Goal: Task Accomplishment & Management: Use online tool/utility

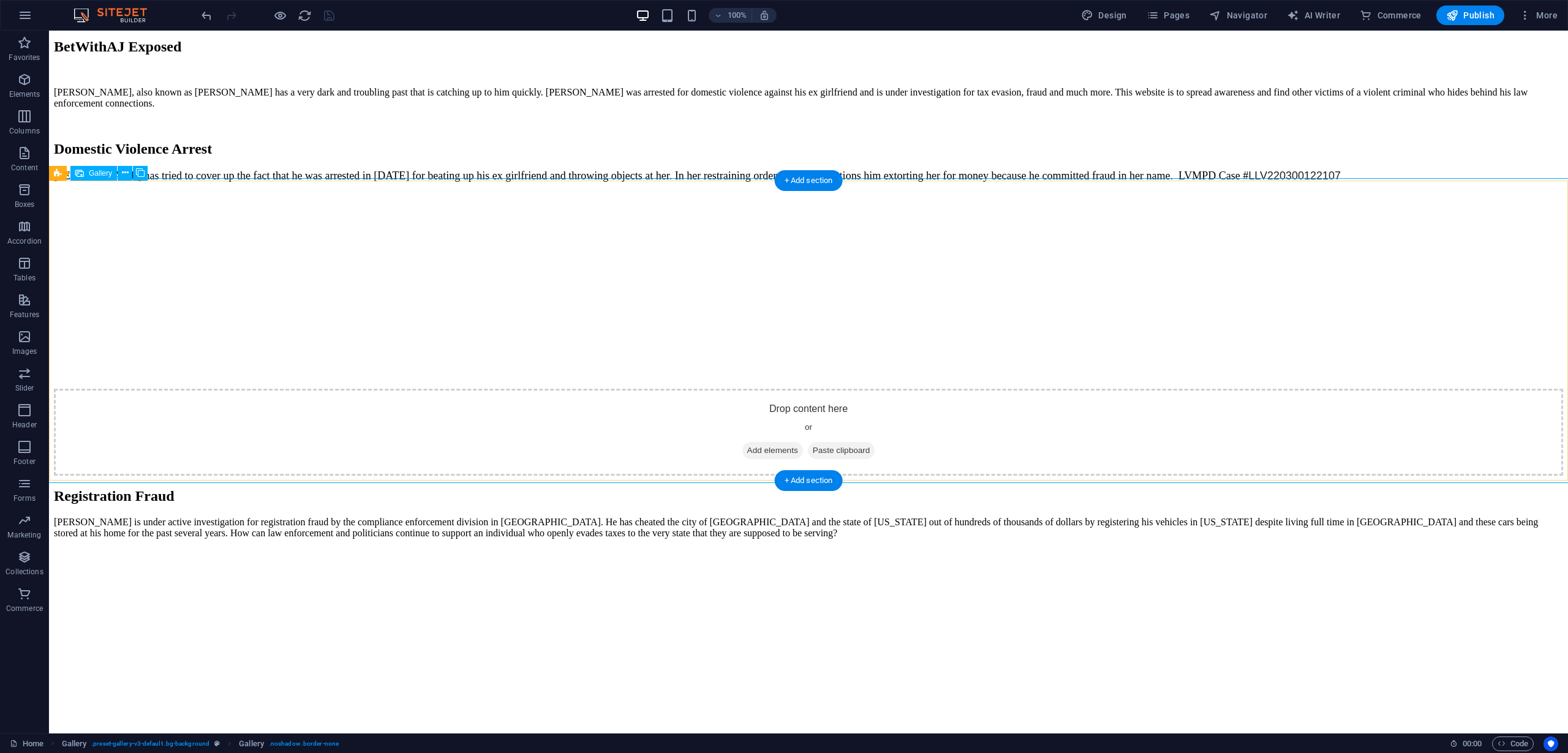
scroll to position [3194, 0]
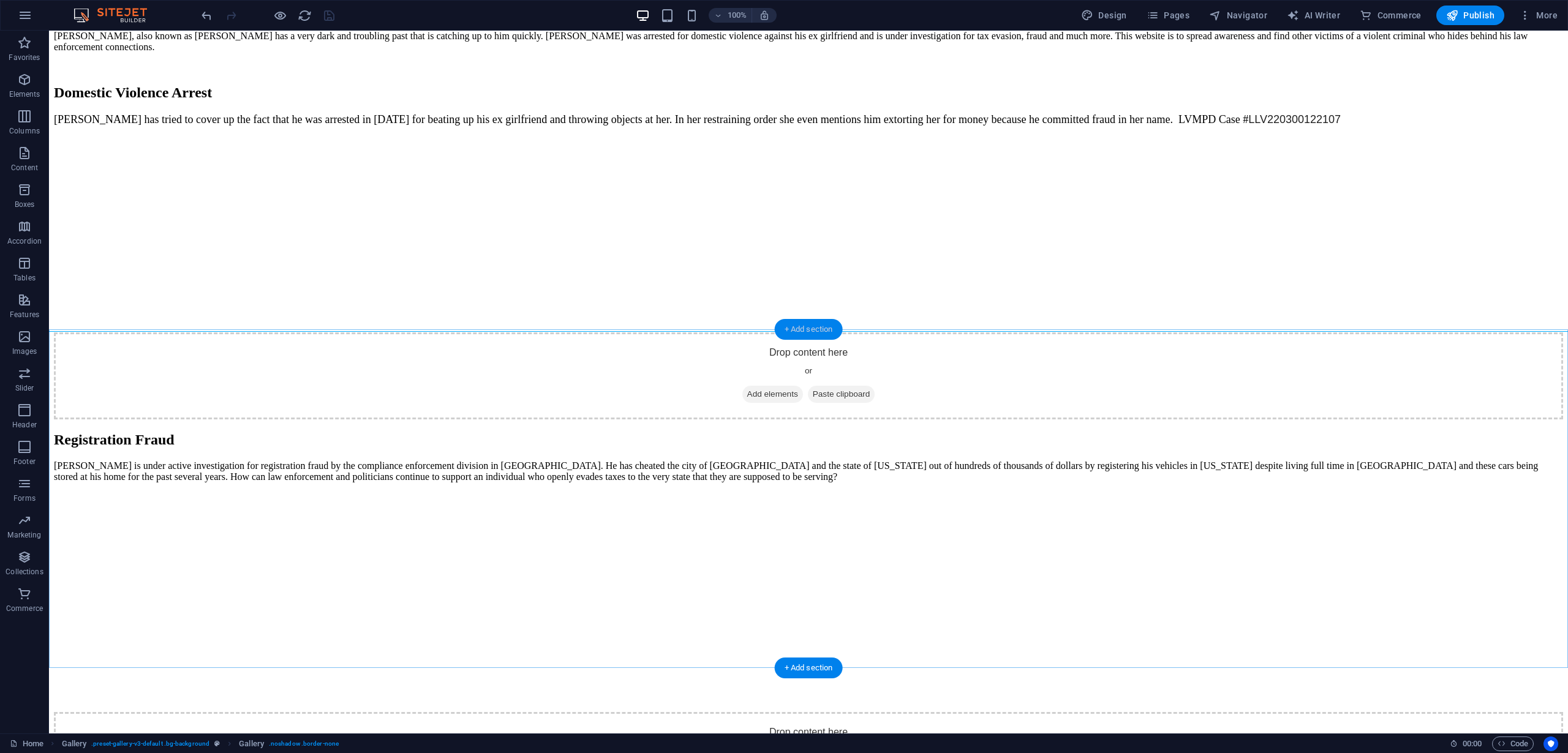
click at [806, 335] on div "+ Add section" at bounding box center [808, 329] width 68 height 21
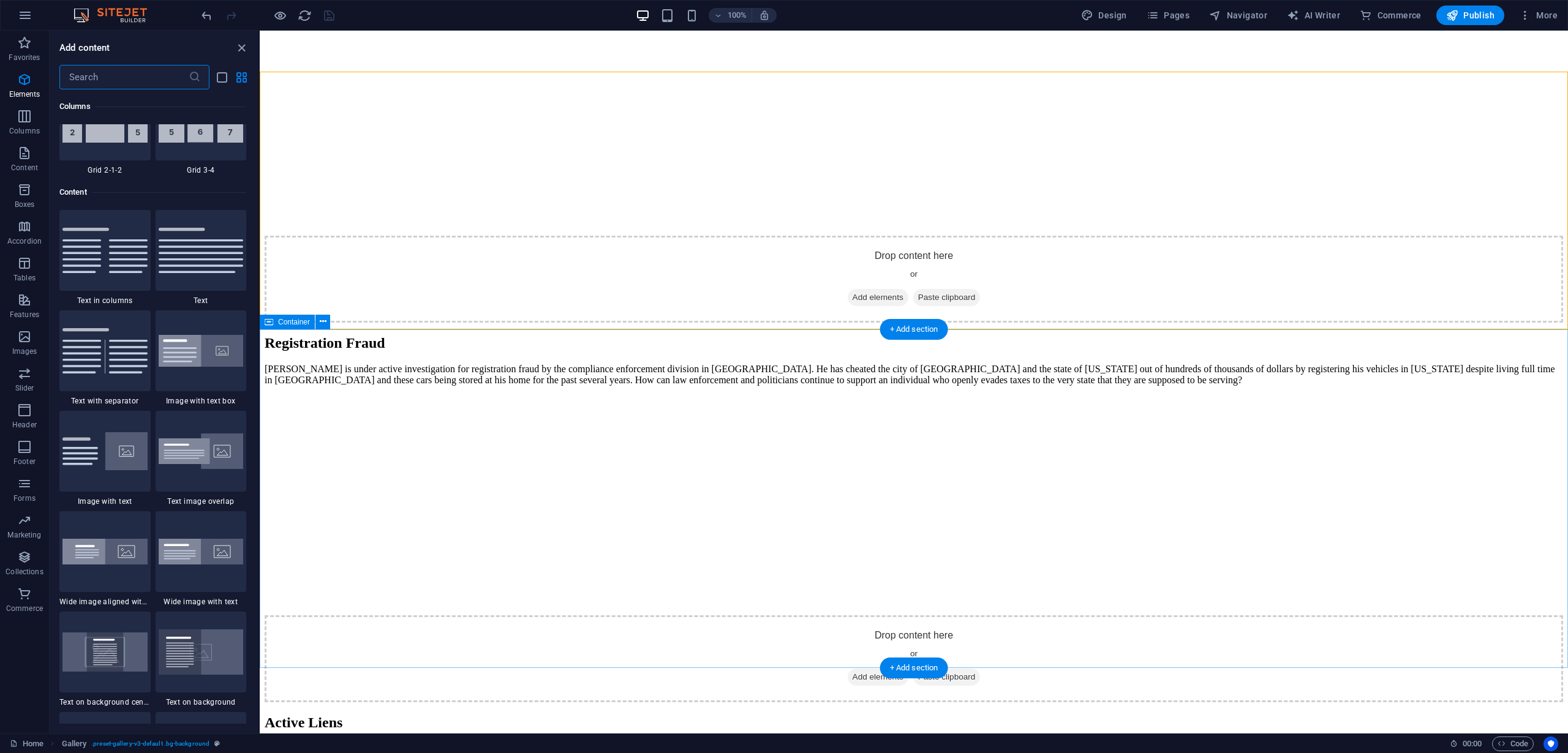
scroll to position [2142, 0]
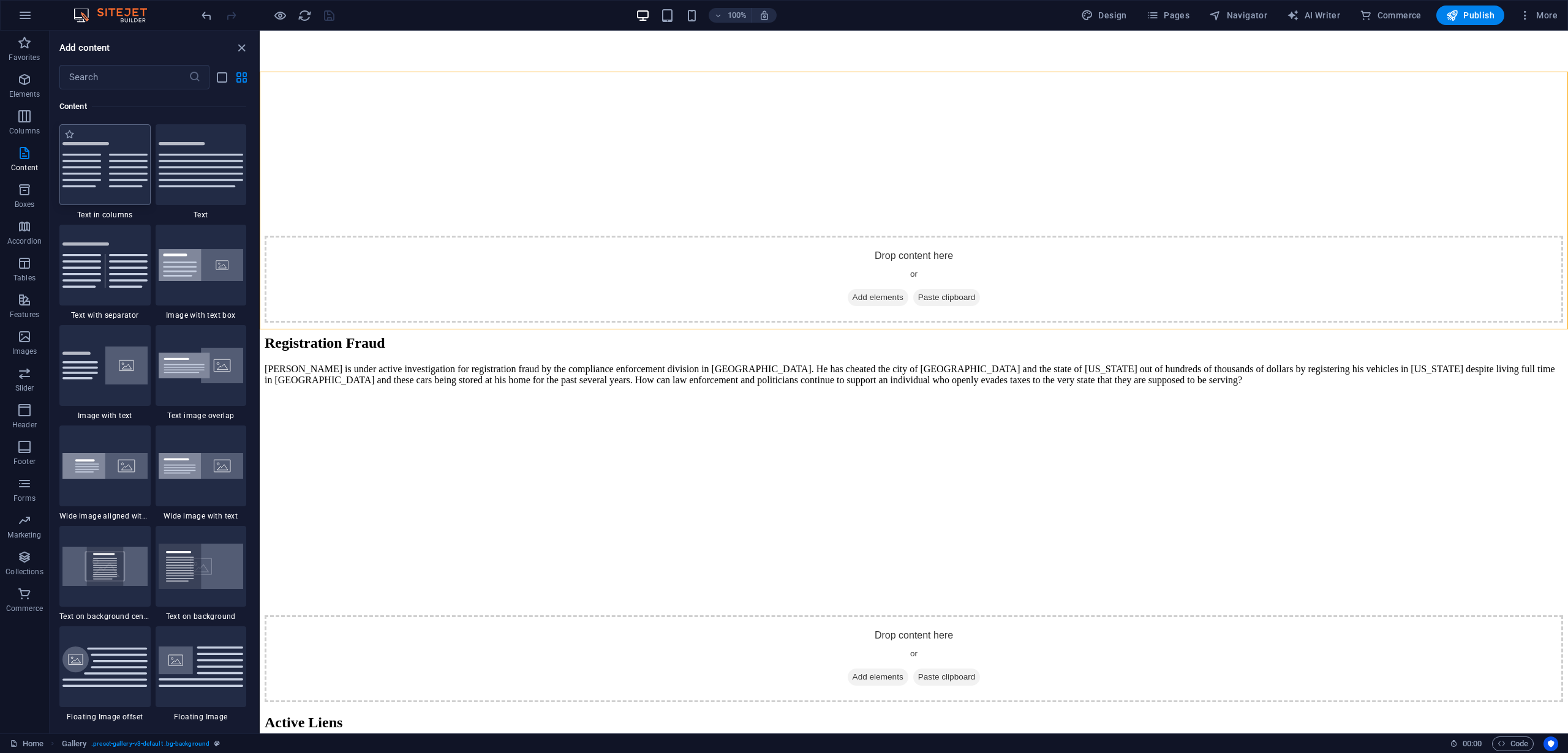
click at [111, 167] on img at bounding box center [105, 165] width 85 height 45
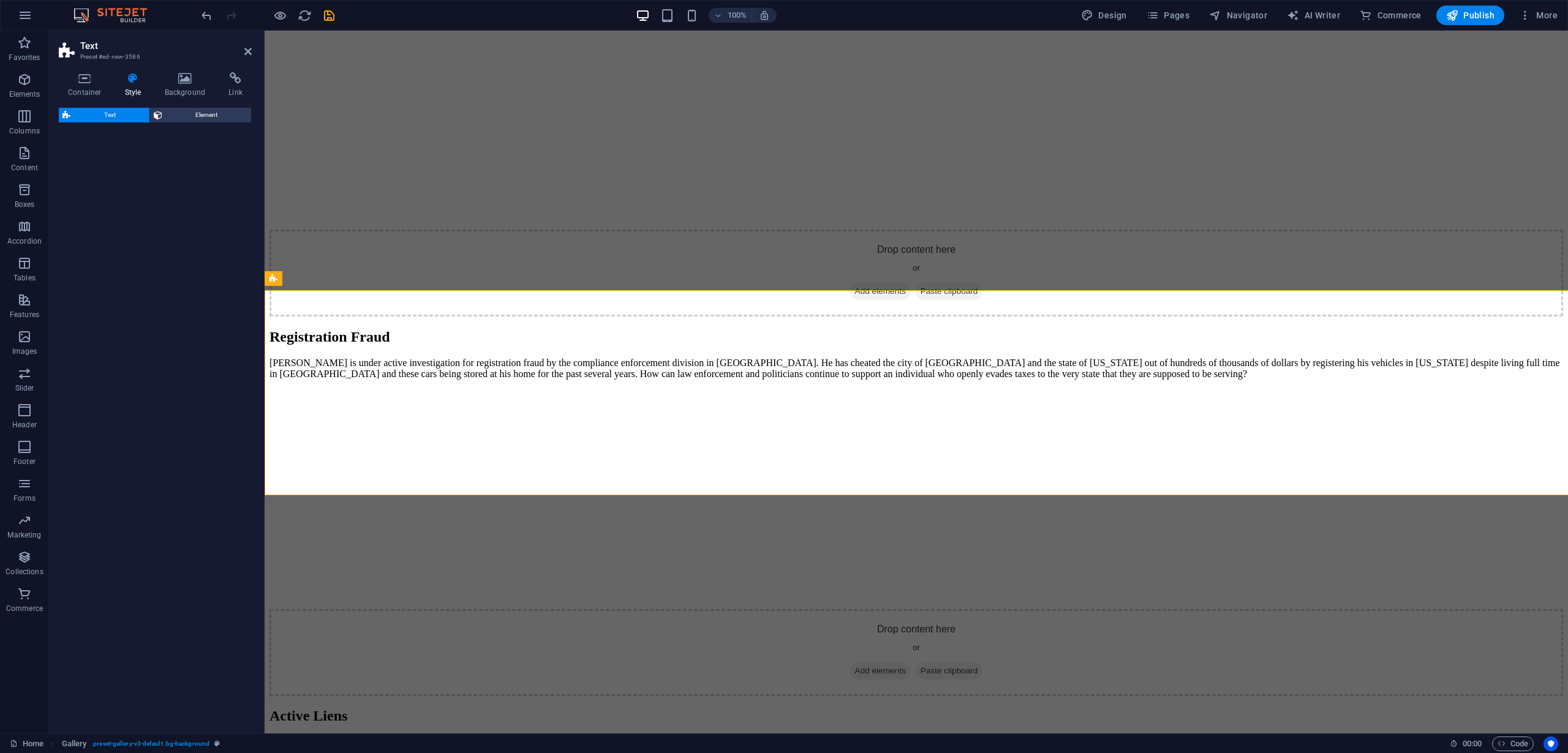
select select "rem"
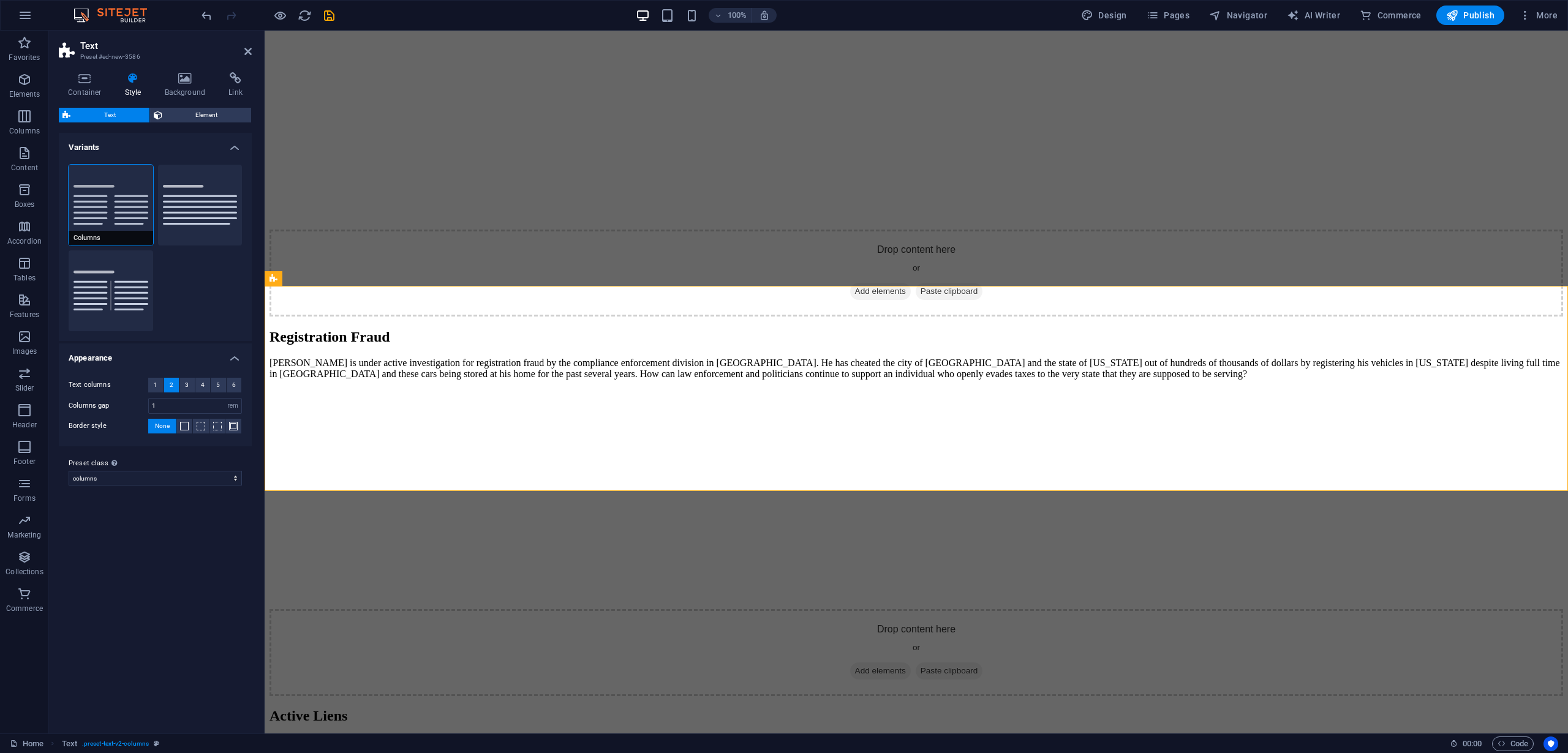
scroll to position [3051, 0]
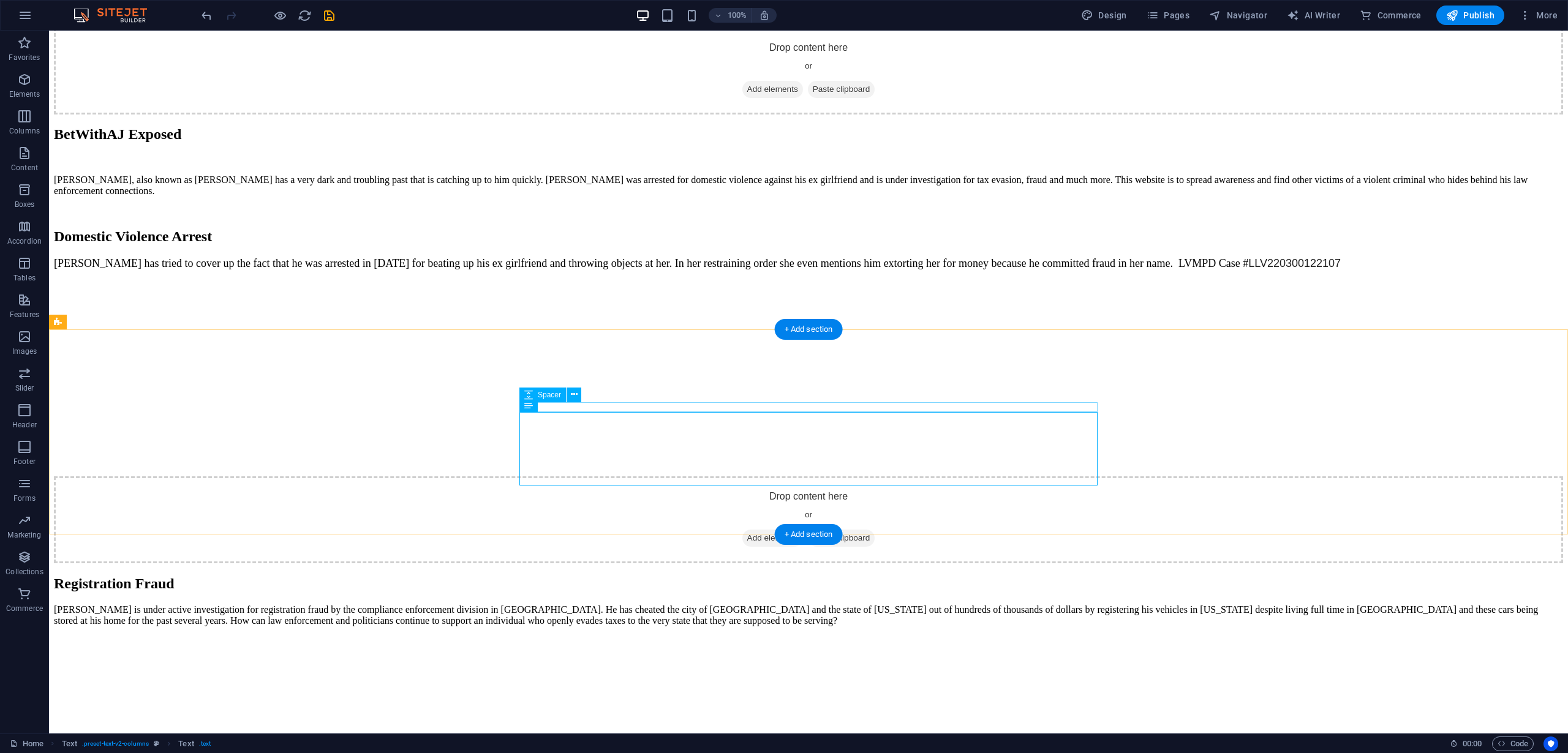
scroll to position [3194, 0]
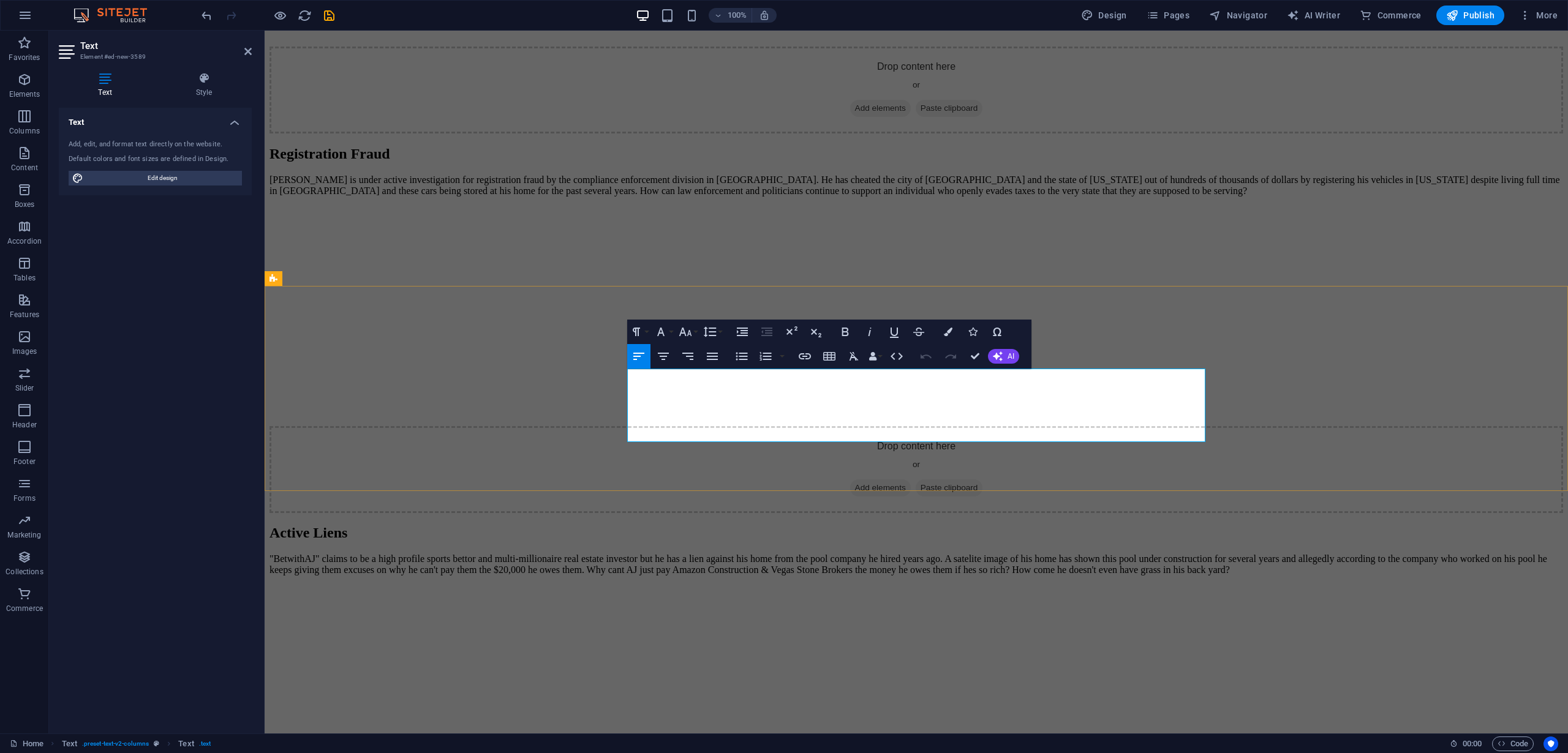
scroll to position [3051, 0]
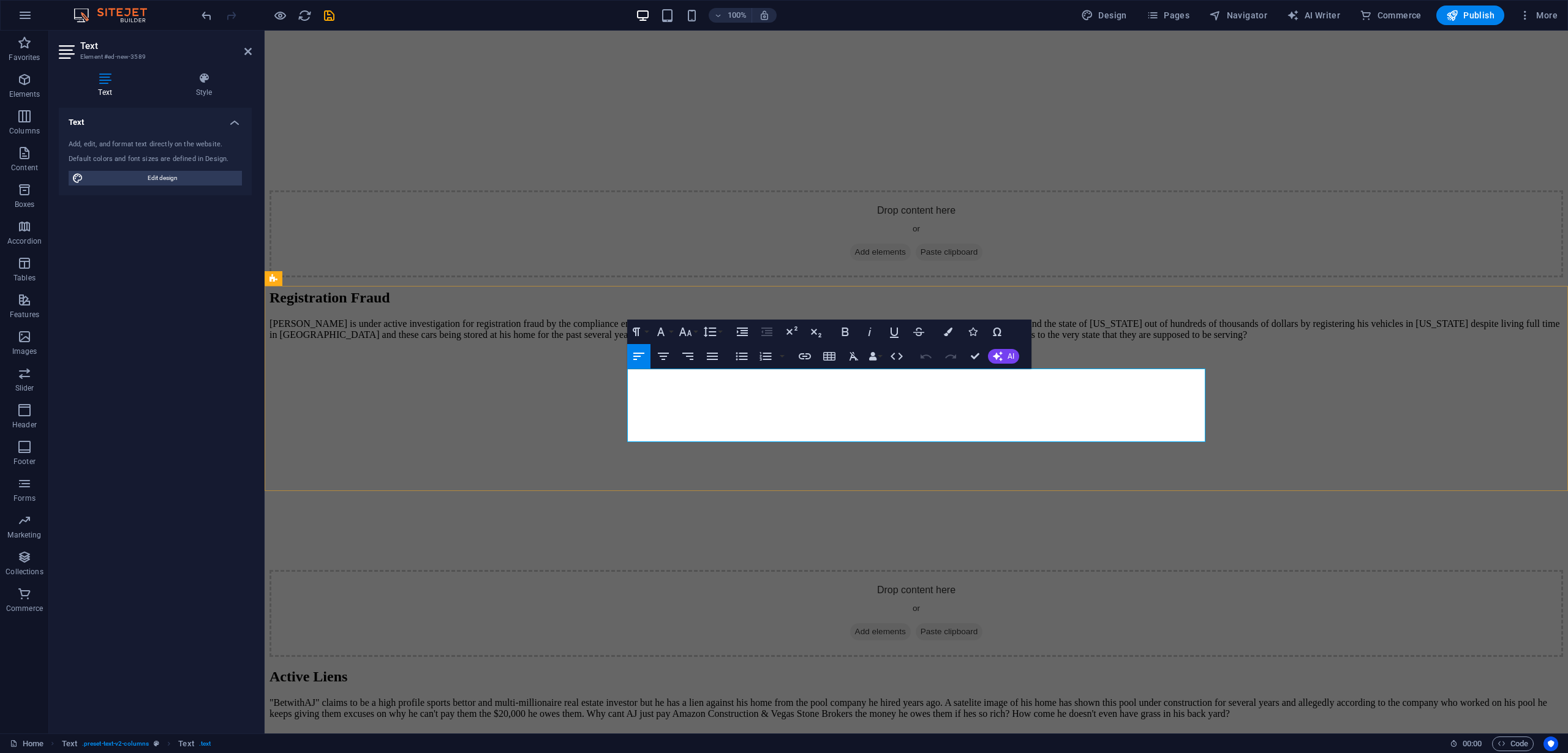
drag, startPoint x: 1177, startPoint y: 437, endPoint x: 630, endPoint y: 370, distance: 551.1
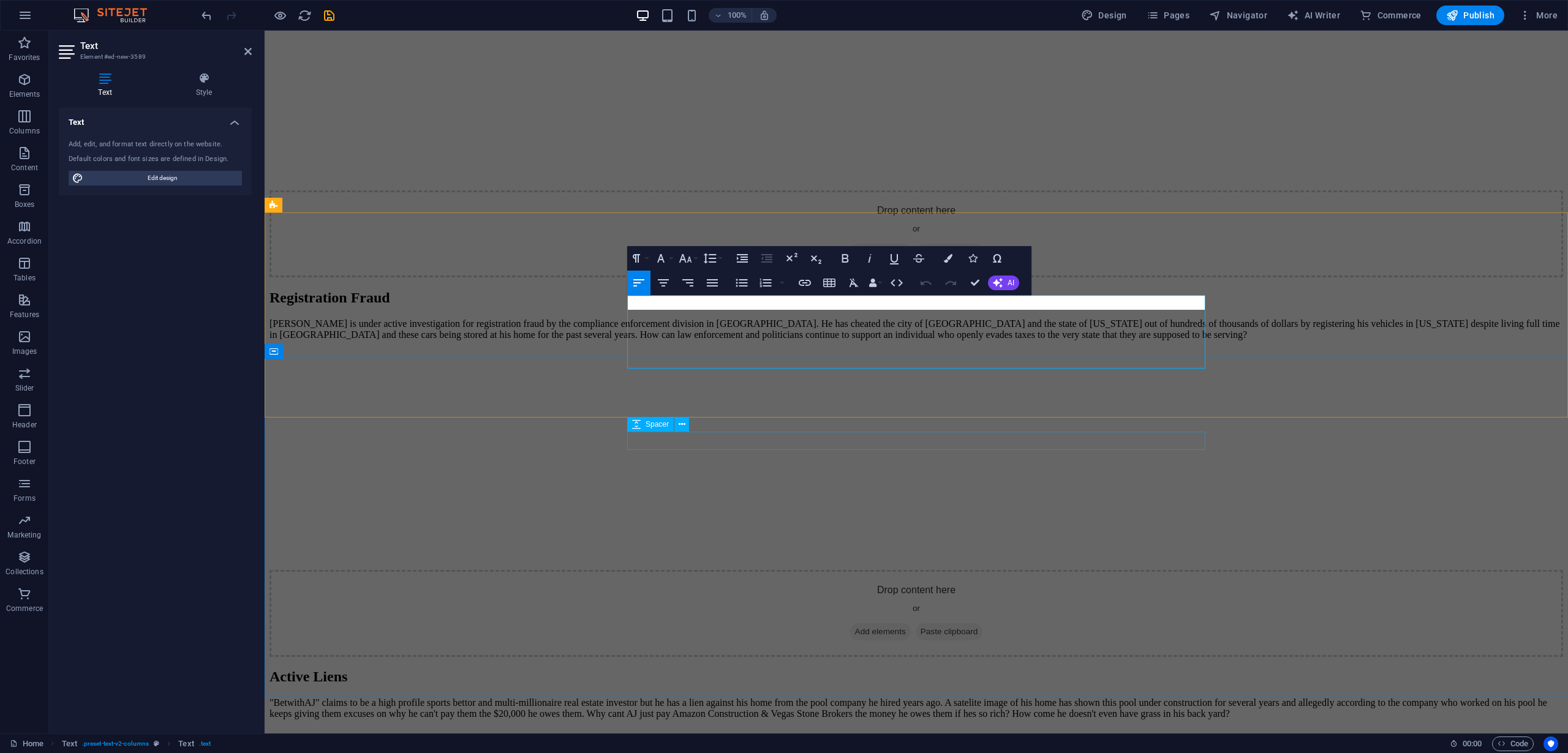
scroll to position [3124, 0]
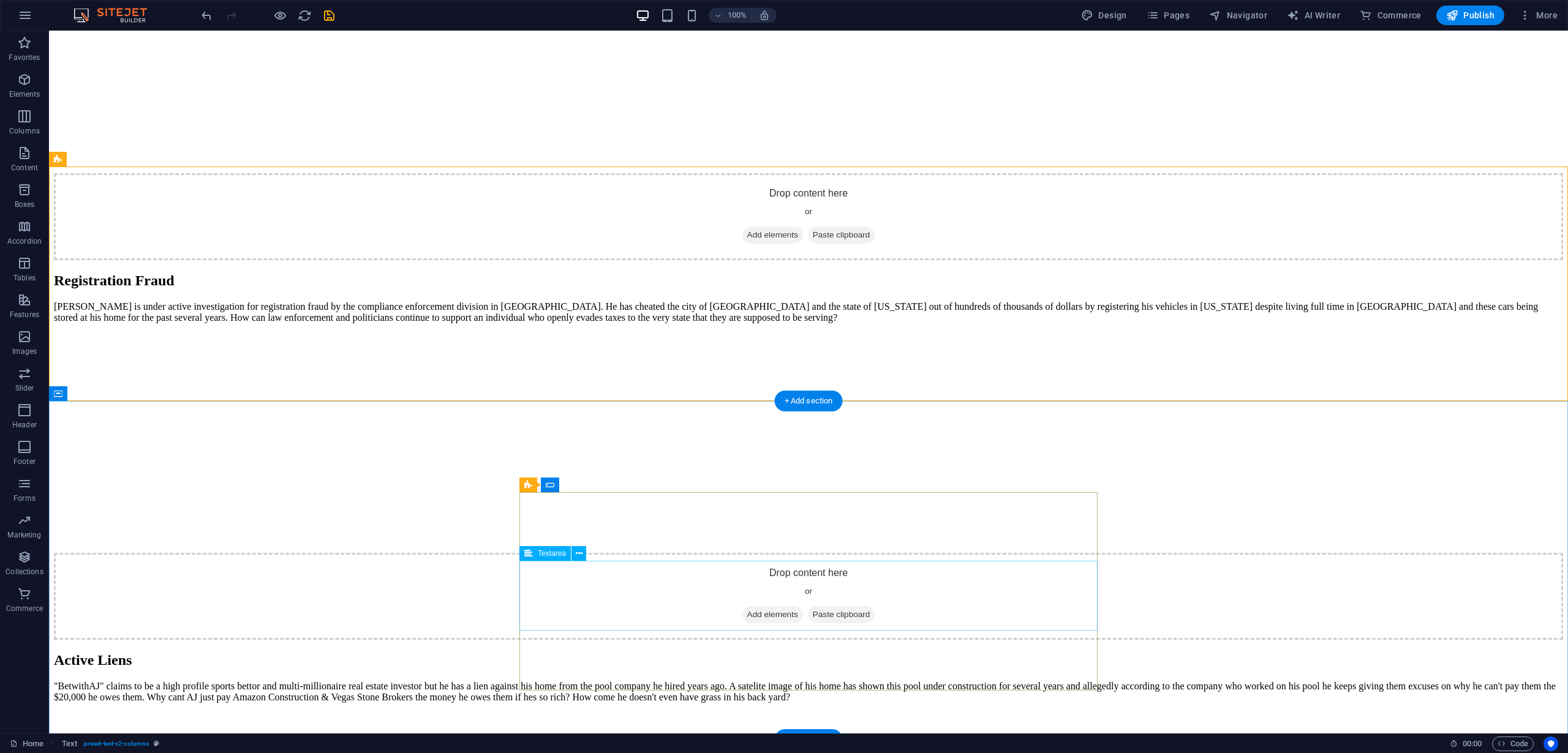
scroll to position [3363, 0]
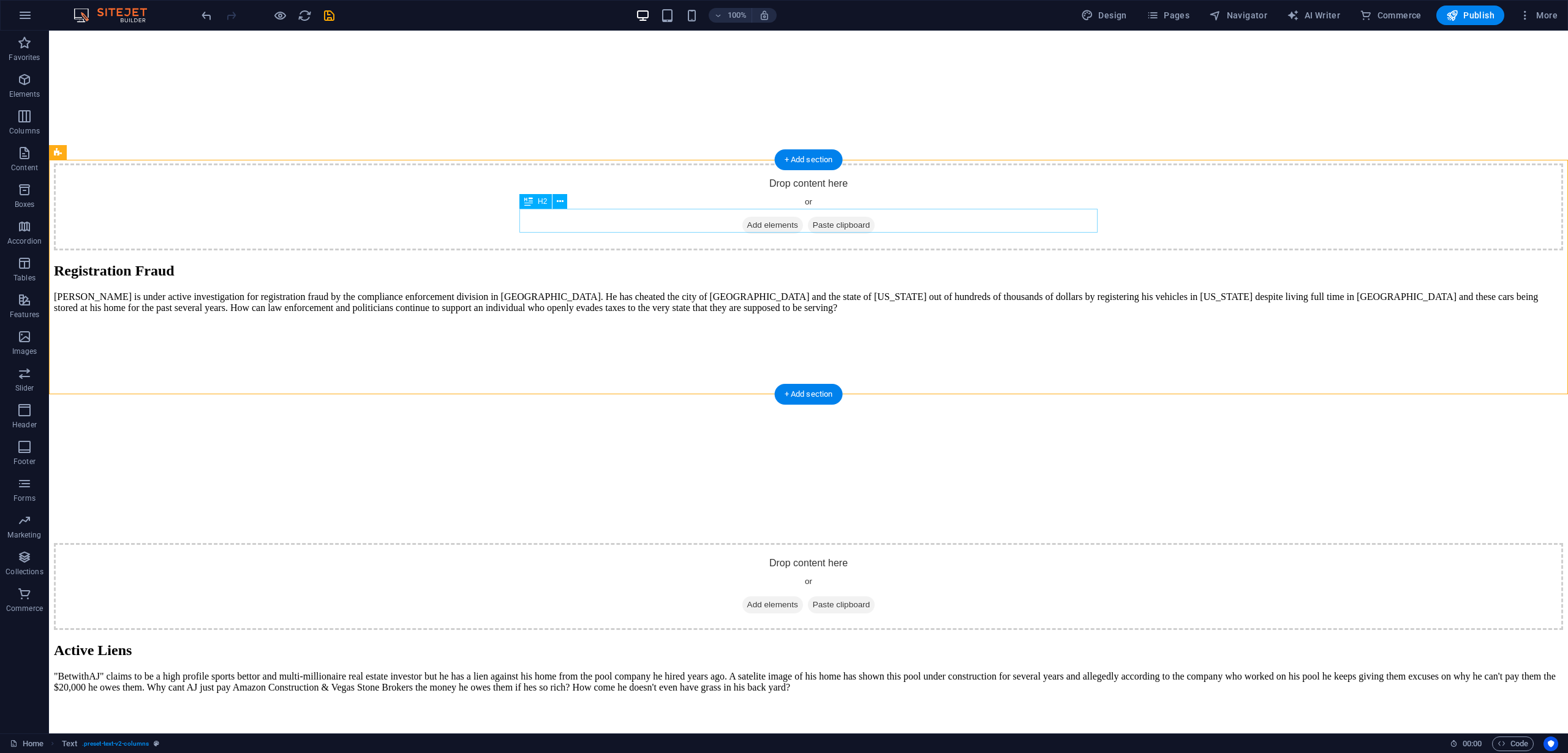
click at [566, 205] on button at bounding box center [560, 201] width 15 height 15
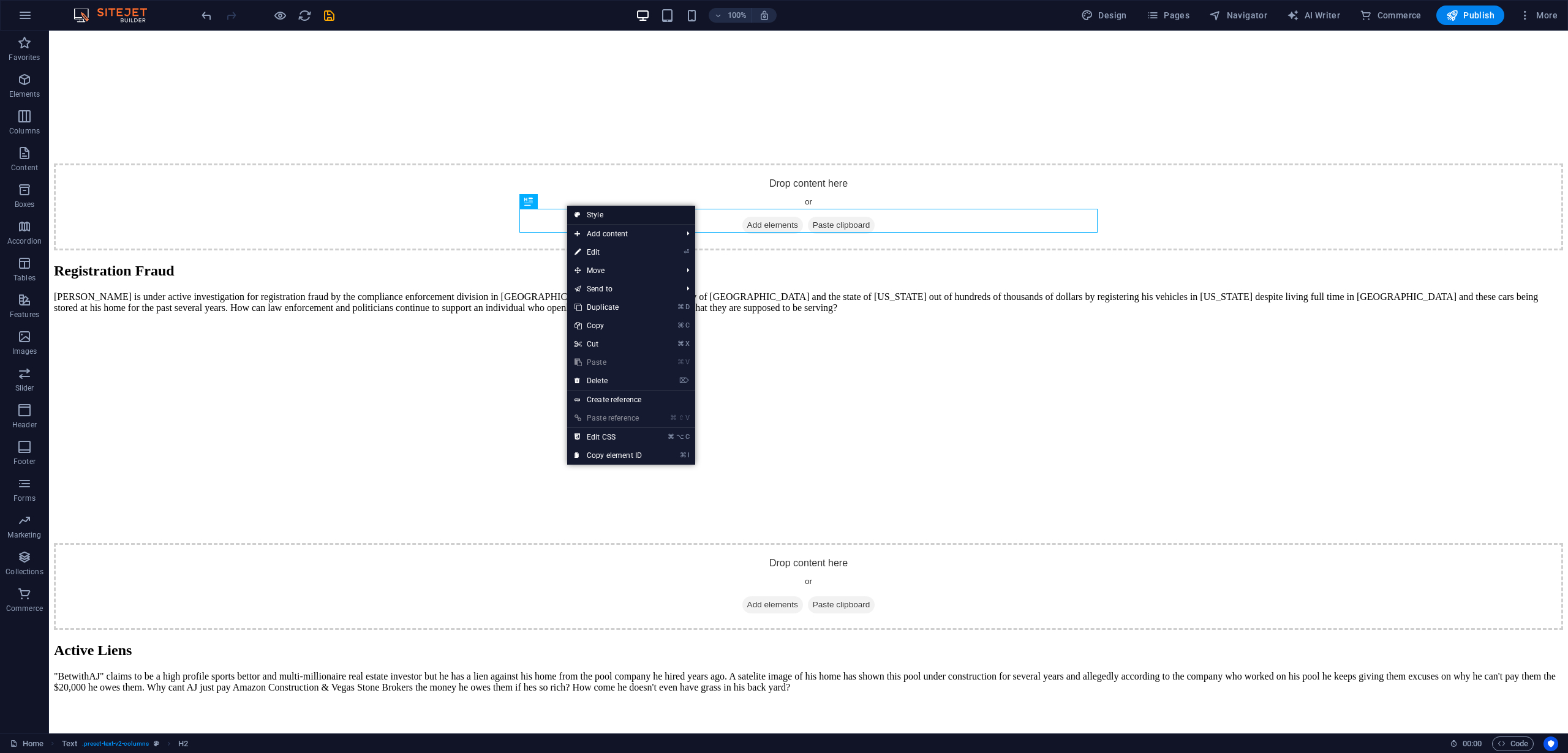
click at [616, 213] on link "Style" at bounding box center [631, 214] width 128 height 18
select select "rem"
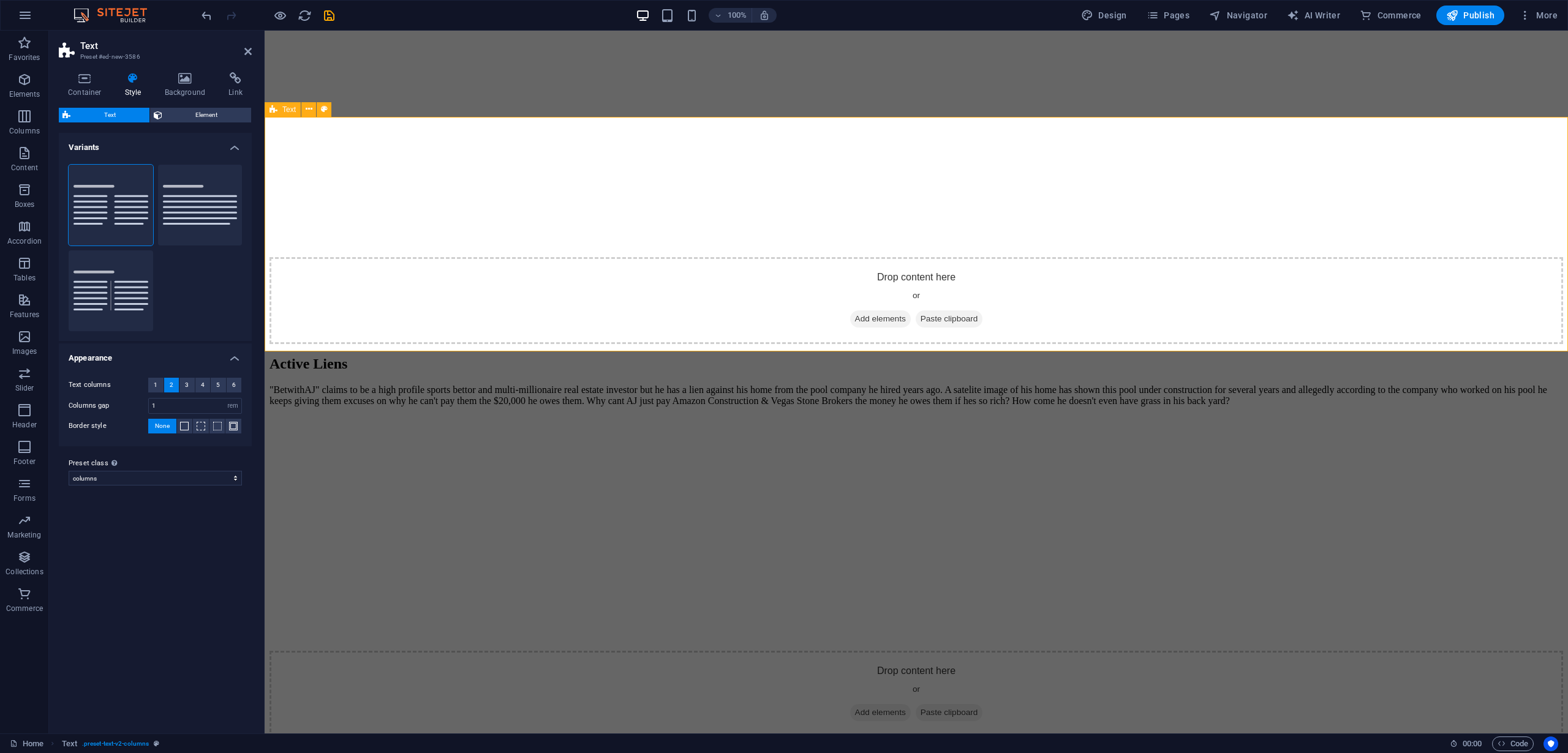
scroll to position [3220, 0]
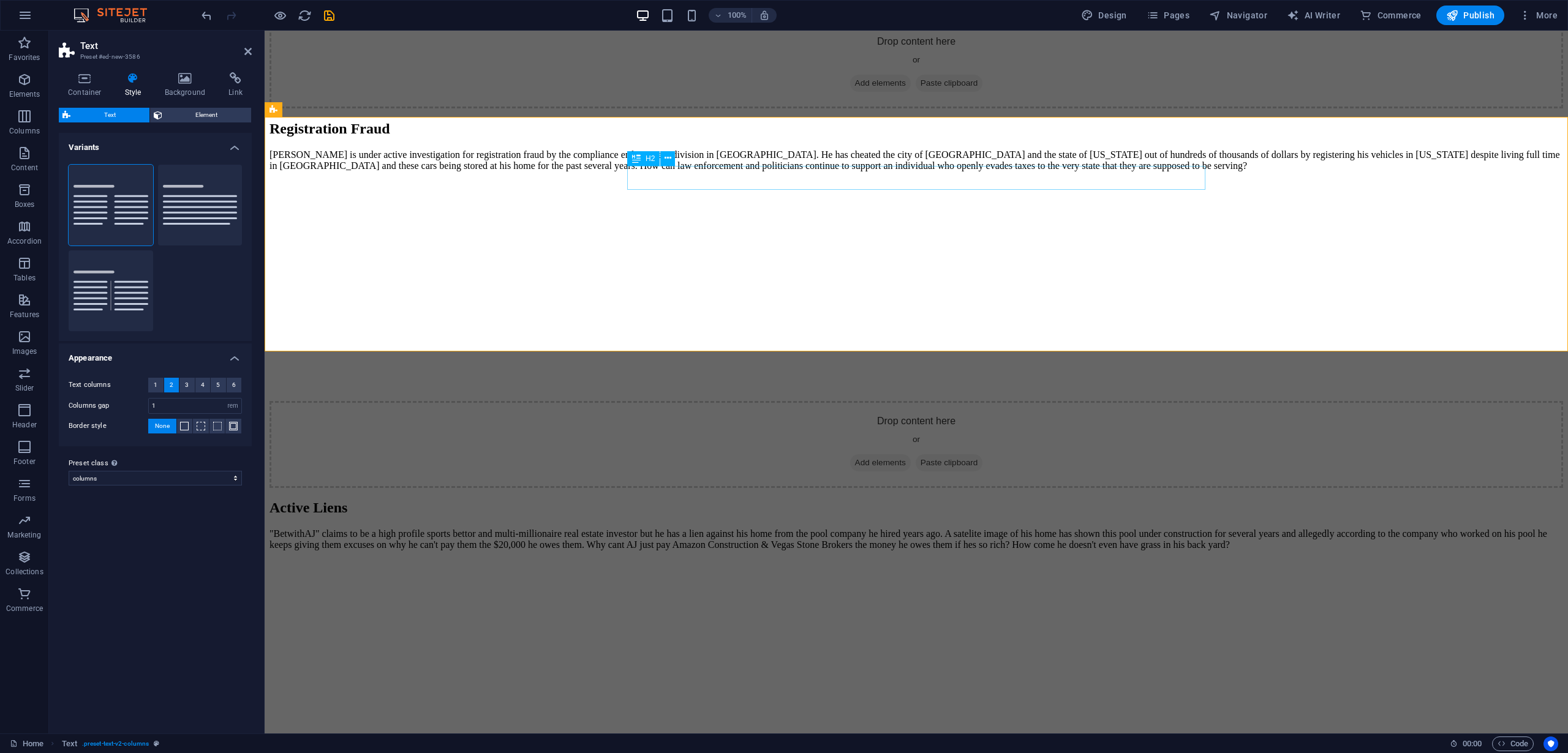
click at [90, 89] on h4 "Container" at bounding box center [87, 84] width 57 height 25
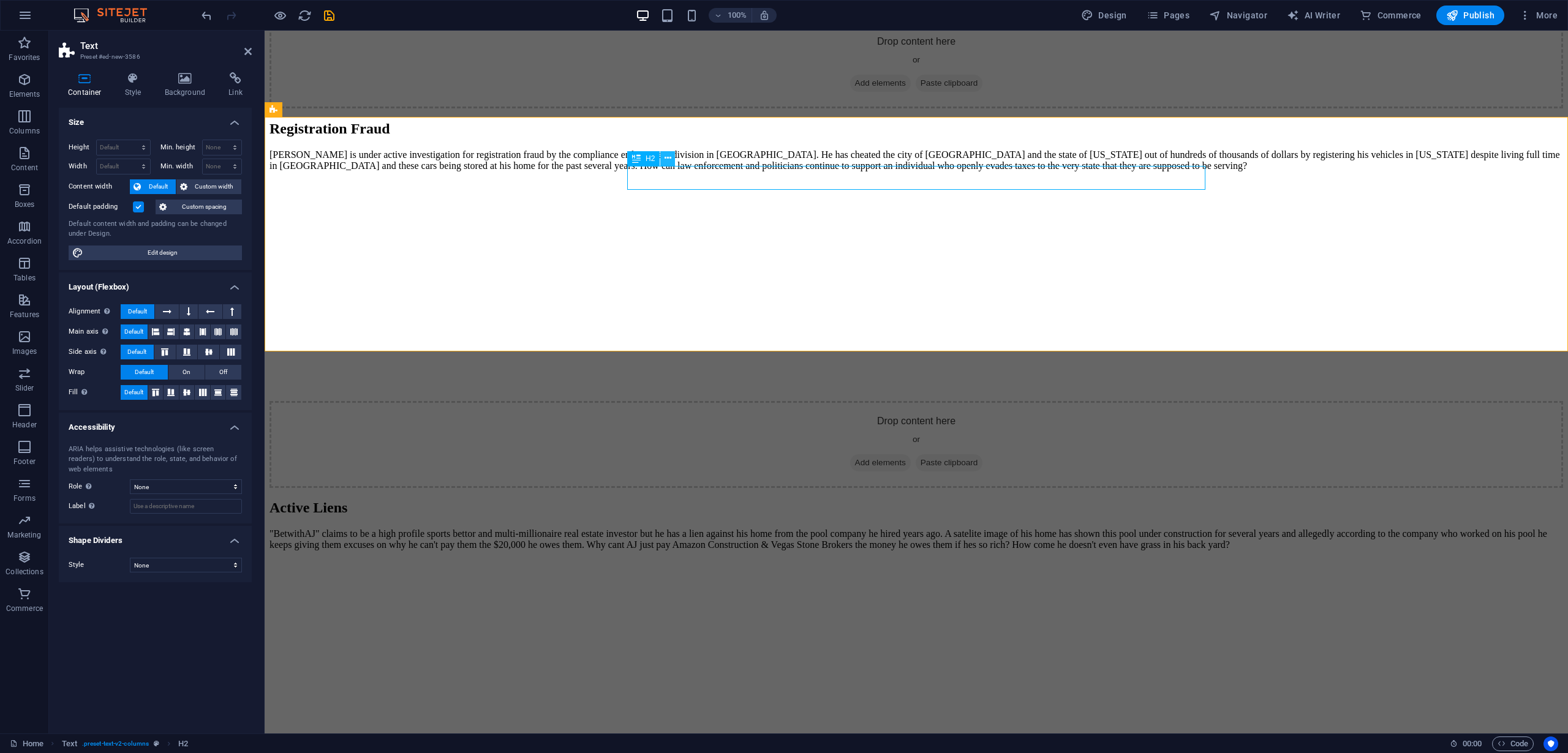
click at [663, 159] on button at bounding box center [667, 159] width 15 height 15
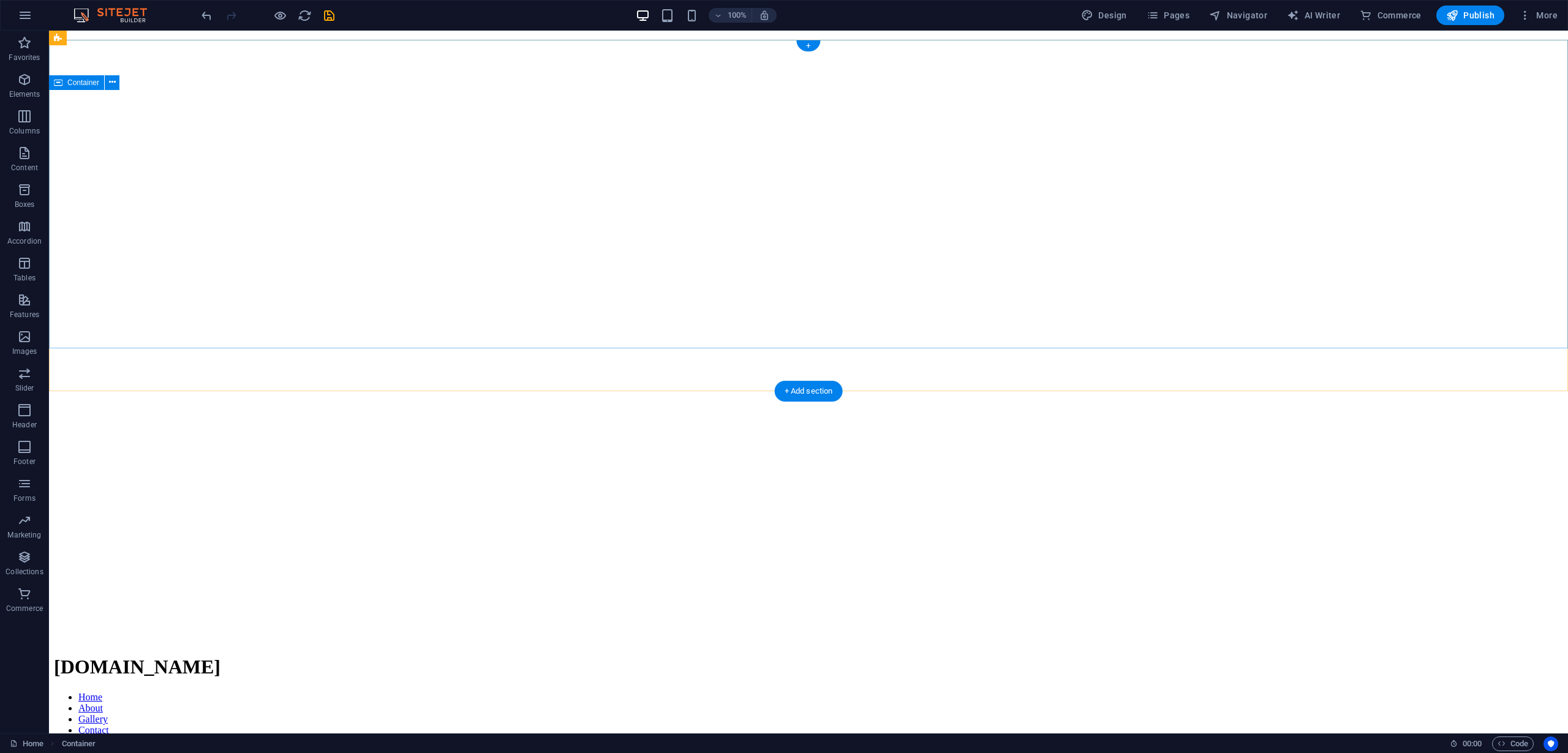
scroll to position [0, 0]
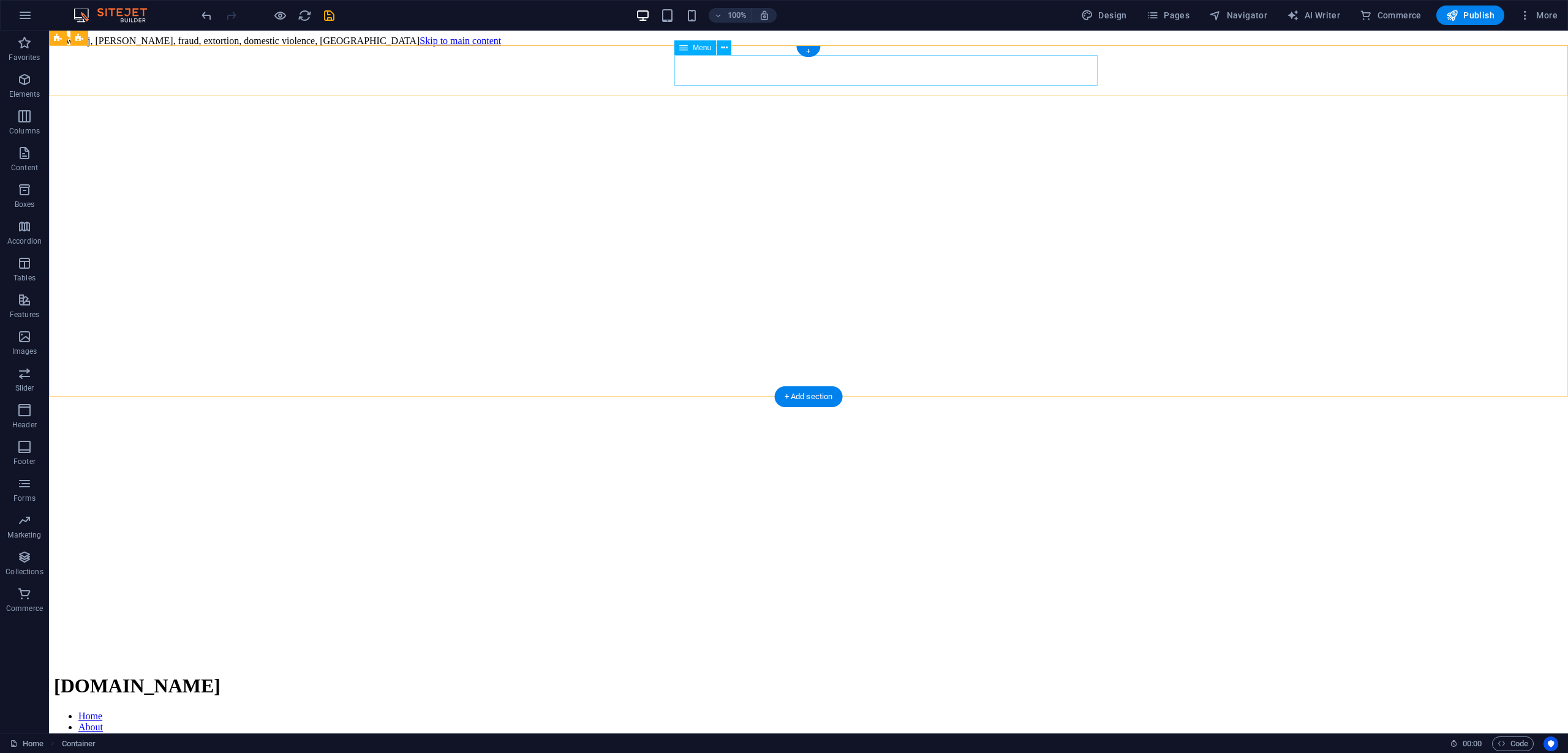
click at [916, 711] on nav "Home About Gallery Contact" at bounding box center [808, 733] width 1509 height 44
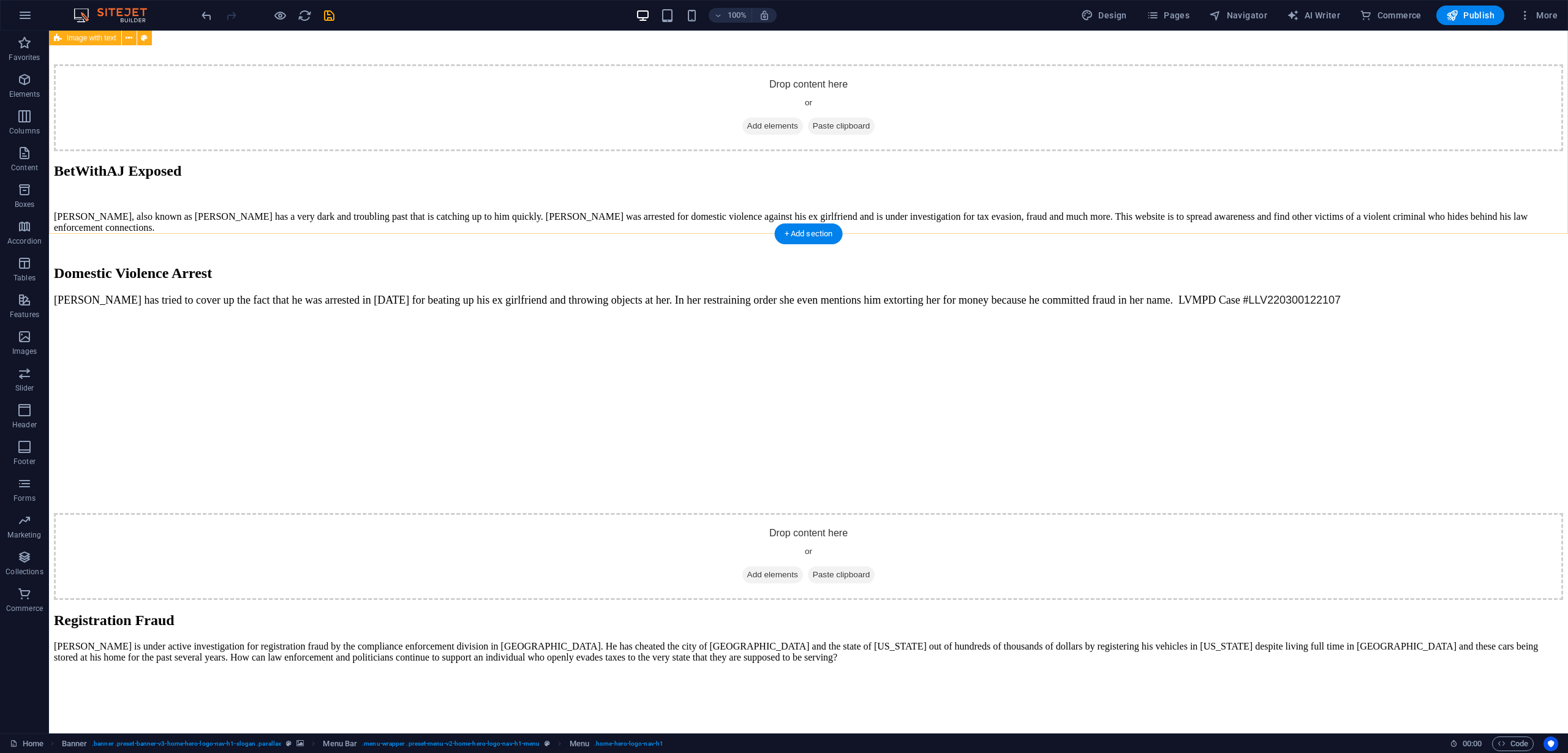
scroll to position [3062, 0]
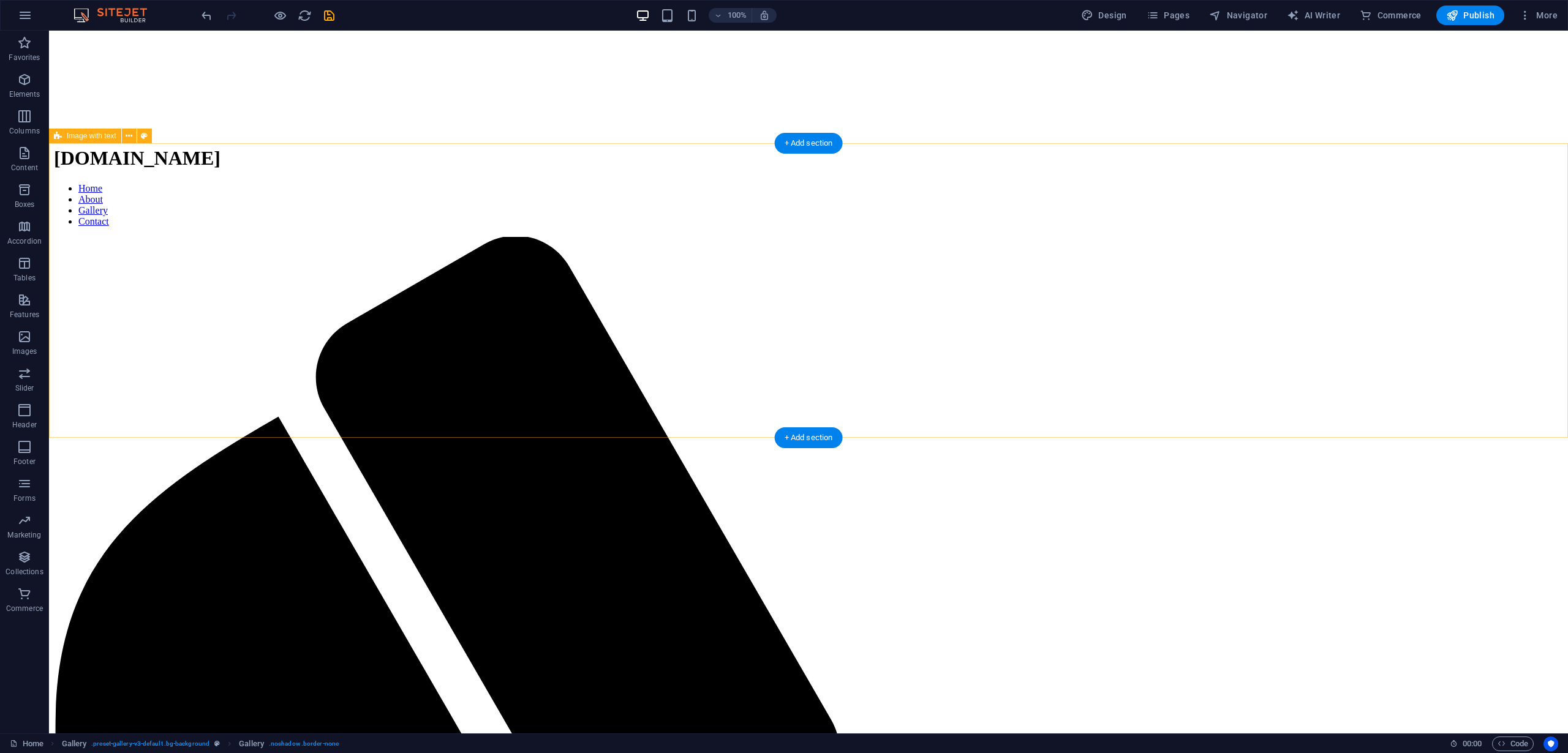
scroll to position [507, 0]
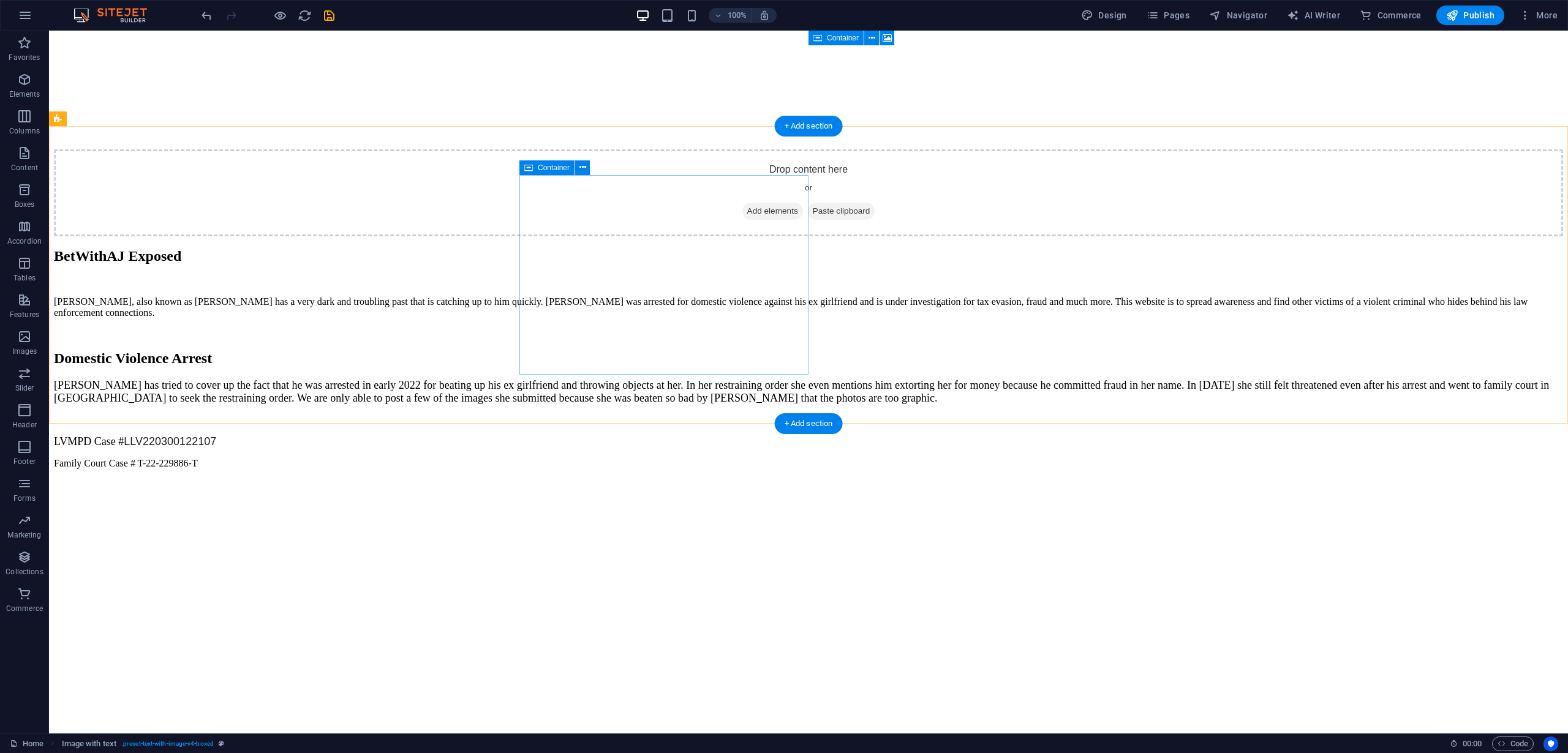
scroll to position [2933, 0]
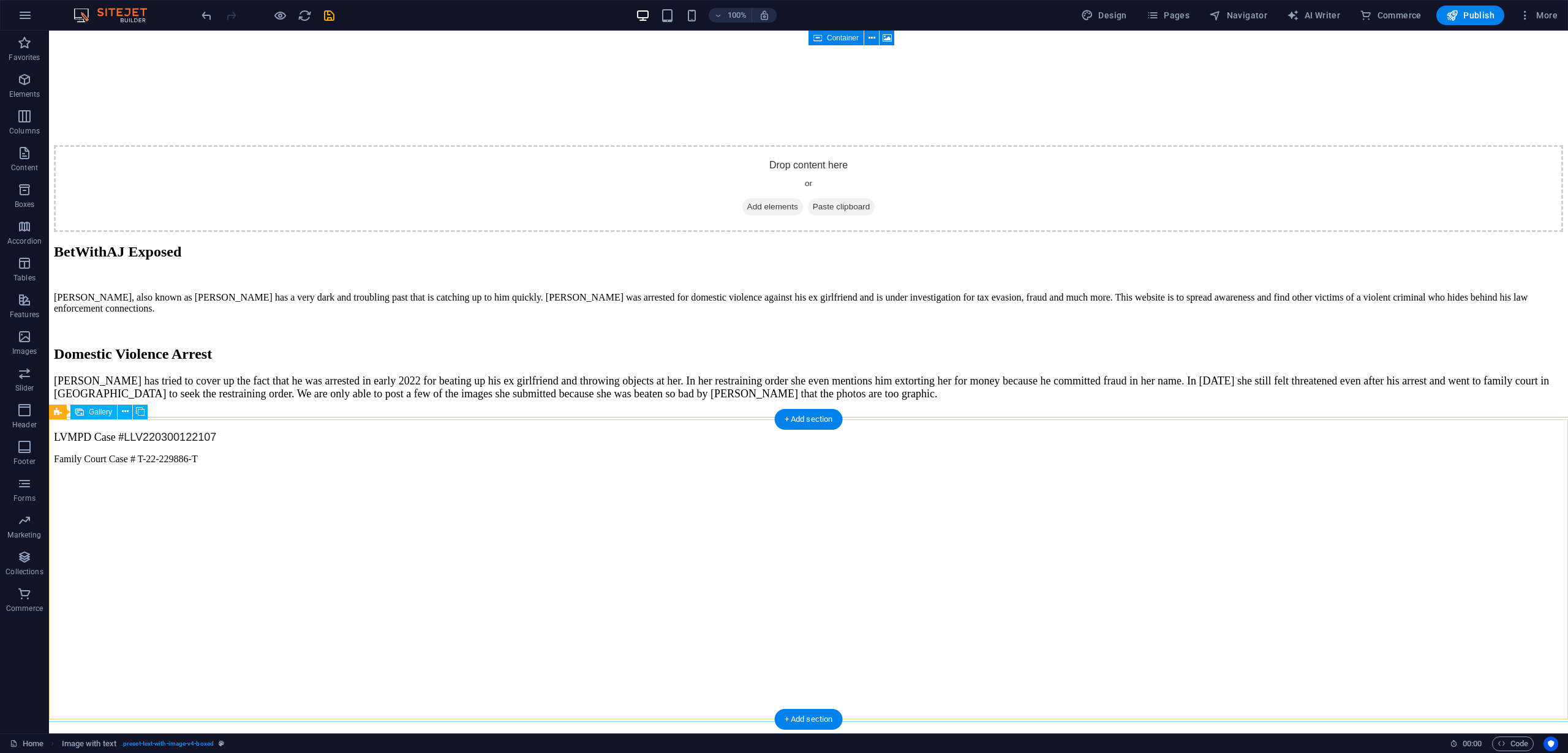
select select "px"
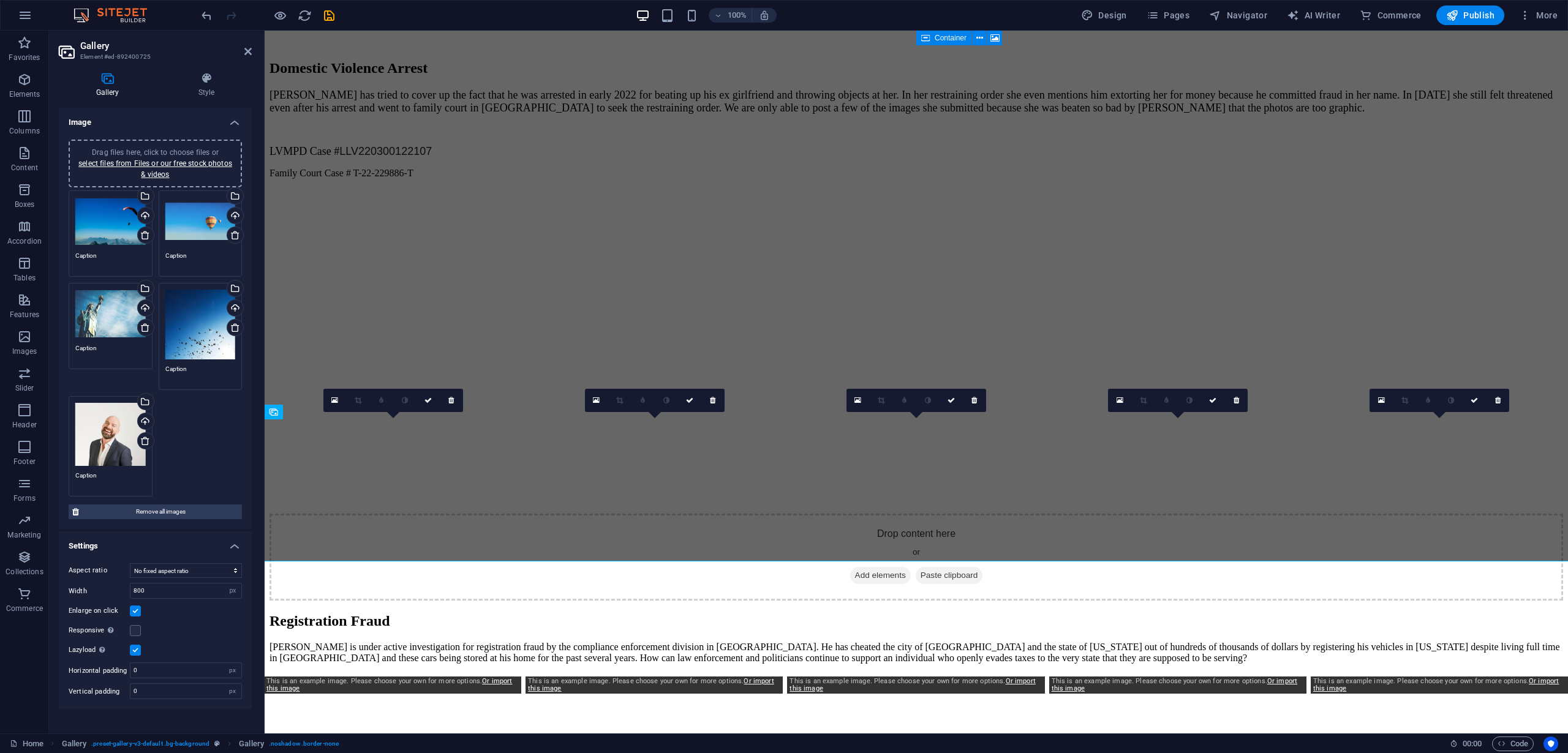
scroll to position [2789, 0]
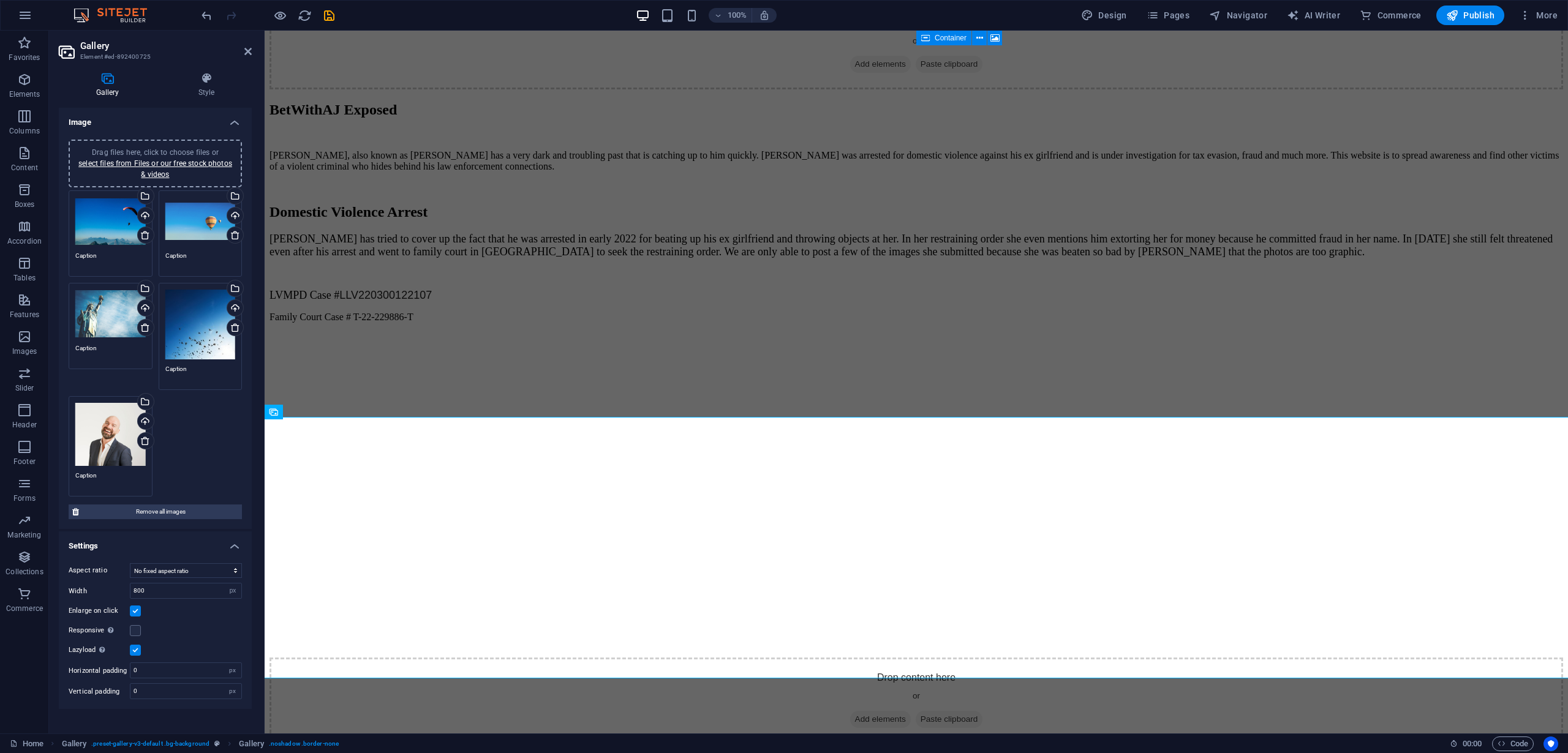
click at [125, 213] on div "Drag files here, click to choose files or select files from Files or our free s…" at bounding box center [110, 221] width 71 height 49
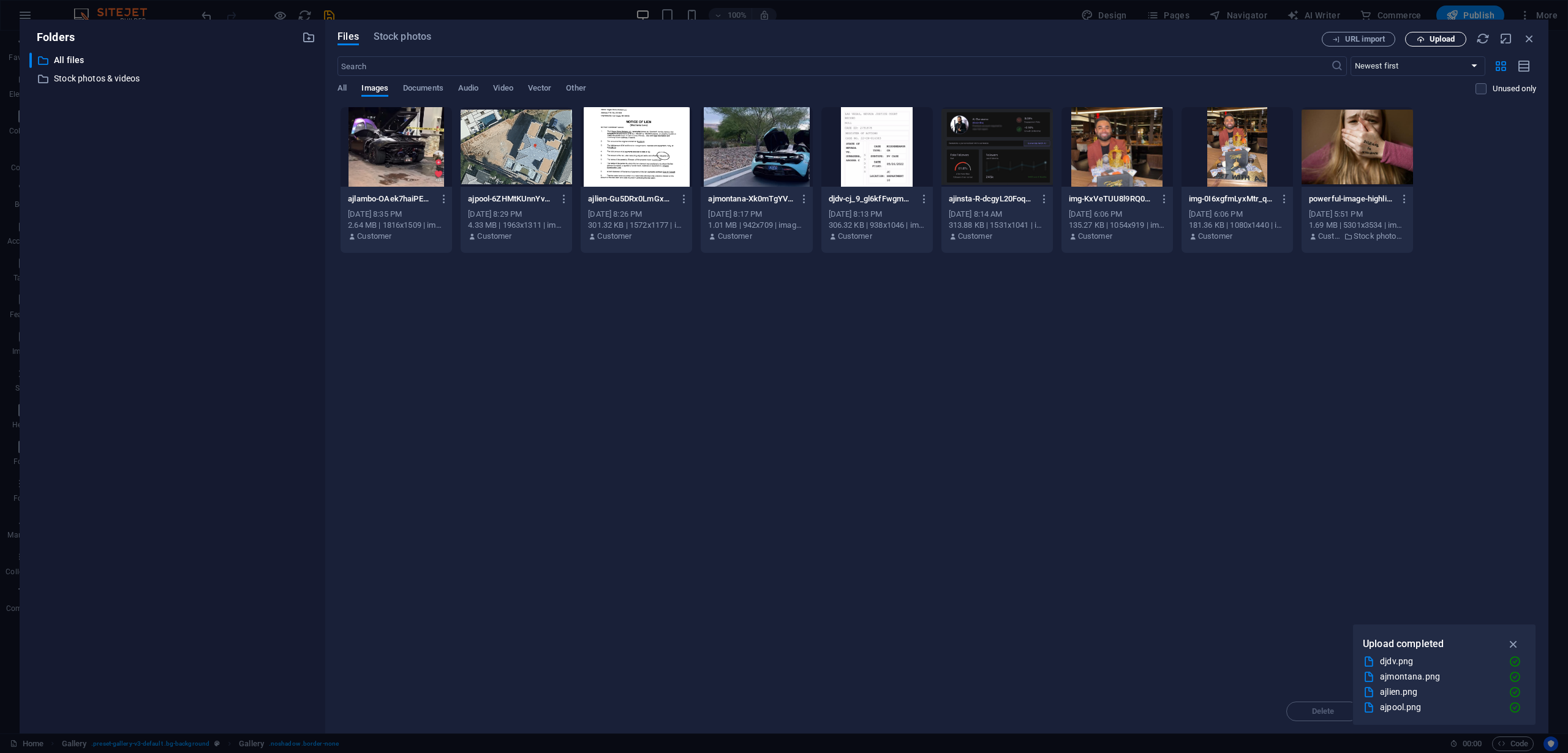
click at [1440, 40] on span "Upload" at bounding box center [1442, 39] width 25 height 7
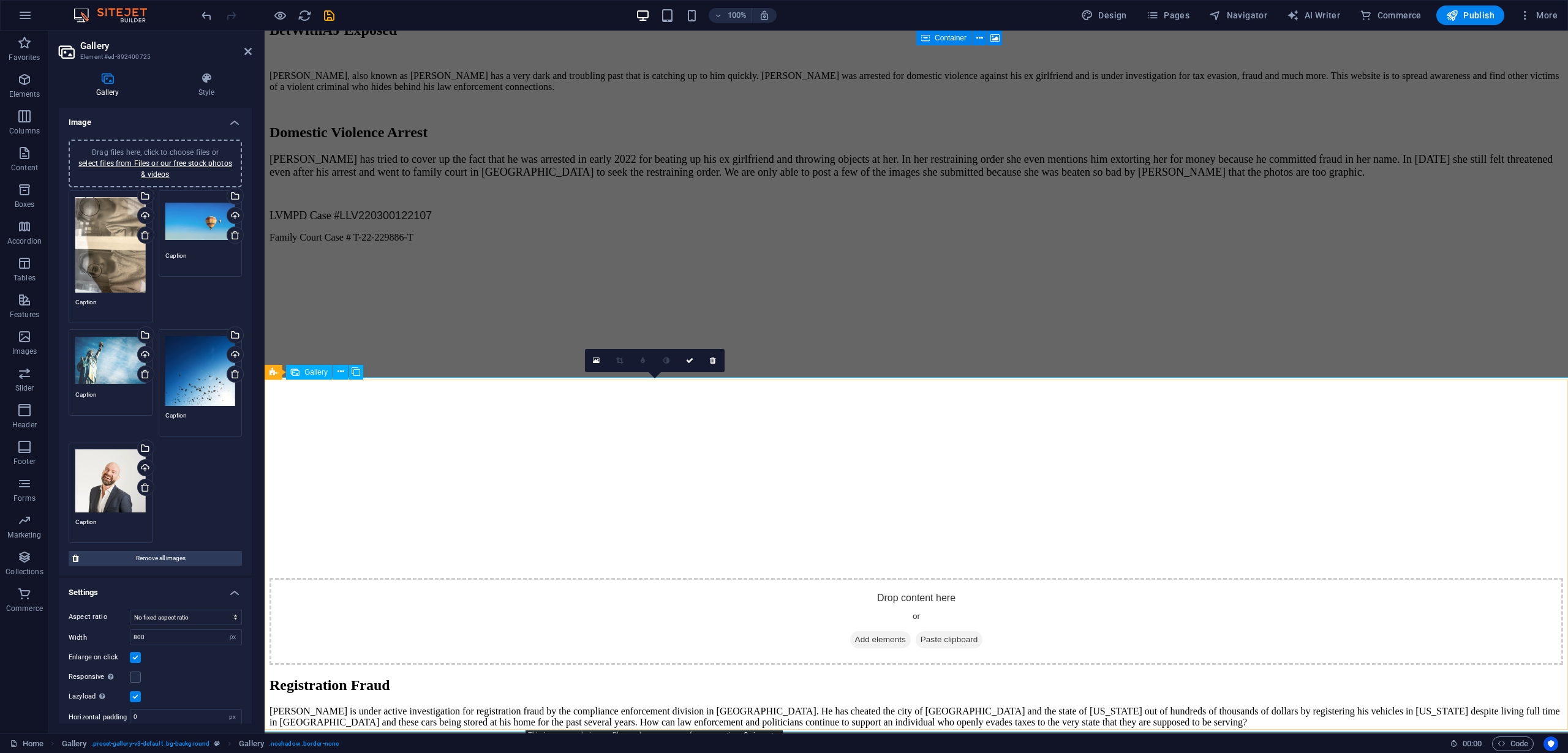
scroll to position [2875, 0]
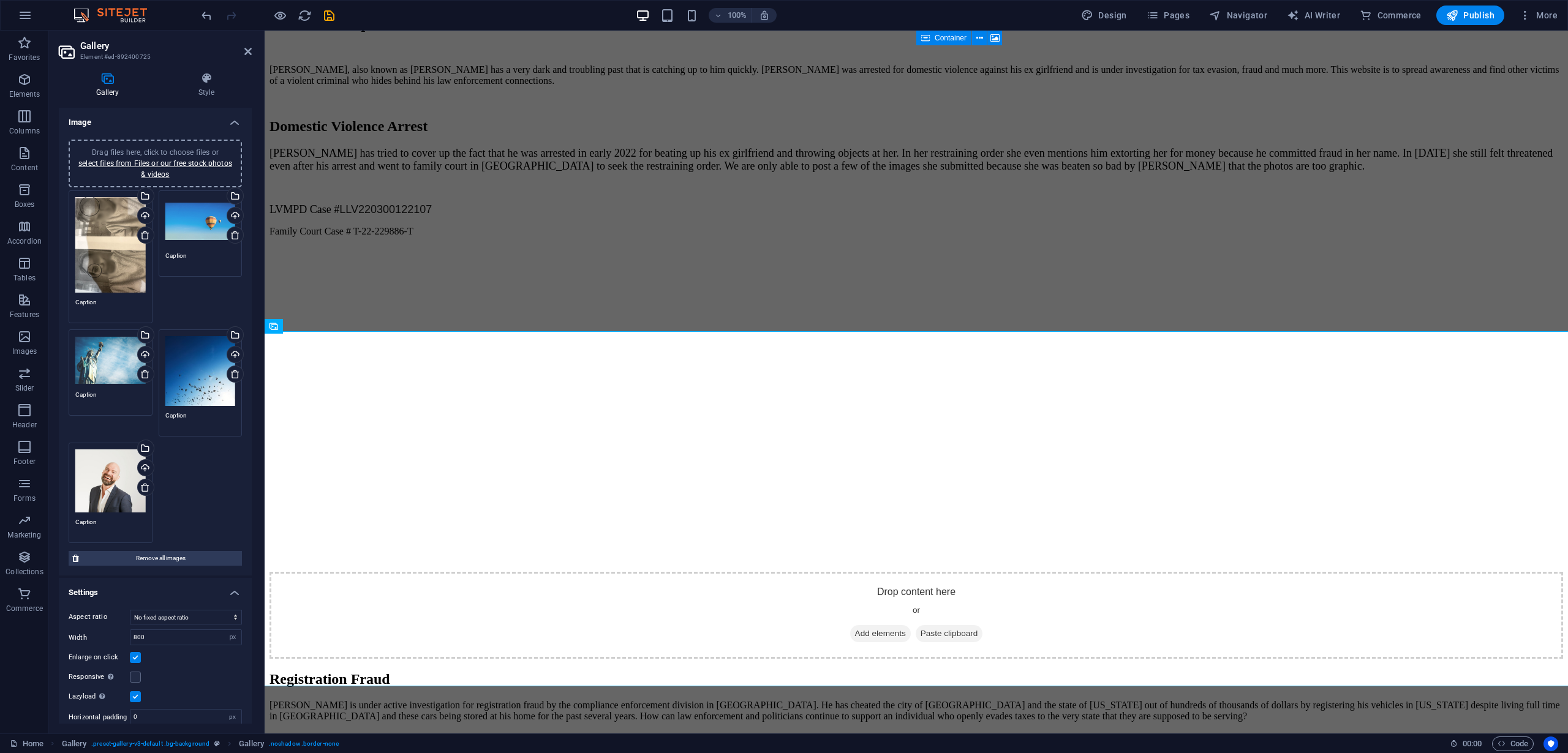
click at [209, 221] on div "Drag files here, click to choose files or select files from Files or our free s…" at bounding box center [200, 221] width 71 height 49
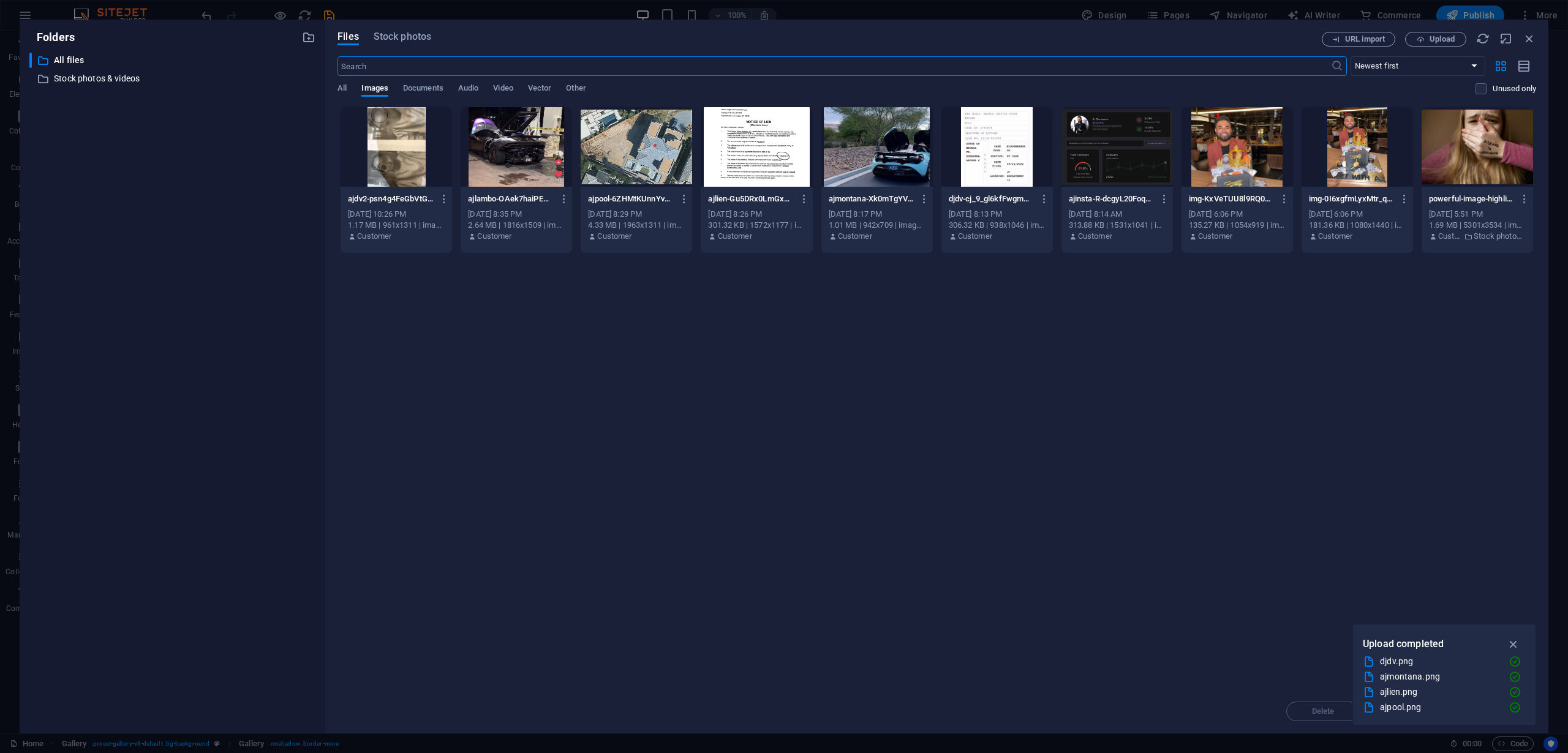
scroll to position [2674, 0]
click at [1440, 33] on button "Upload" at bounding box center [1435, 39] width 61 height 15
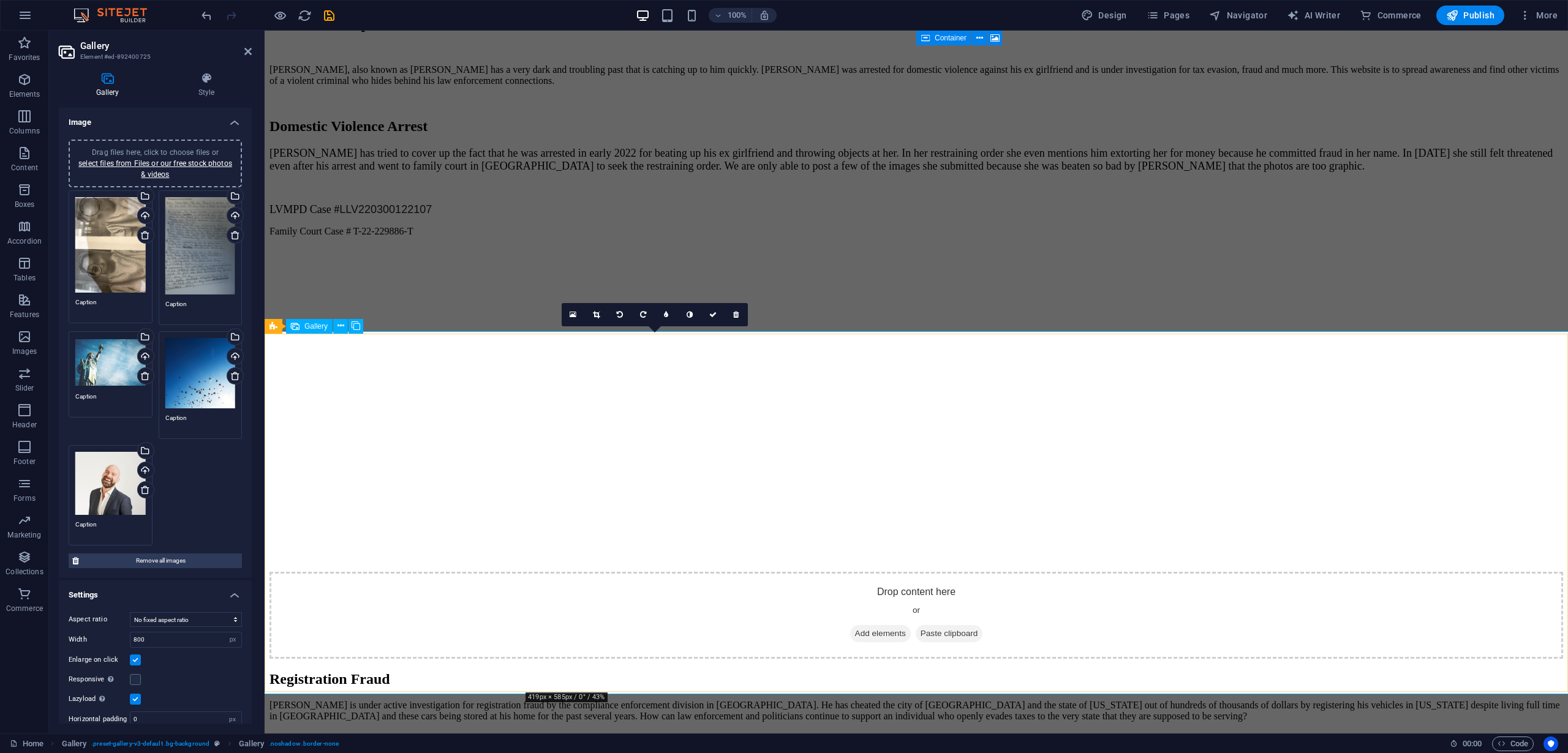
scroll to position [2847, 0]
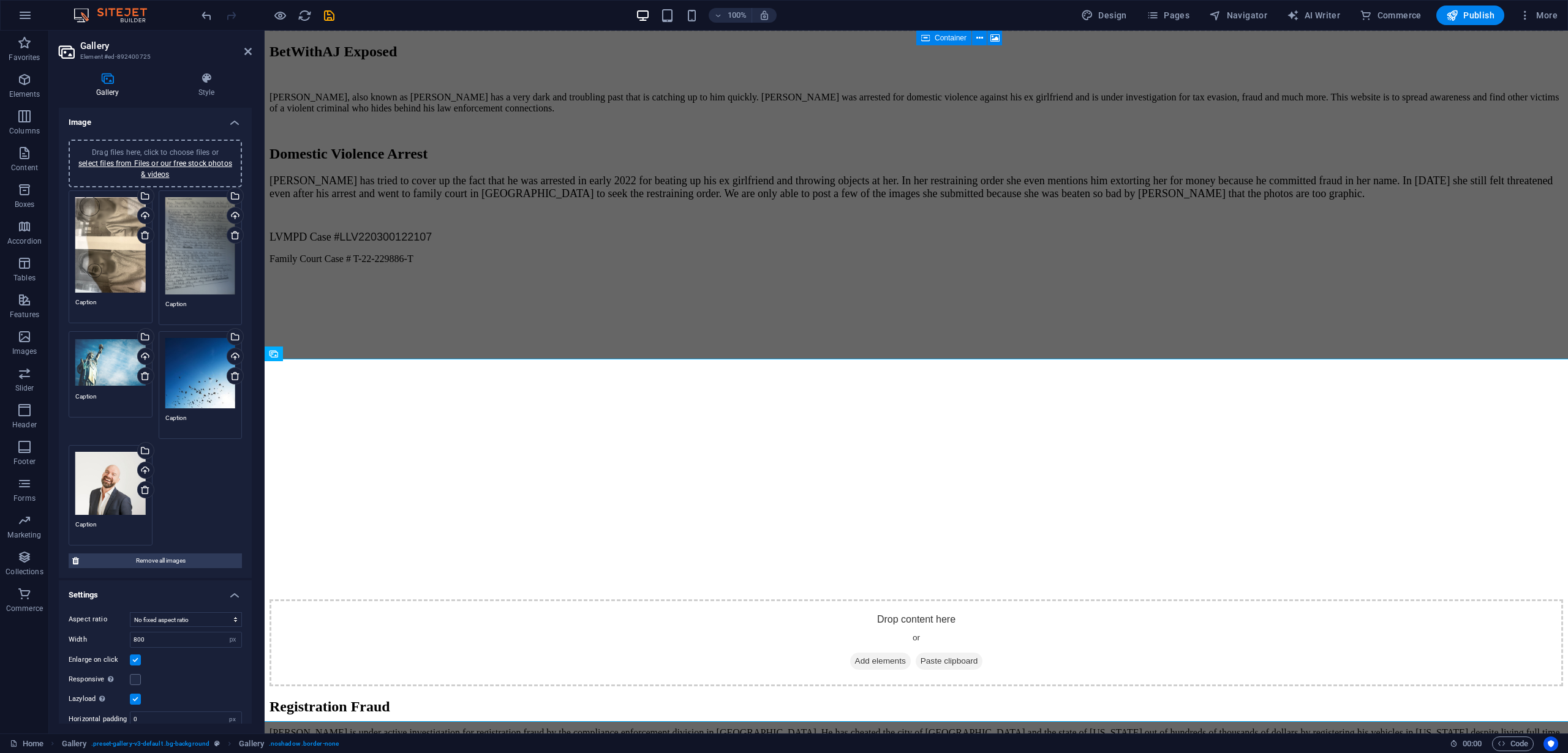
click at [111, 363] on div "Drag files here, click to choose files or select files from Files or our free s…" at bounding box center [110, 362] width 71 height 49
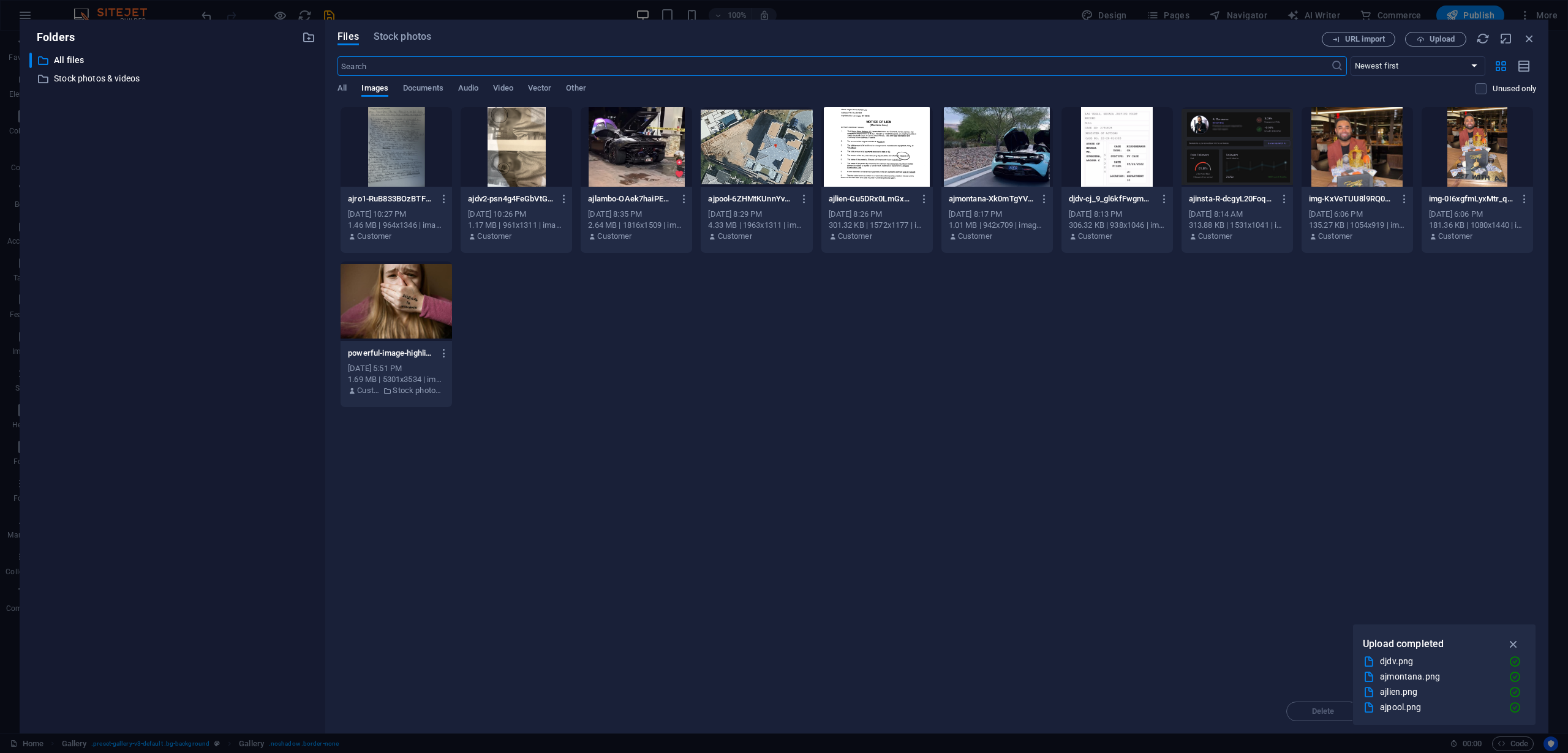
scroll to position [2646, 0]
click at [1438, 41] on span "Upload" at bounding box center [1442, 39] width 25 height 7
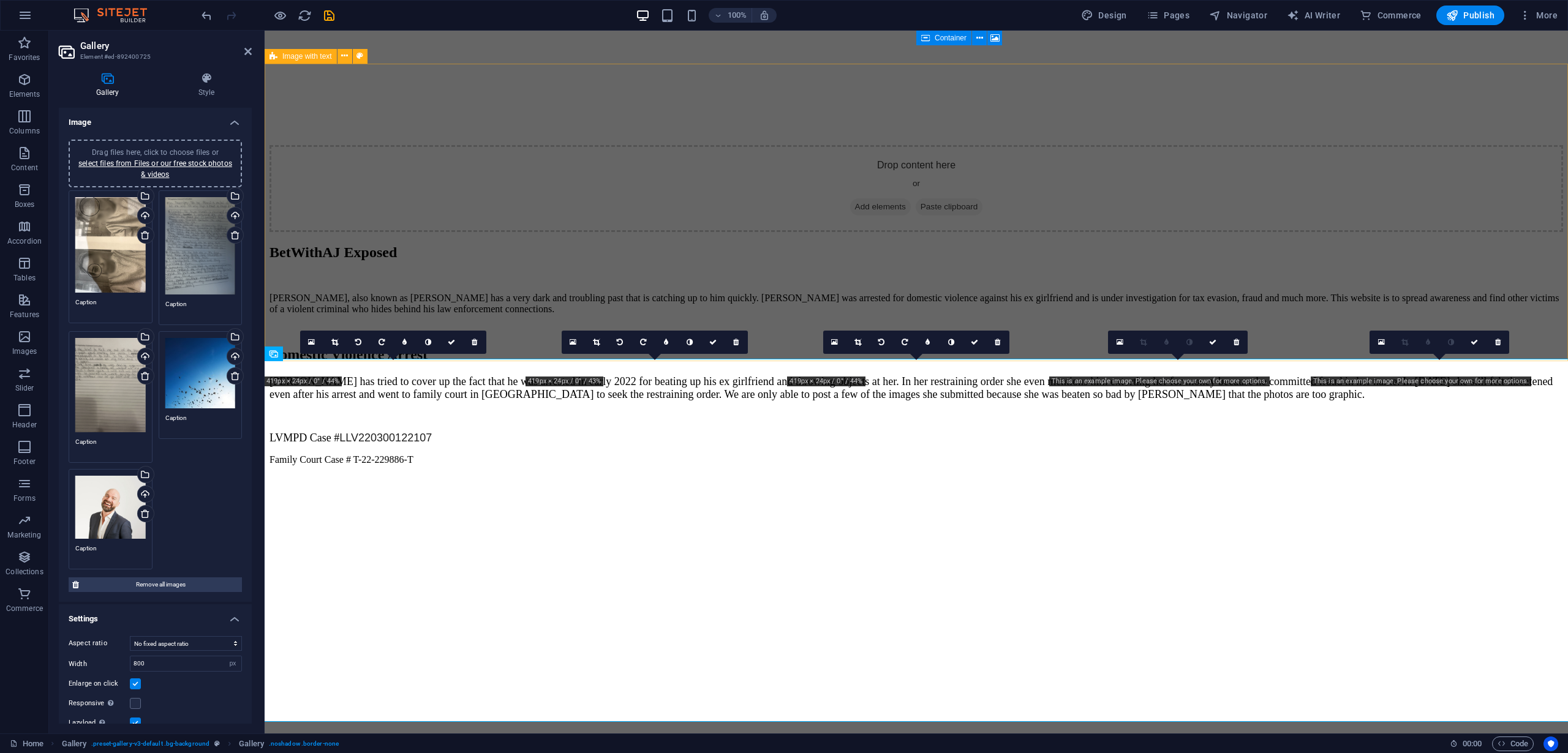
scroll to position [2847, 0]
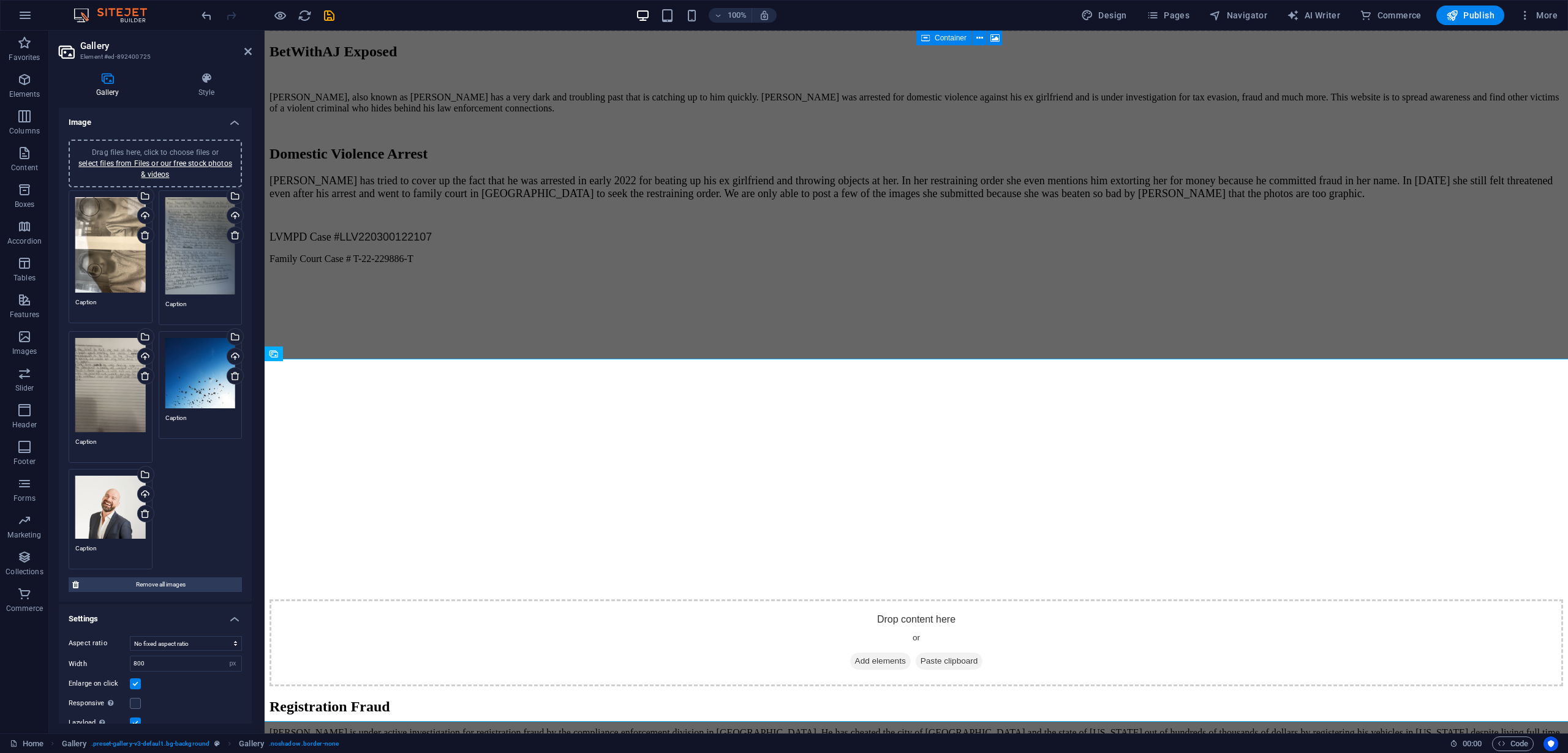
click at [195, 365] on div "Drag files here, click to choose files or select files from Files or our free s…" at bounding box center [200, 373] width 71 height 71
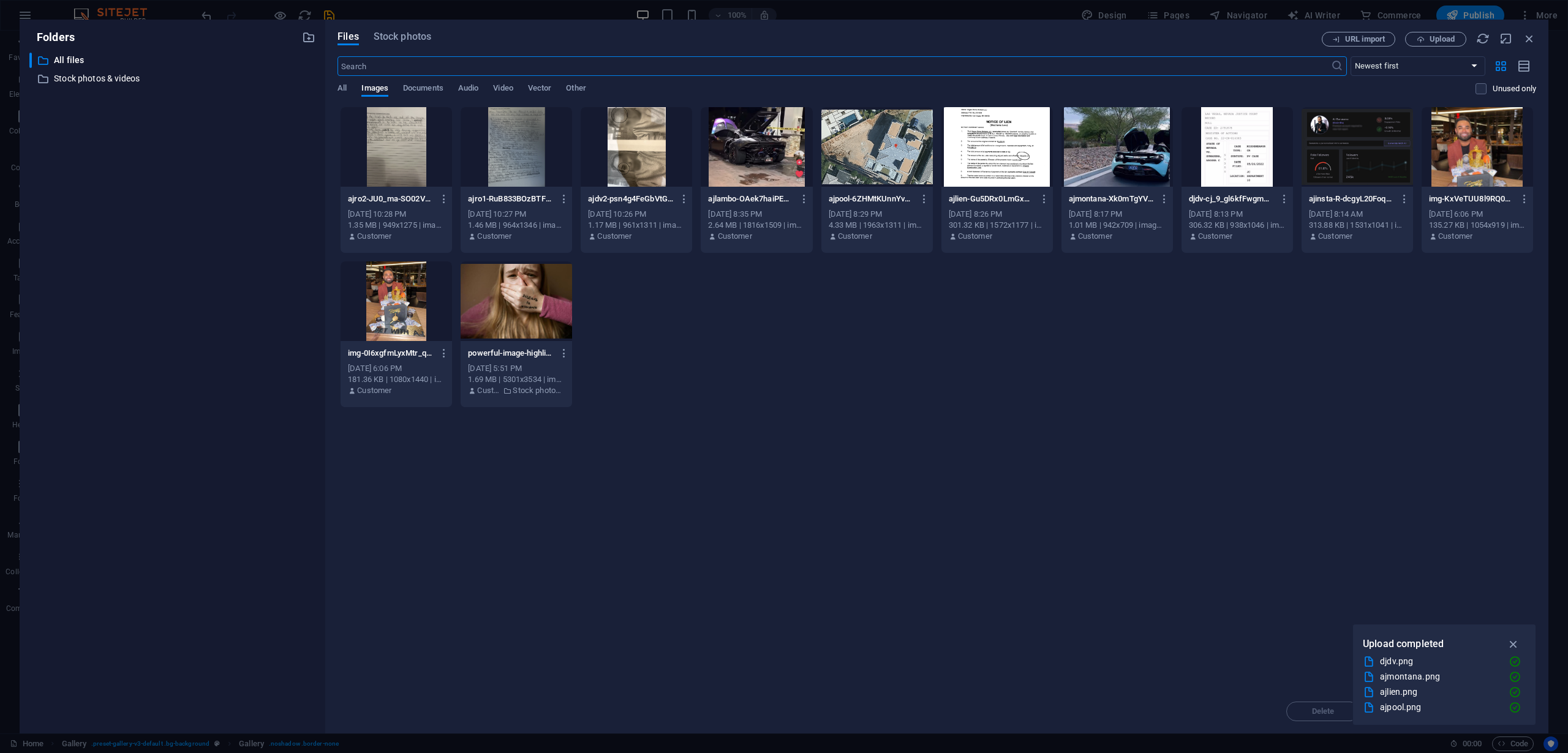
scroll to position [2646, 0]
click at [1441, 39] on span "Upload" at bounding box center [1442, 39] width 25 height 7
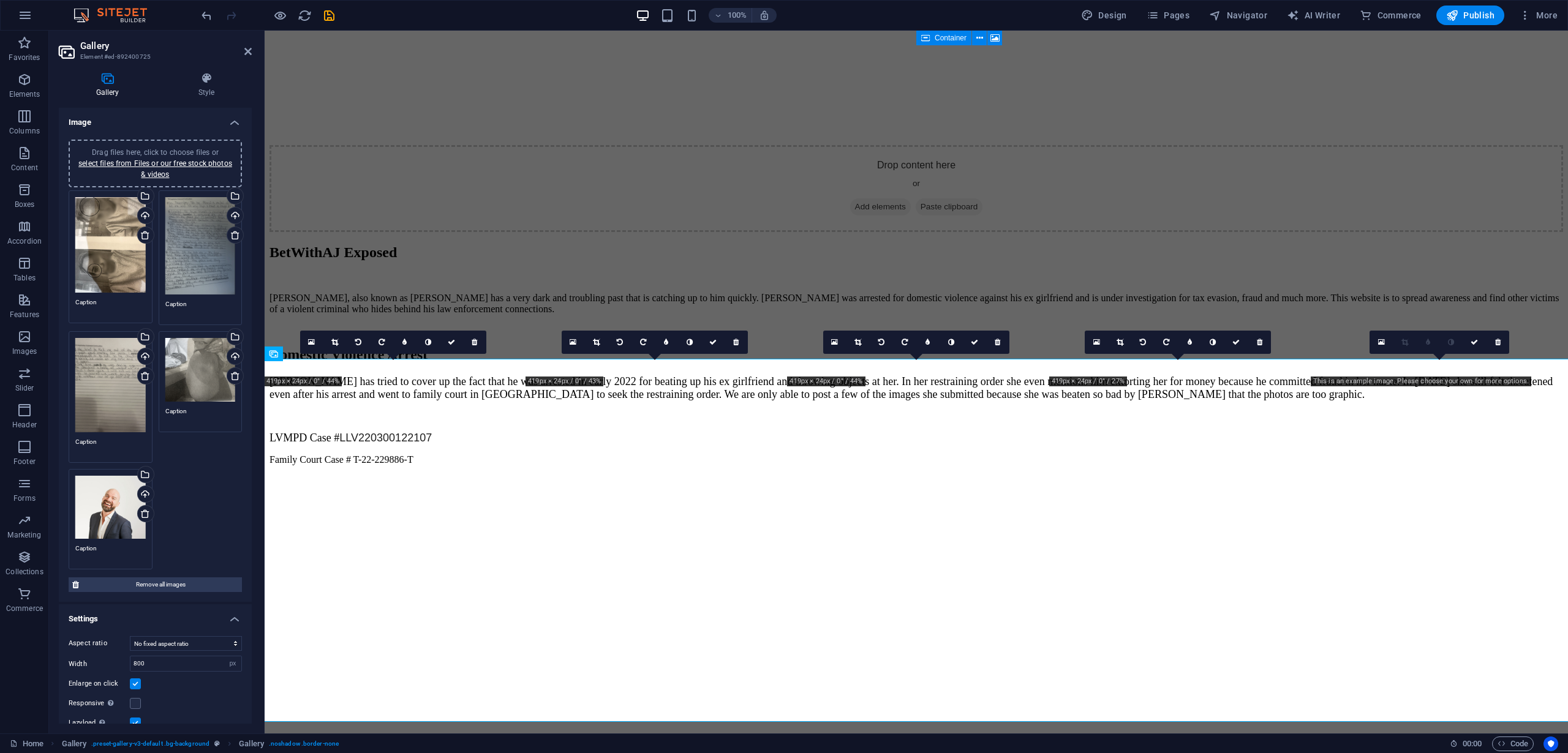
scroll to position [2847, 0]
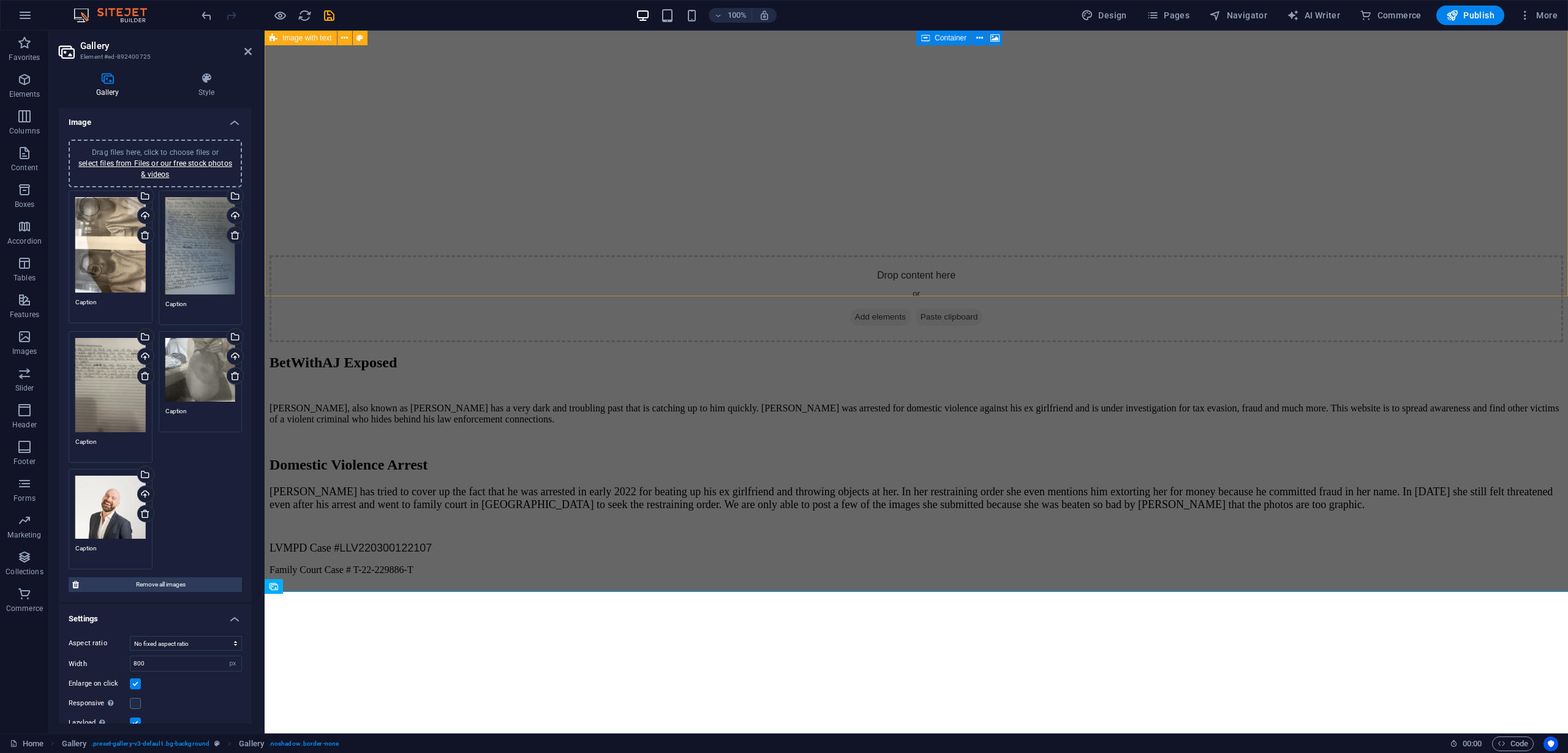
scroll to position [2535, 0]
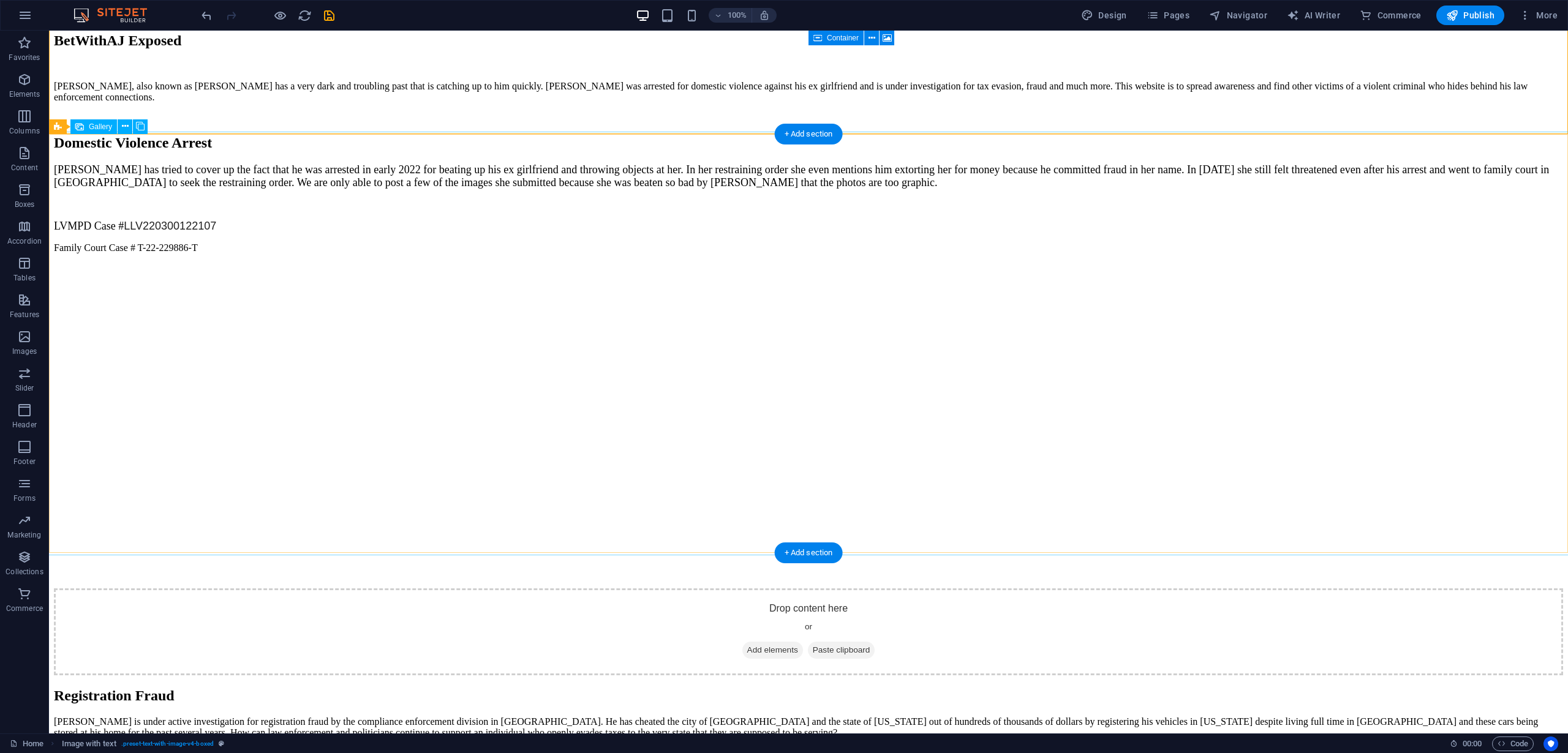
scroll to position [3137, 0]
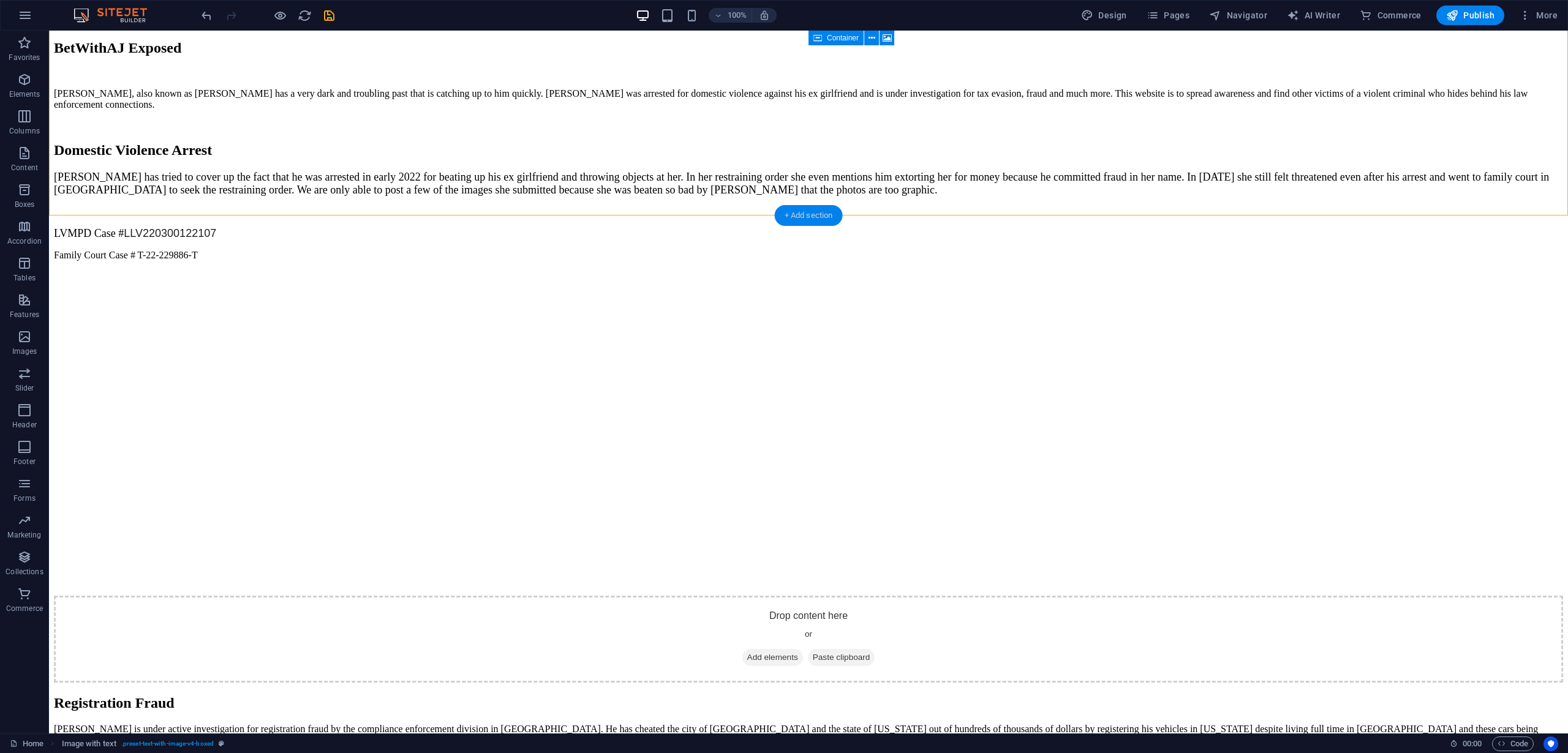
click at [793, 214] on div "+ Add section" at bounding box center [808, 216] width 68 height 21
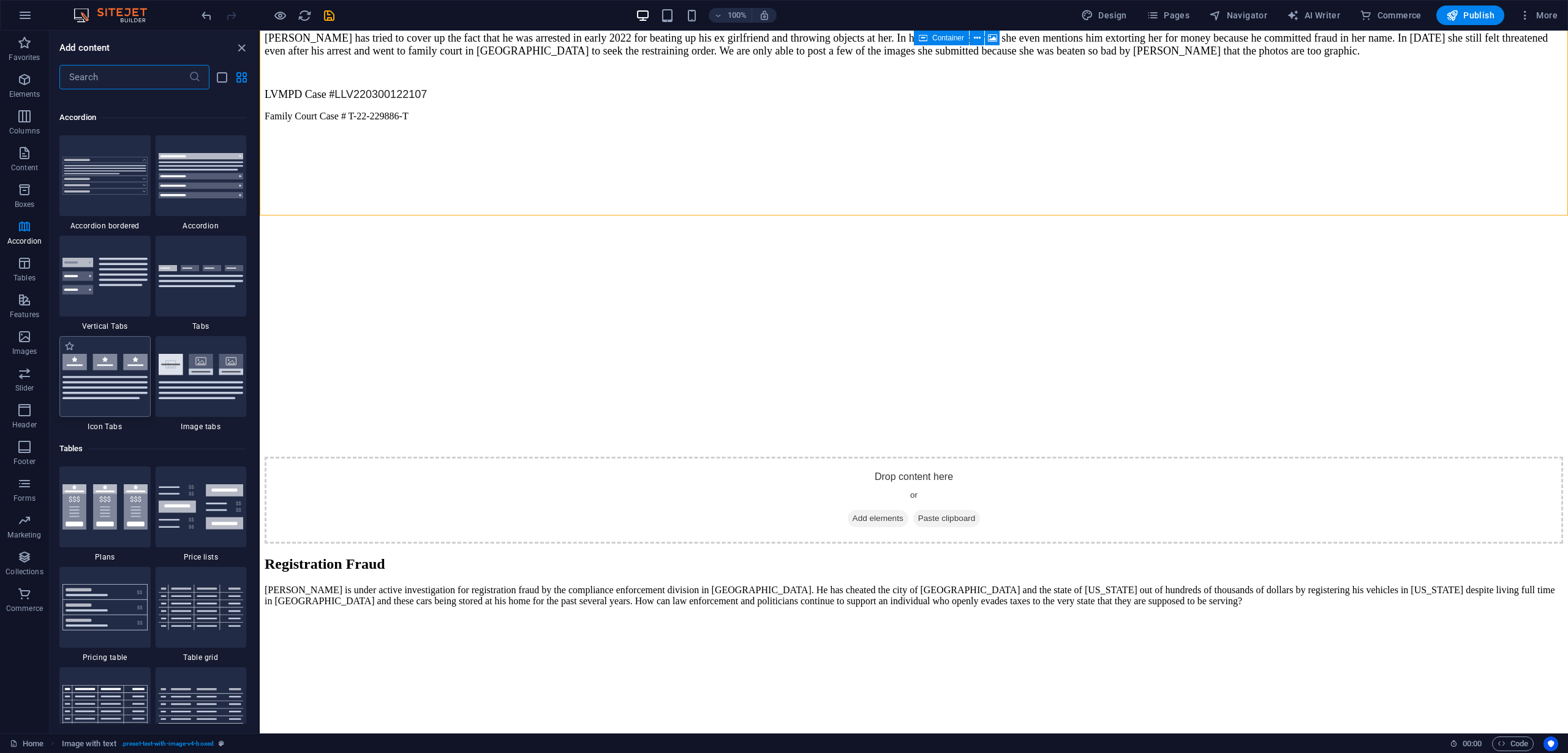
scroll to position [3905, 0]
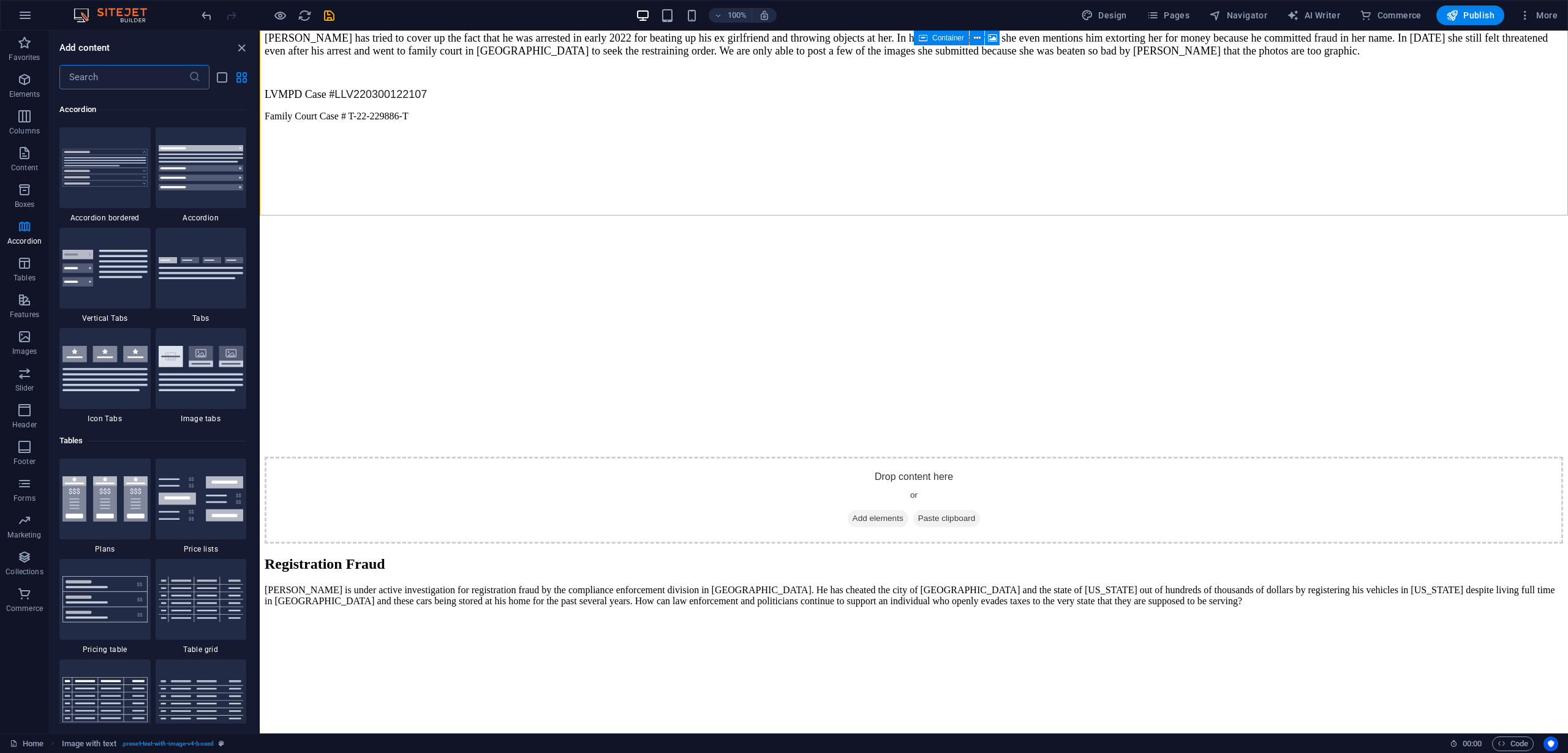
click at [133, 78] on input "text" at bounding box center [124, 77] width 129 height 25
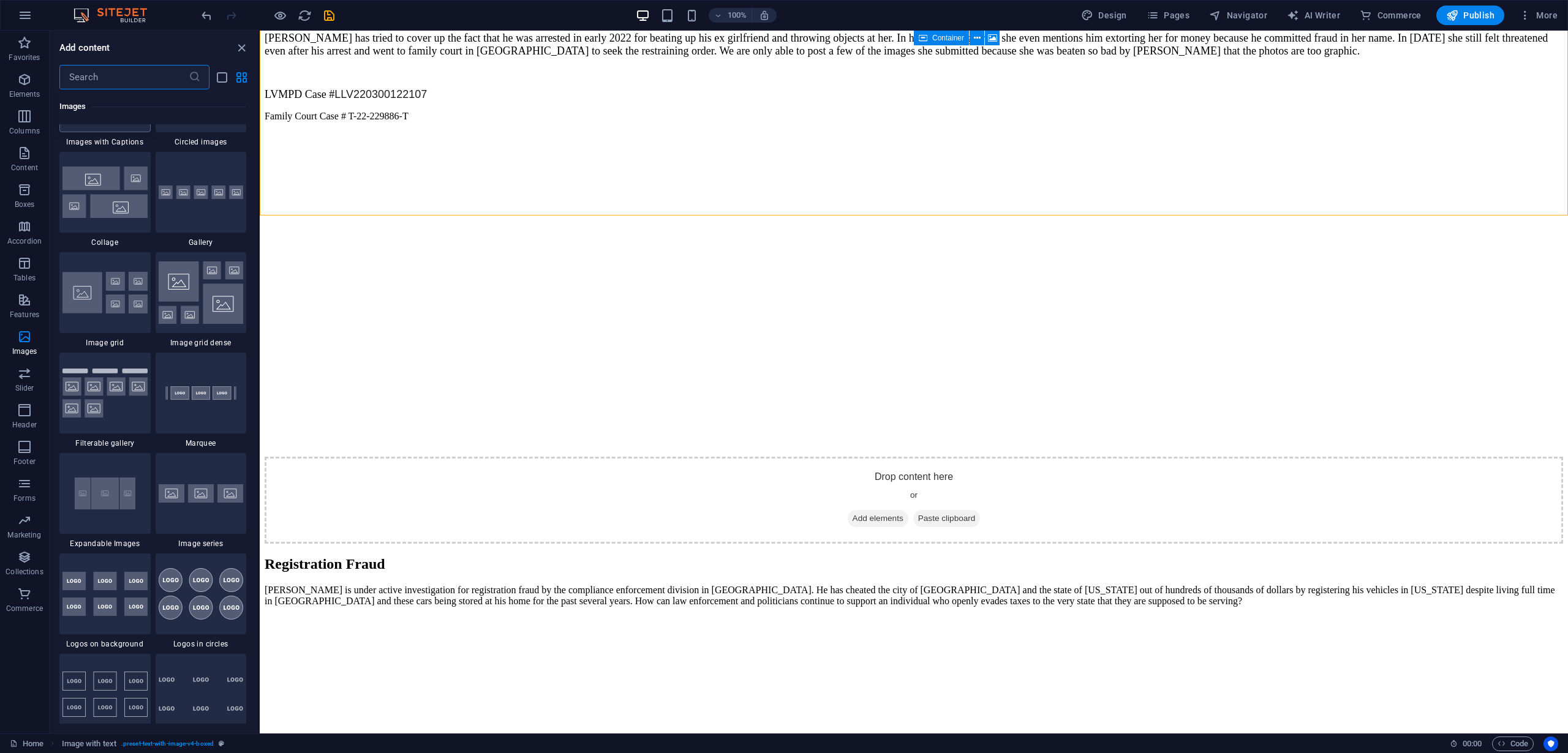
scroll to position [6301, 0]
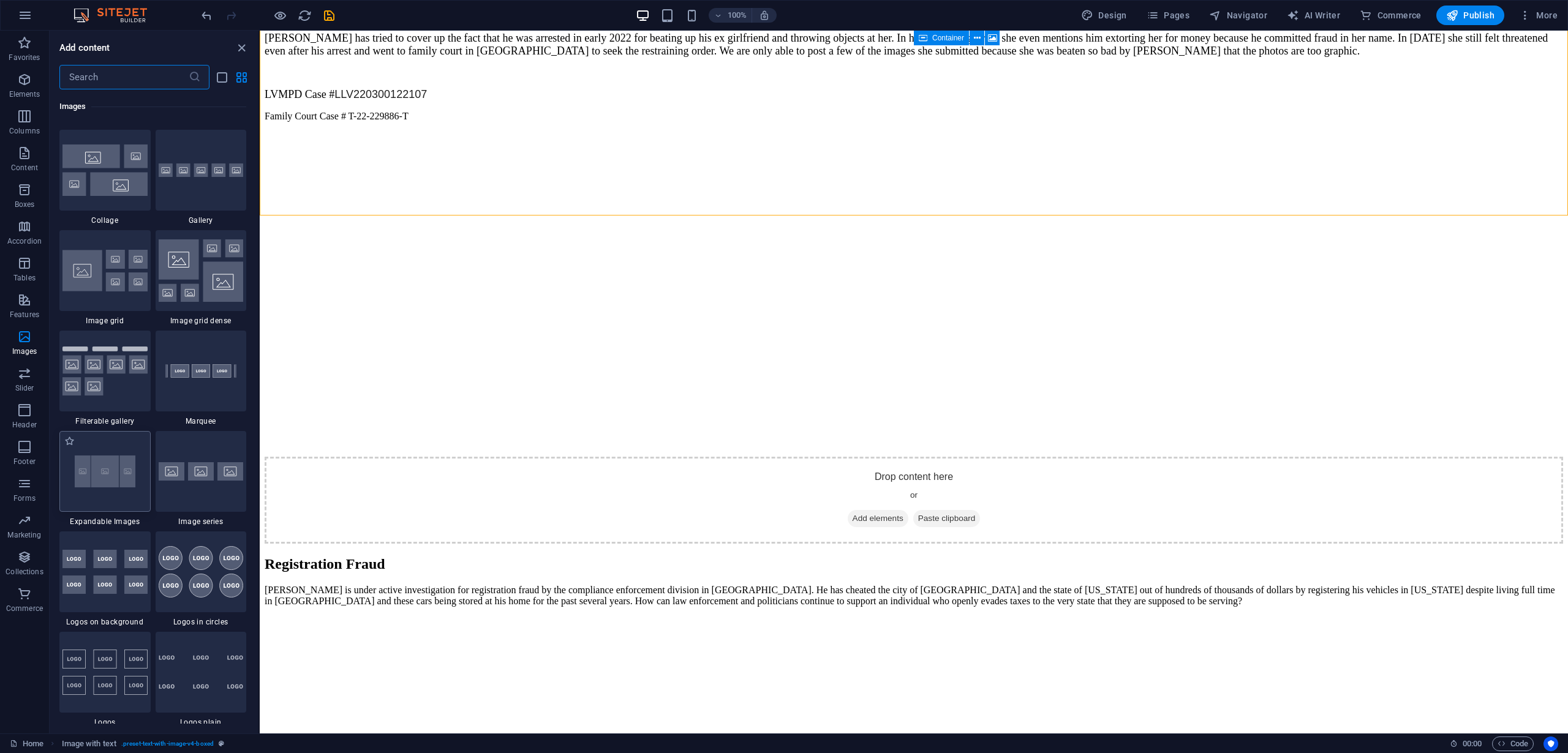
click at [106, 466] on img at bounding box center [105, 470] width 85 height 56
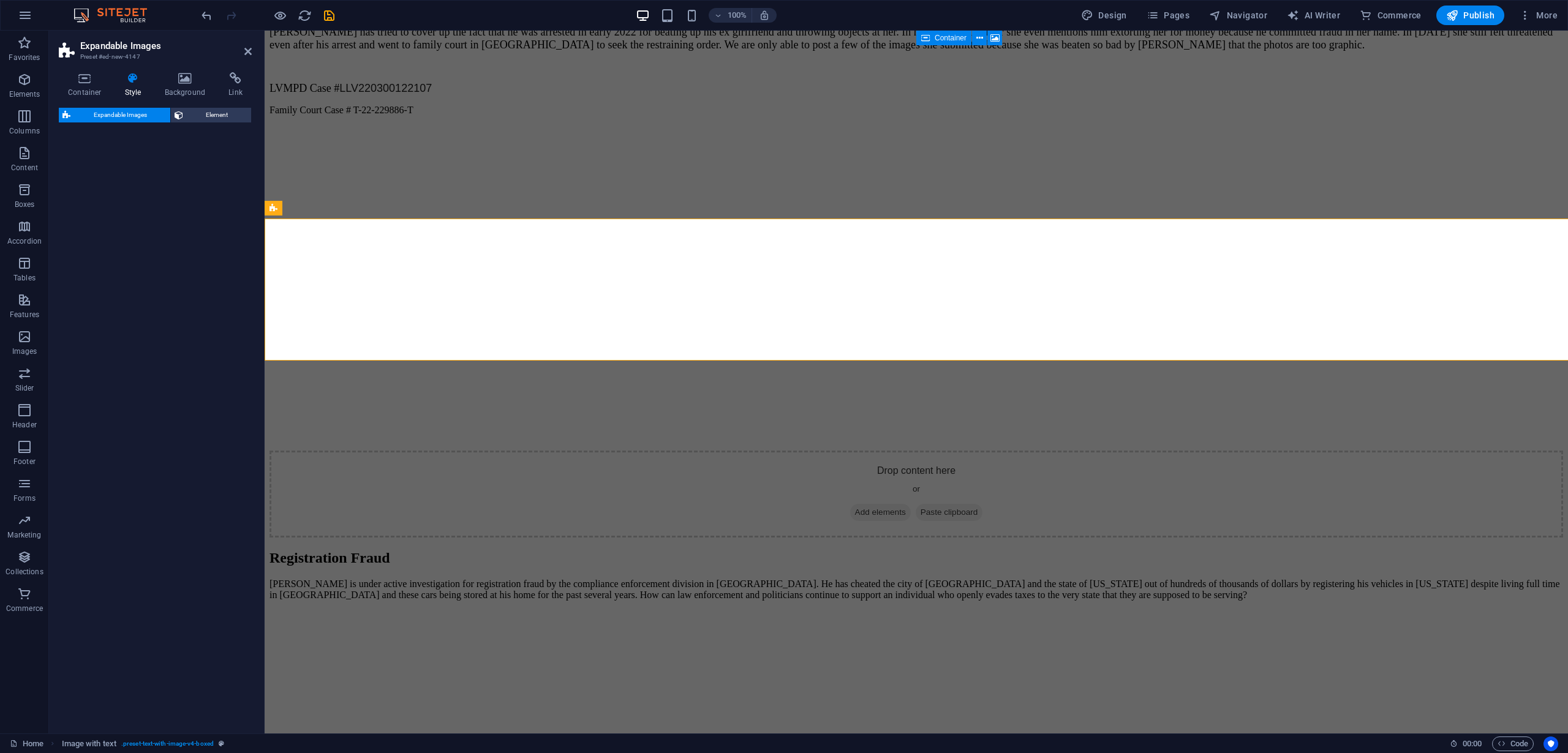
select select "rem"
select select "px"
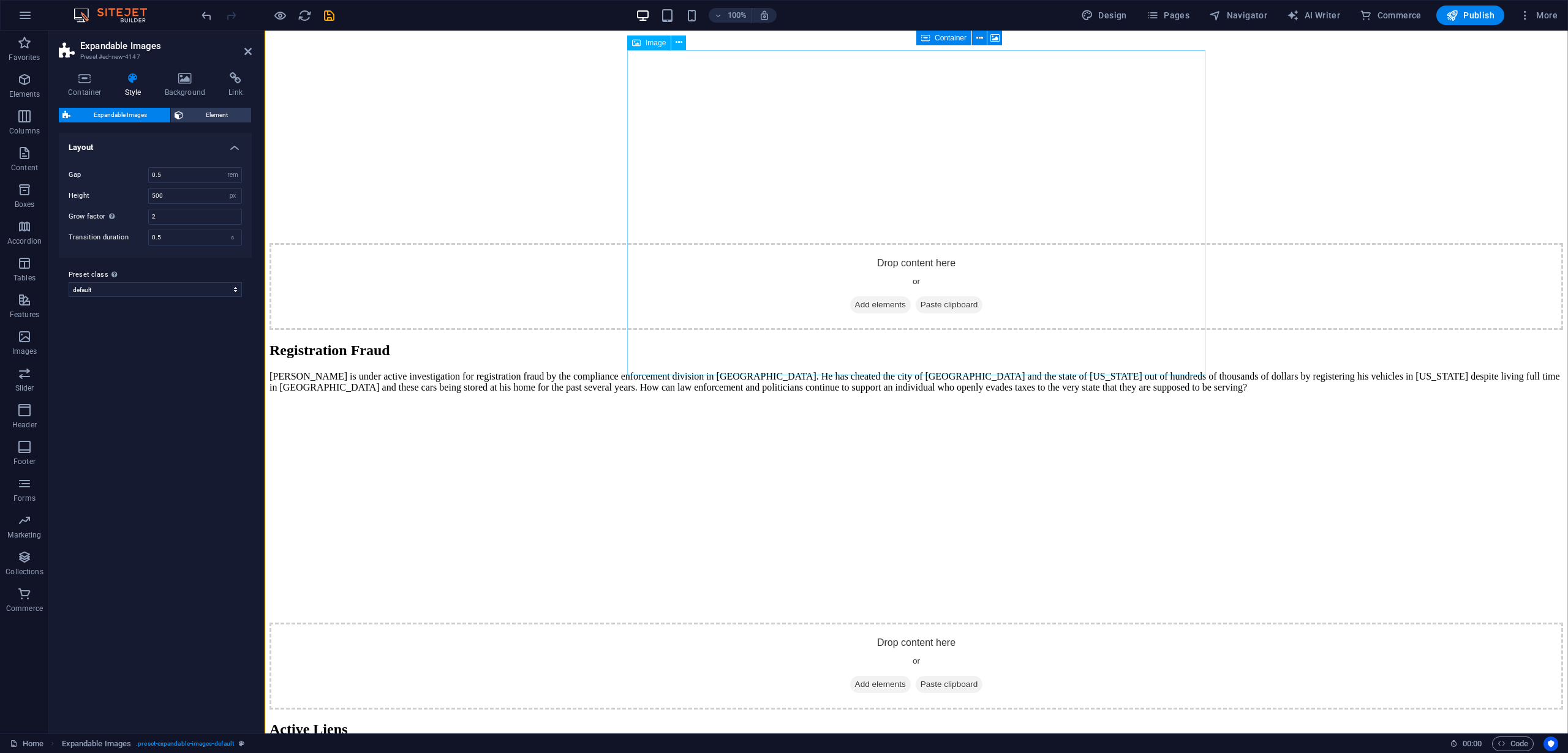
scroll to position [3202, 0]
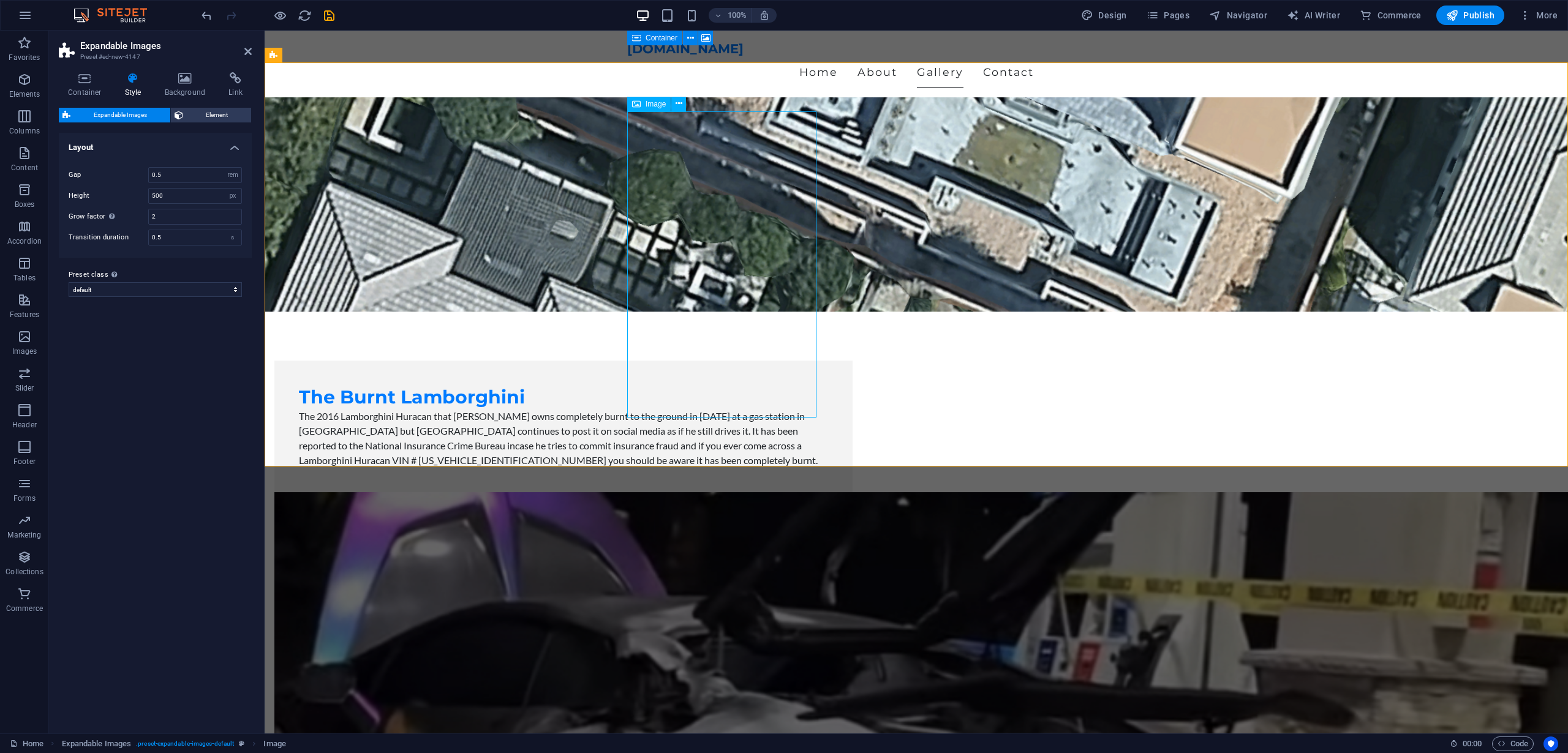
click at [647, 106] on span "Image" at bounding box center [656, 104] width 20 height 7
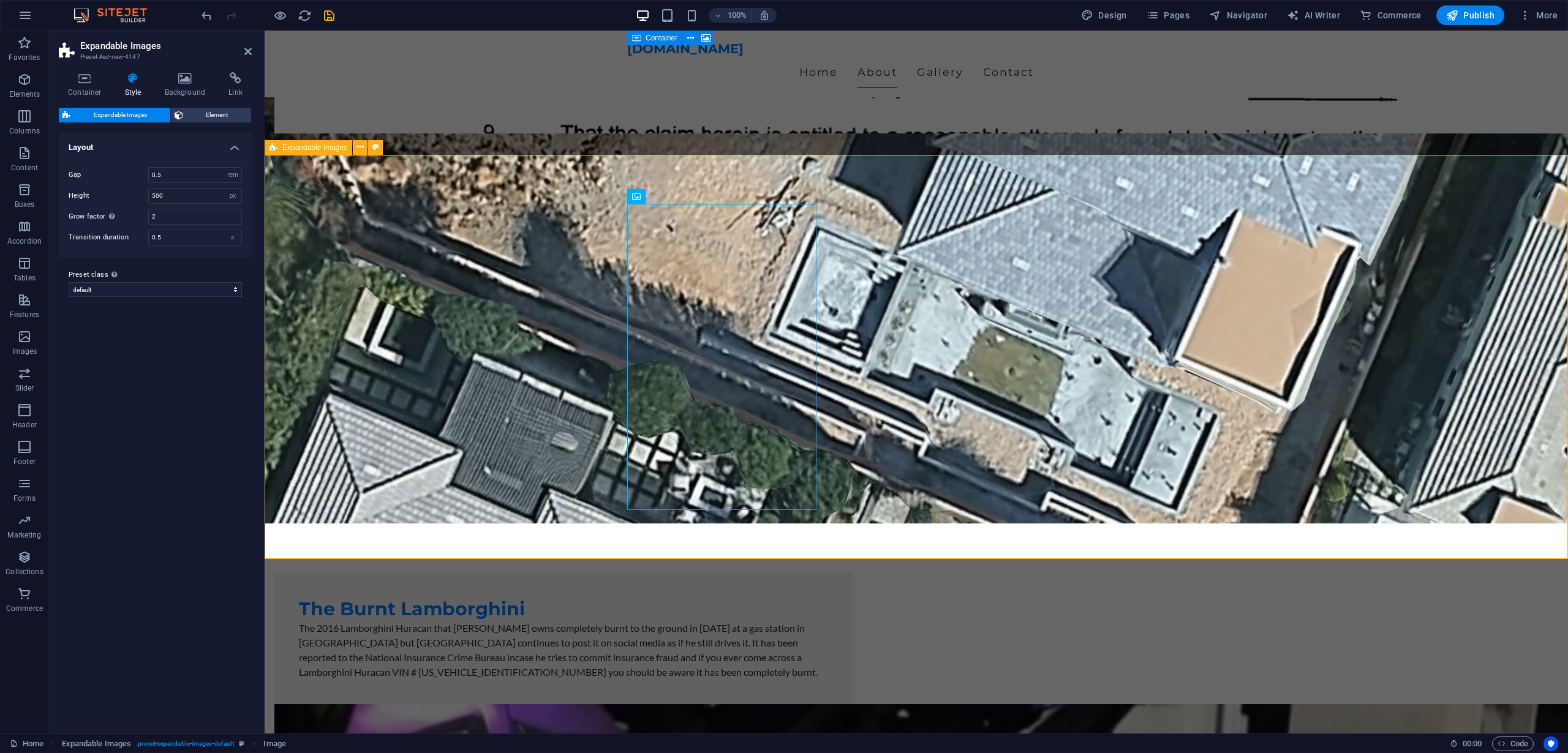
scroll to position [2967, 0]
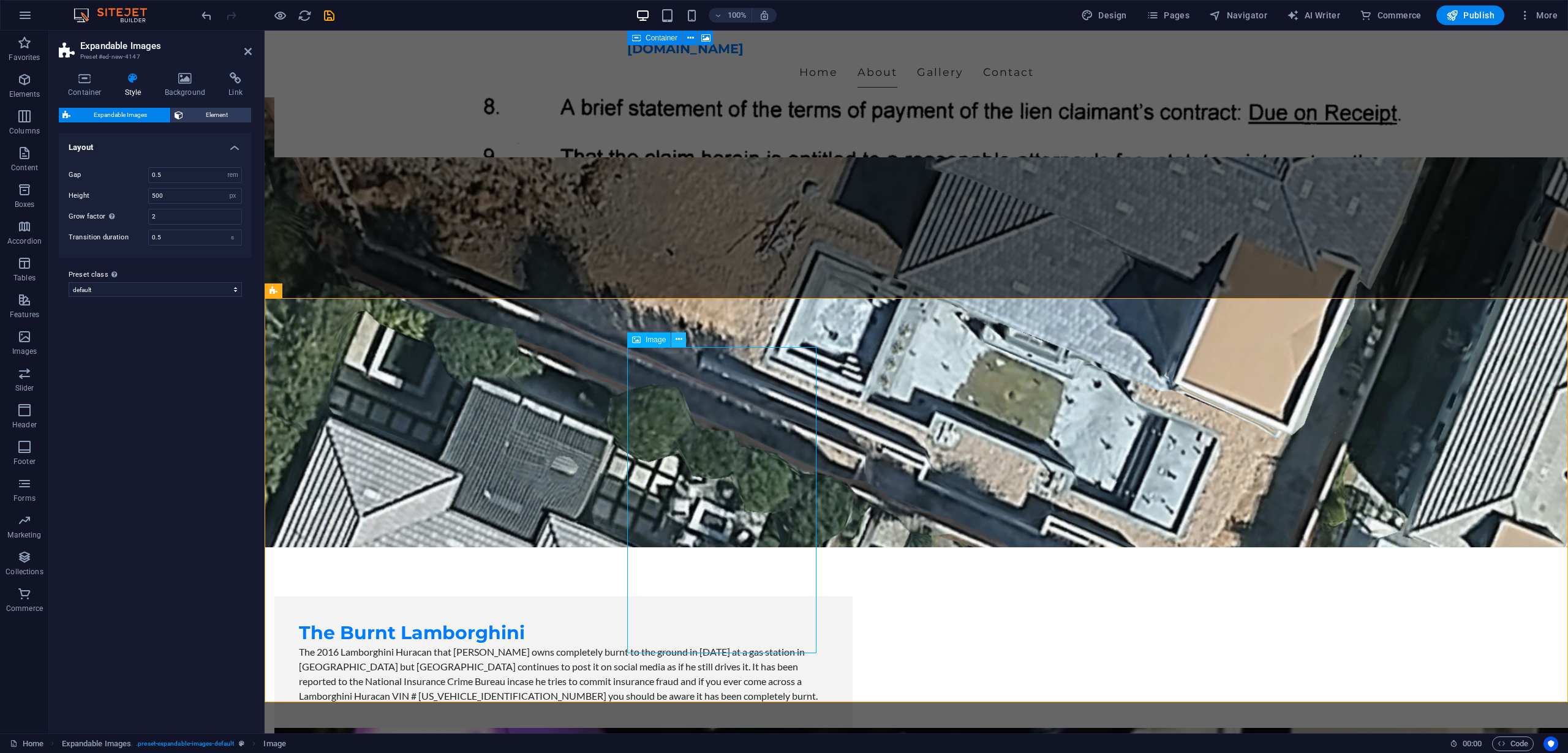
click at [680, 340] on icon at bounding box center [678, 339] width 7 height 13
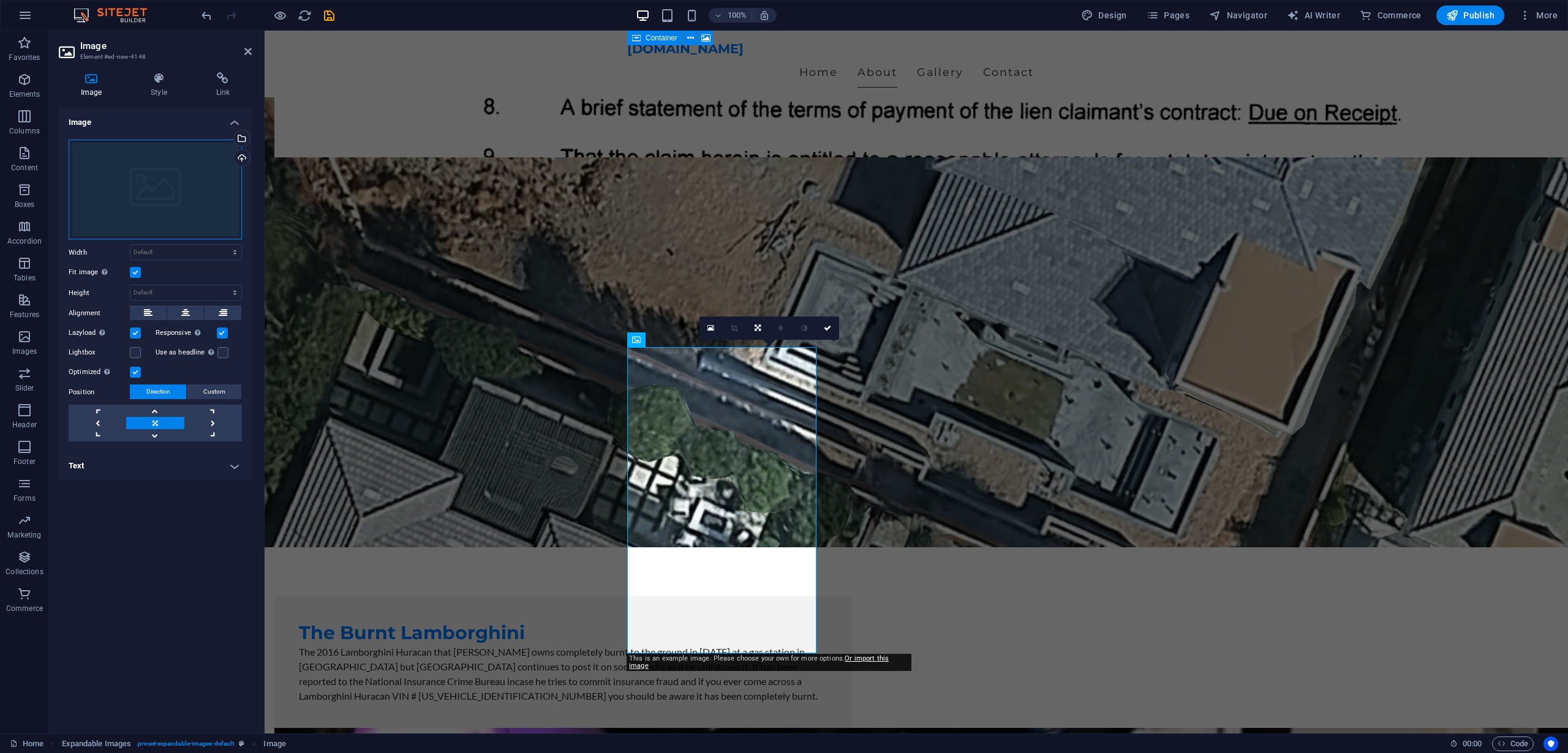
click at [203, 198] on div "Drag files here, click to choose files or select files from Files or our free s…" at bounding box center [155, 190] width 173 height 100
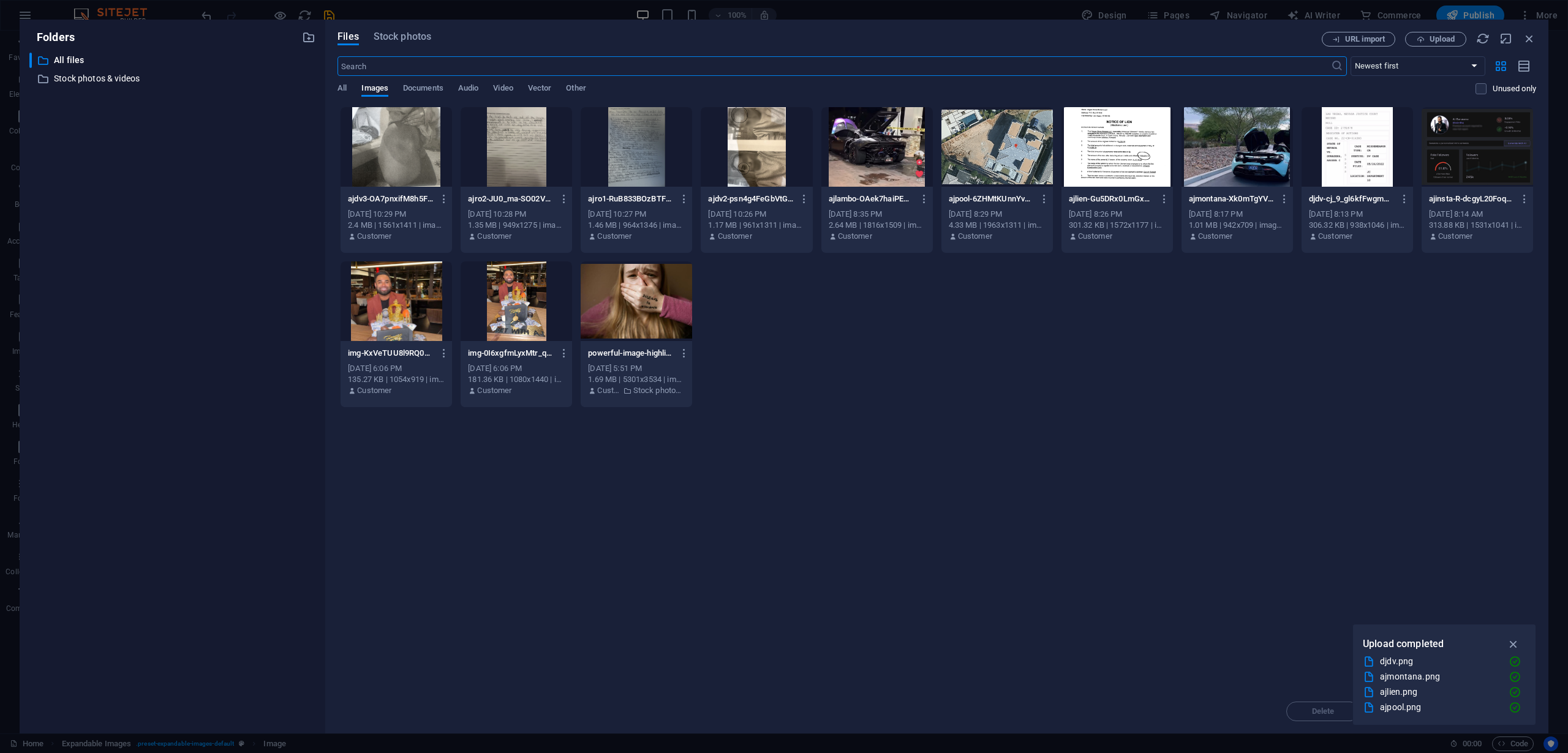
scroll to position [2766, 0]
click at [1435, 40] on span "Upload" at bounding box center [1442, 39] width 25 height 7
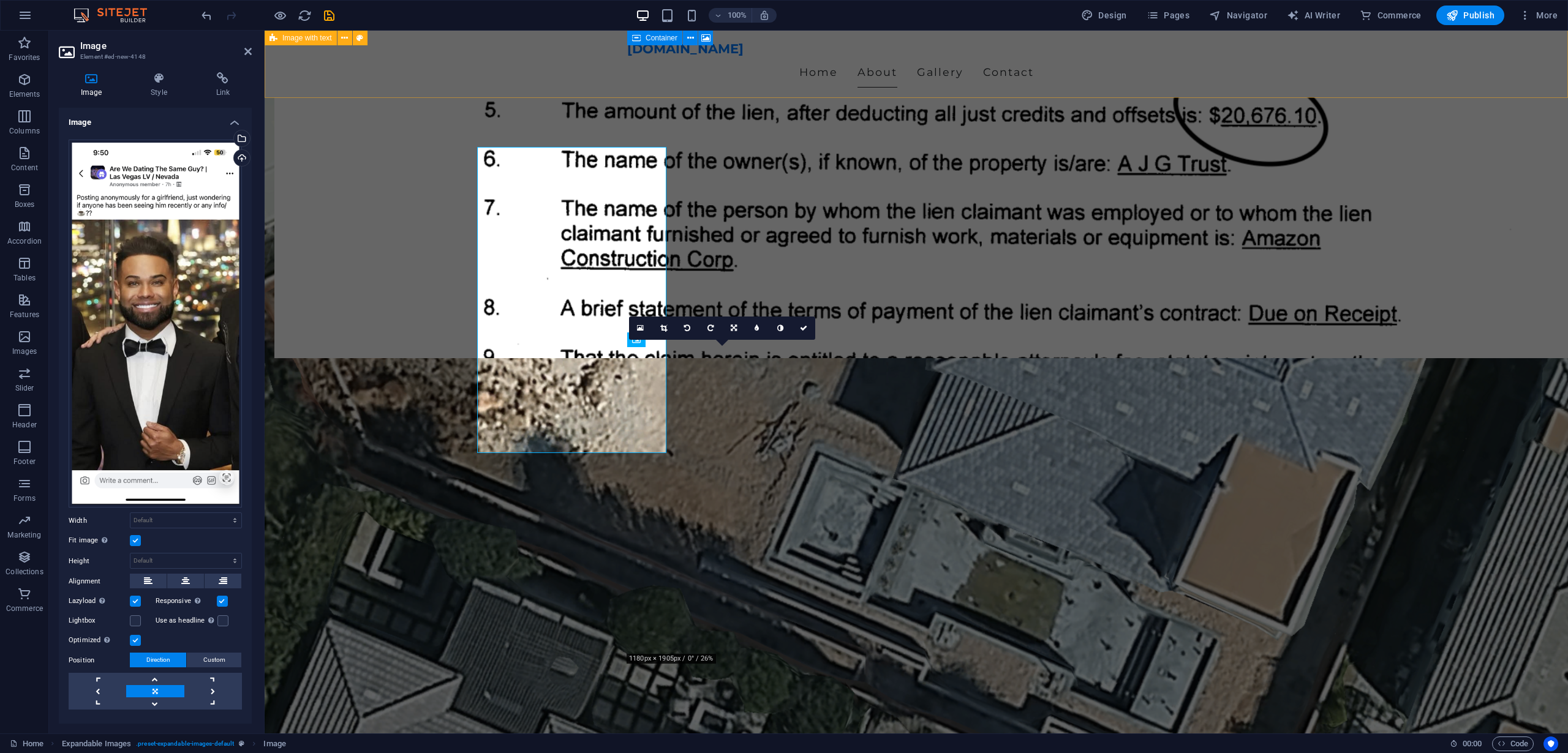
scroll to position [2967, 0]
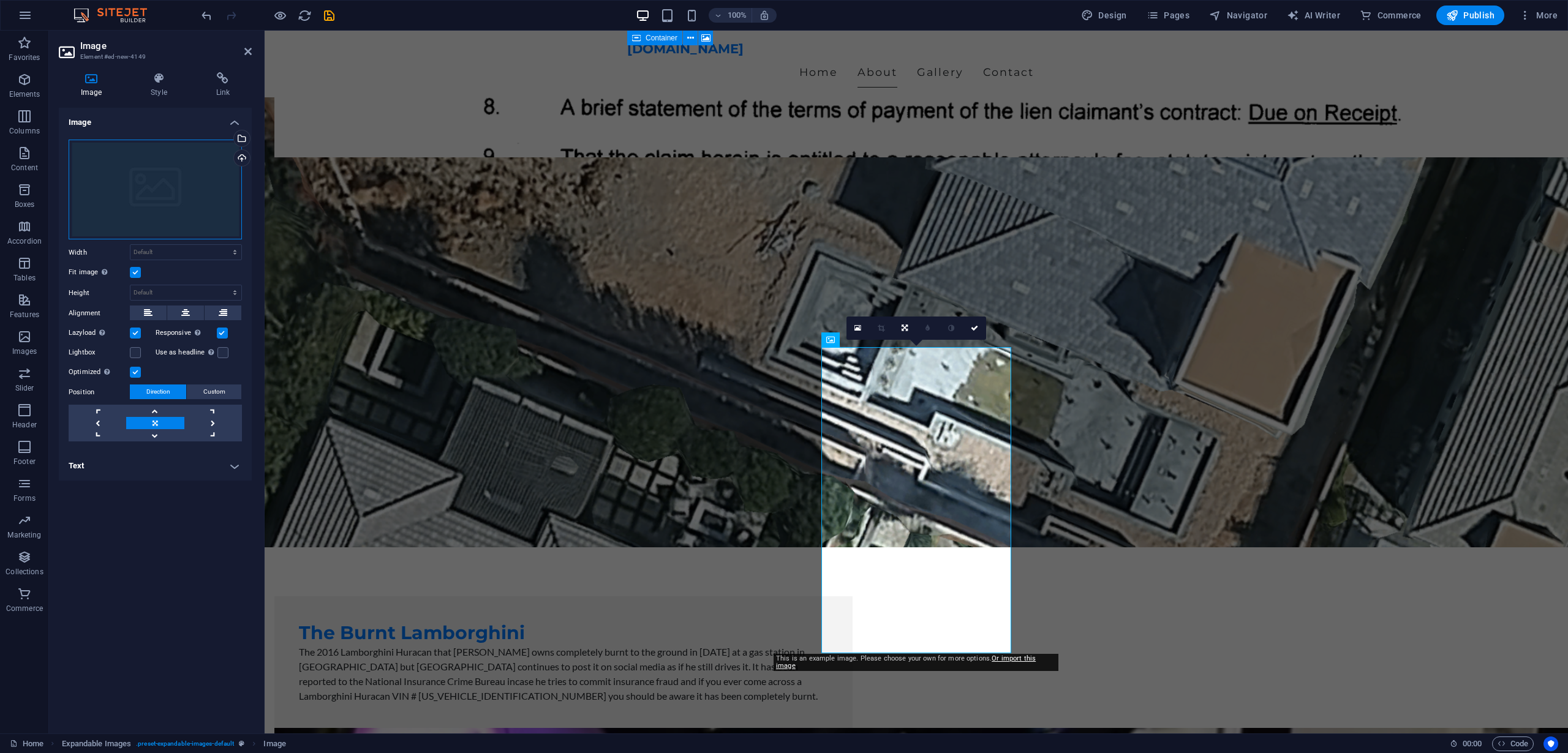
click at [163, 198] on div "Drag files here, click to choose files or select files from Files or our free s…" at bounding box center [155, 190] width 173 height 100
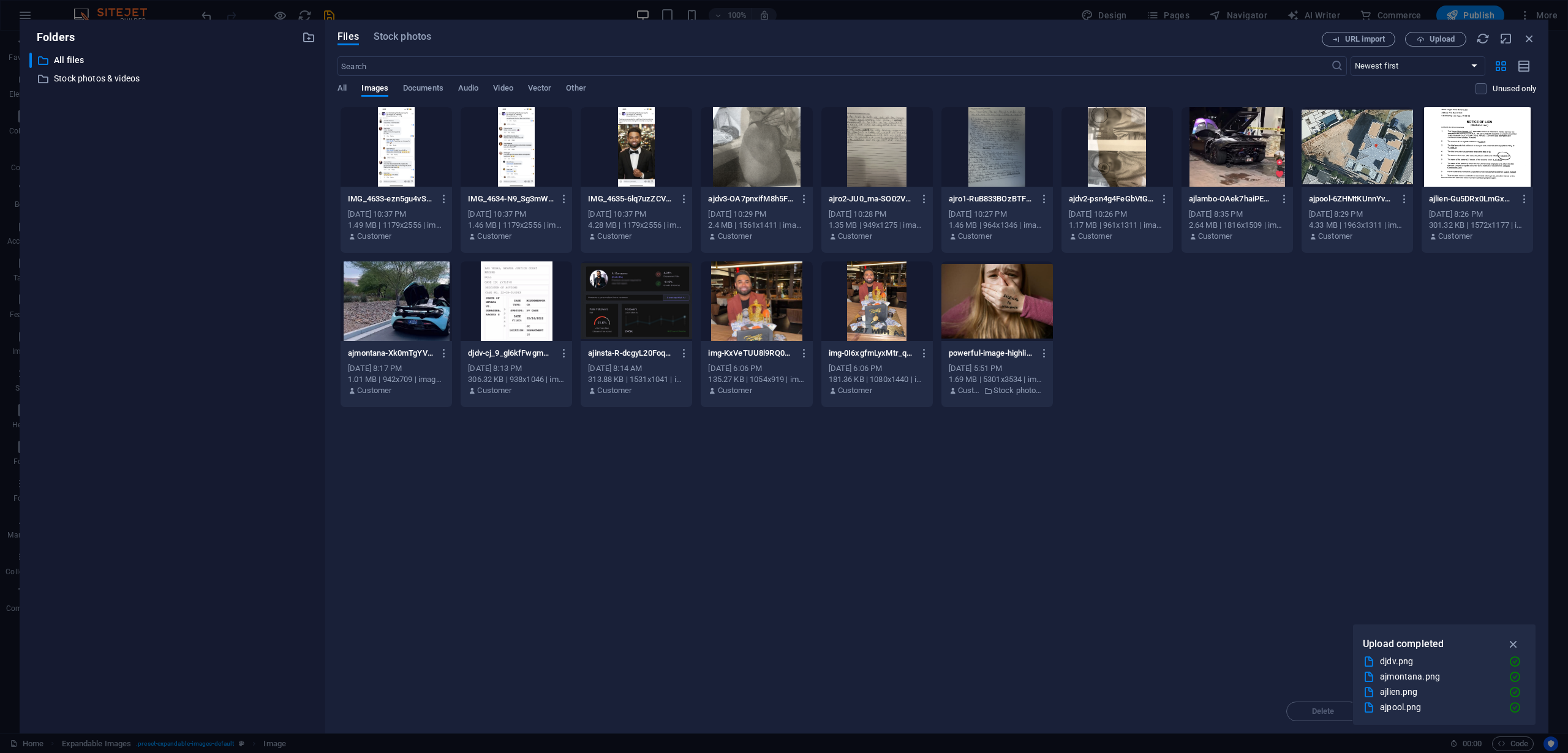
click at [399, 155] on div at bounding box center [396, 146] width 111 height 79
click at [1245, 513] on div "Drop files here to upload them instantly 1 IMG_4633-ezn5gu4vSGq6tMFp41nlvg.PNG …" at bounding box center [936, 398] width 1199 height 583
click at [1515, 639] on icon "button" at bounding box center [1513, 644] width 14 height 13
click at [1488, 710] on div "Delete Move Insert" at bounding box center [936, 705] width 1199 height 32
click at [385, 138] on div at bounding box center [396, 146] width 111 height 79
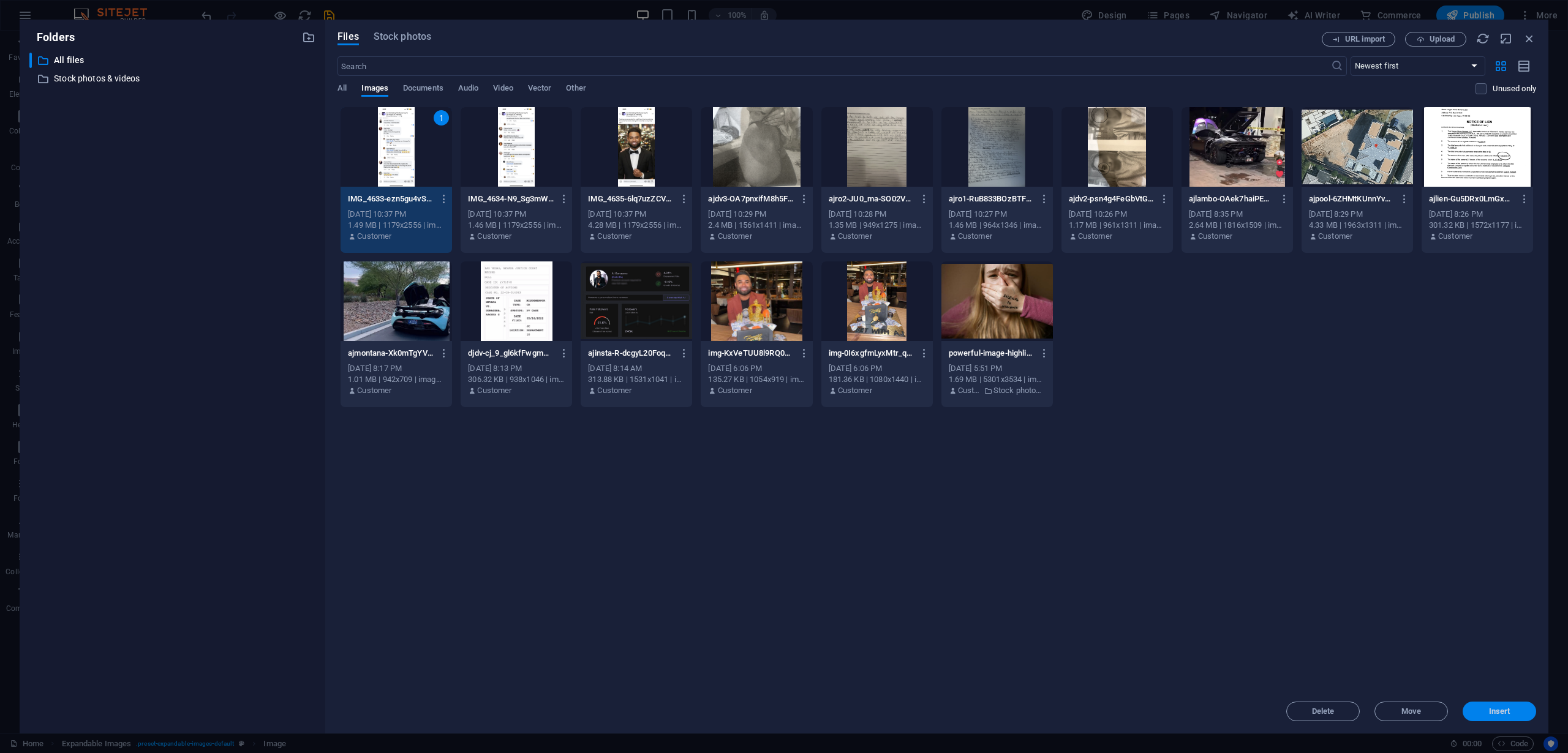
drag, startPoint x: 1508, startPoint y: 707, endPoint x: 1244, endPoint y: 676, distance: 265.8
click at [1508, 708] on span "Insert" at bounding box center [1499, 711] width 21 height 7
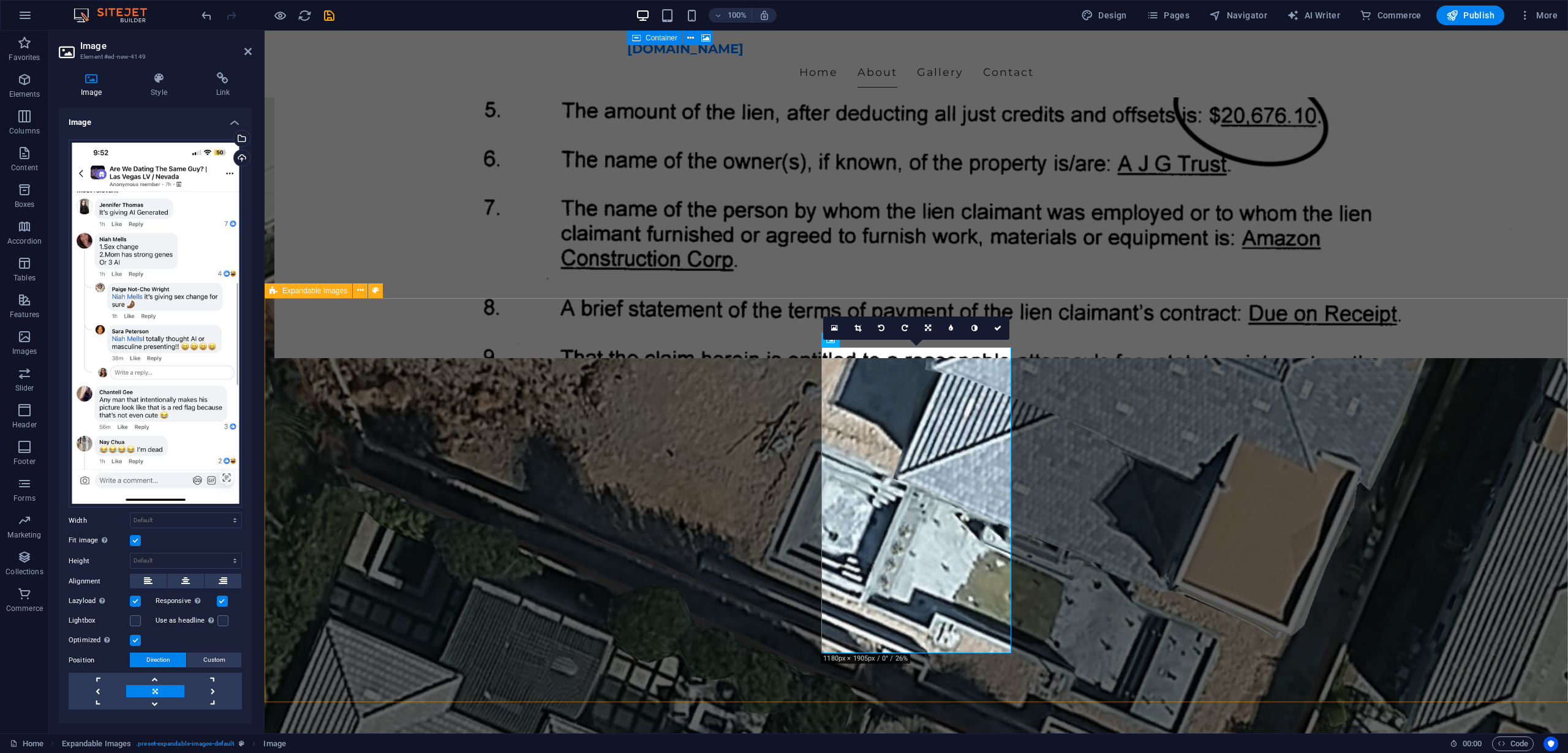
scroll to position [2967, 0]
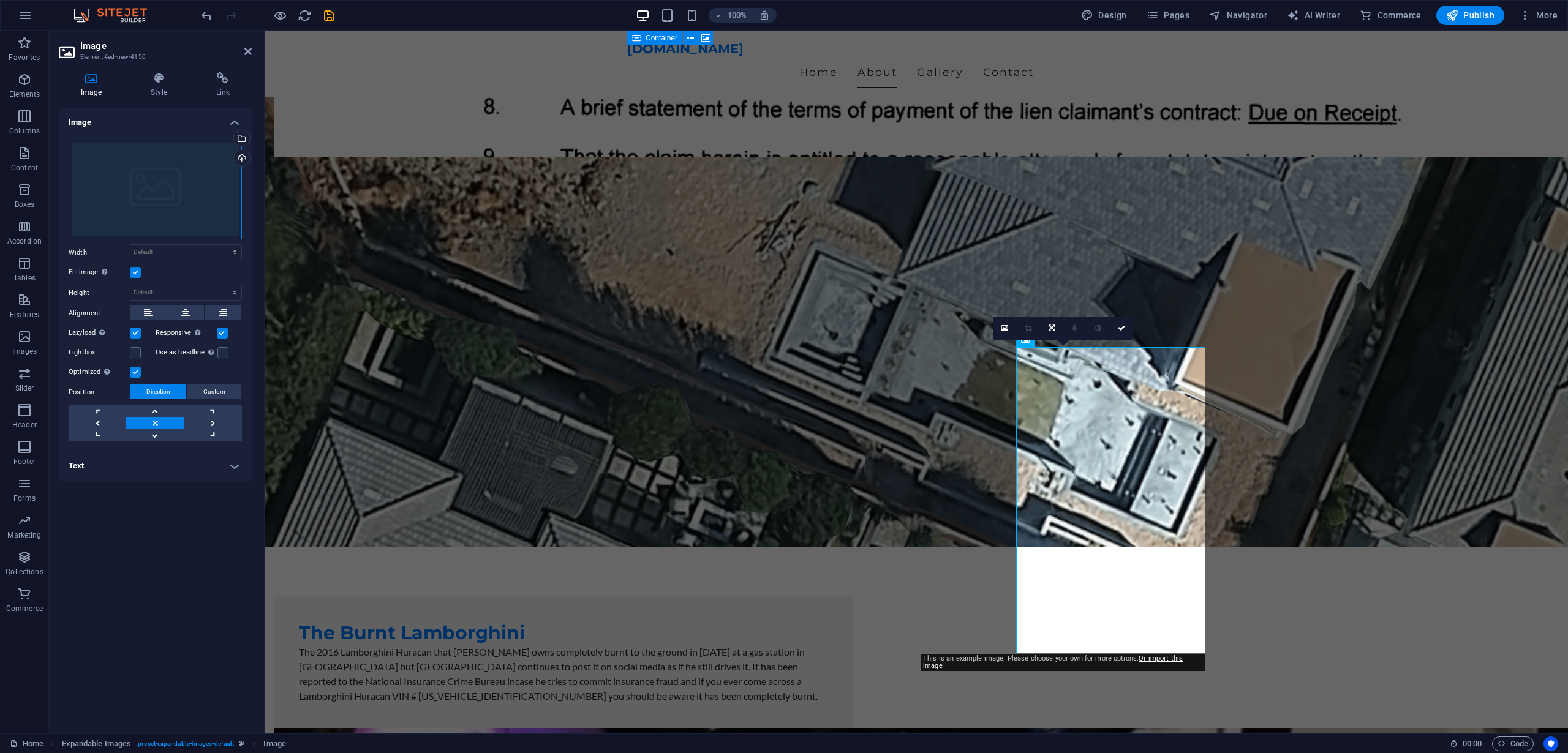
click at [154, 198] on div "Drag files here, click to choose files or select files from Files or our free s…" at bounding box center [155, 190] width 173 height 100
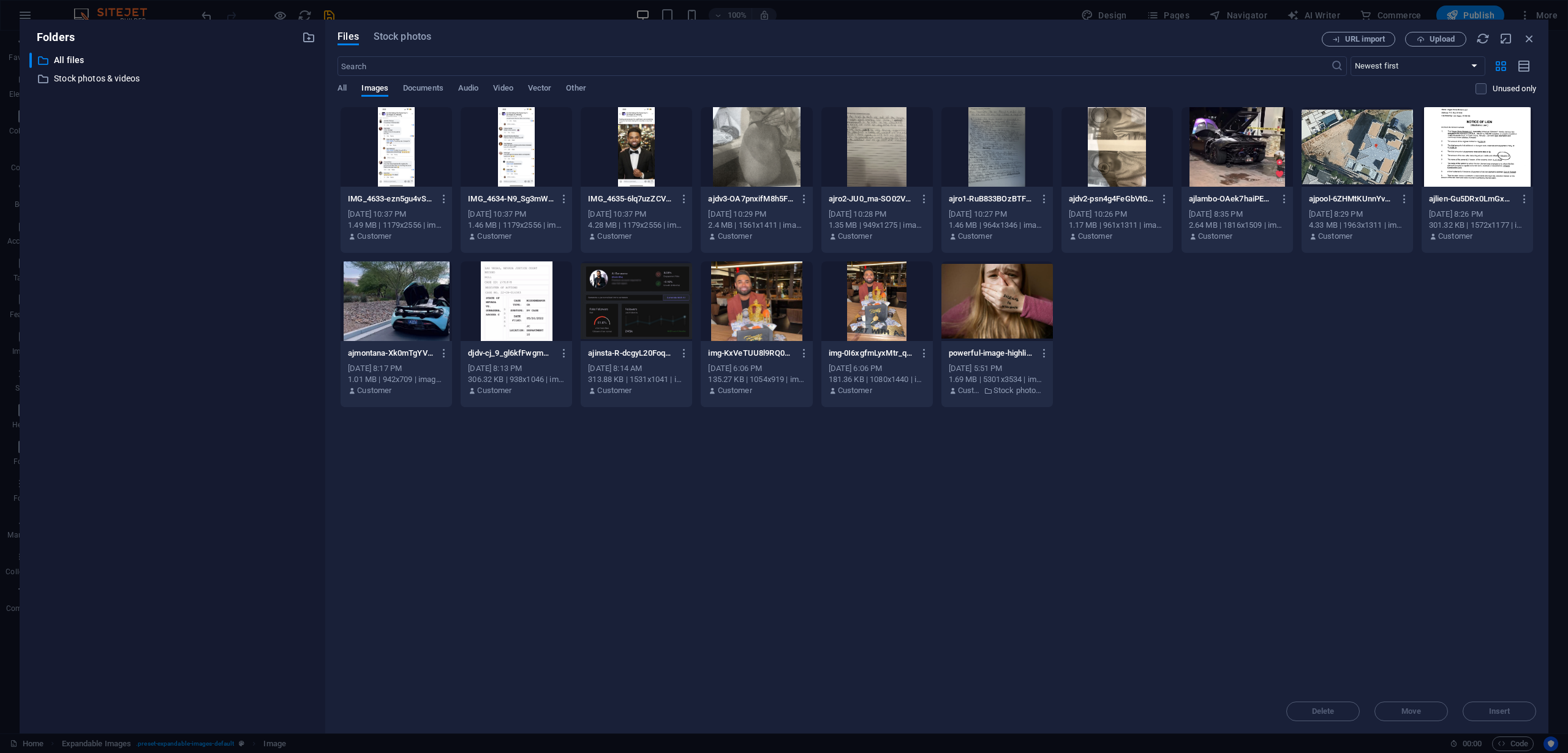
click at [512, 152] on div at bounding box center [516, 146] width 111 height 79
click at [1494, 711] on span "Insert" at bounding box center [1499, 711] width 21 height 7
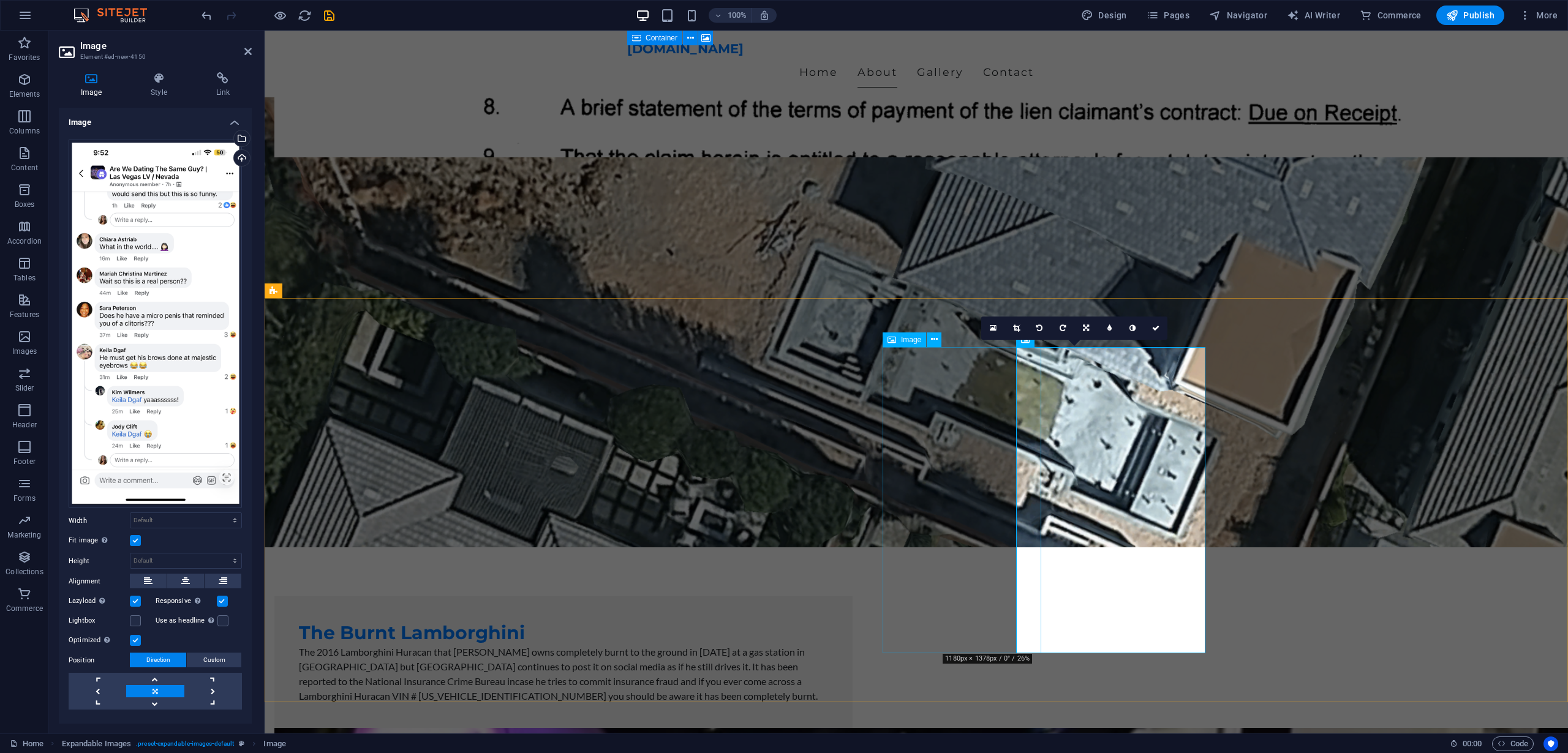
scroll to position [3047, 0]
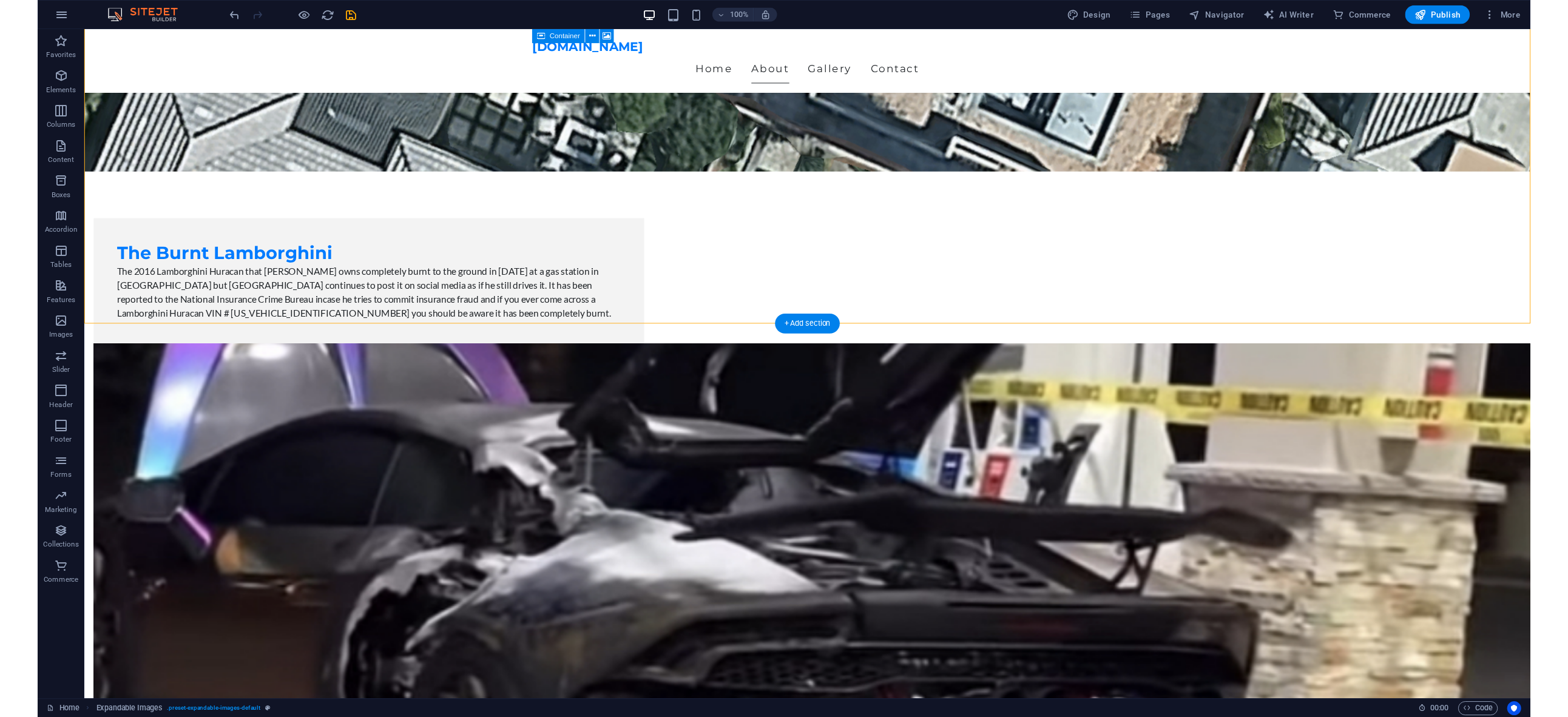
scroll to position [3456, 0]
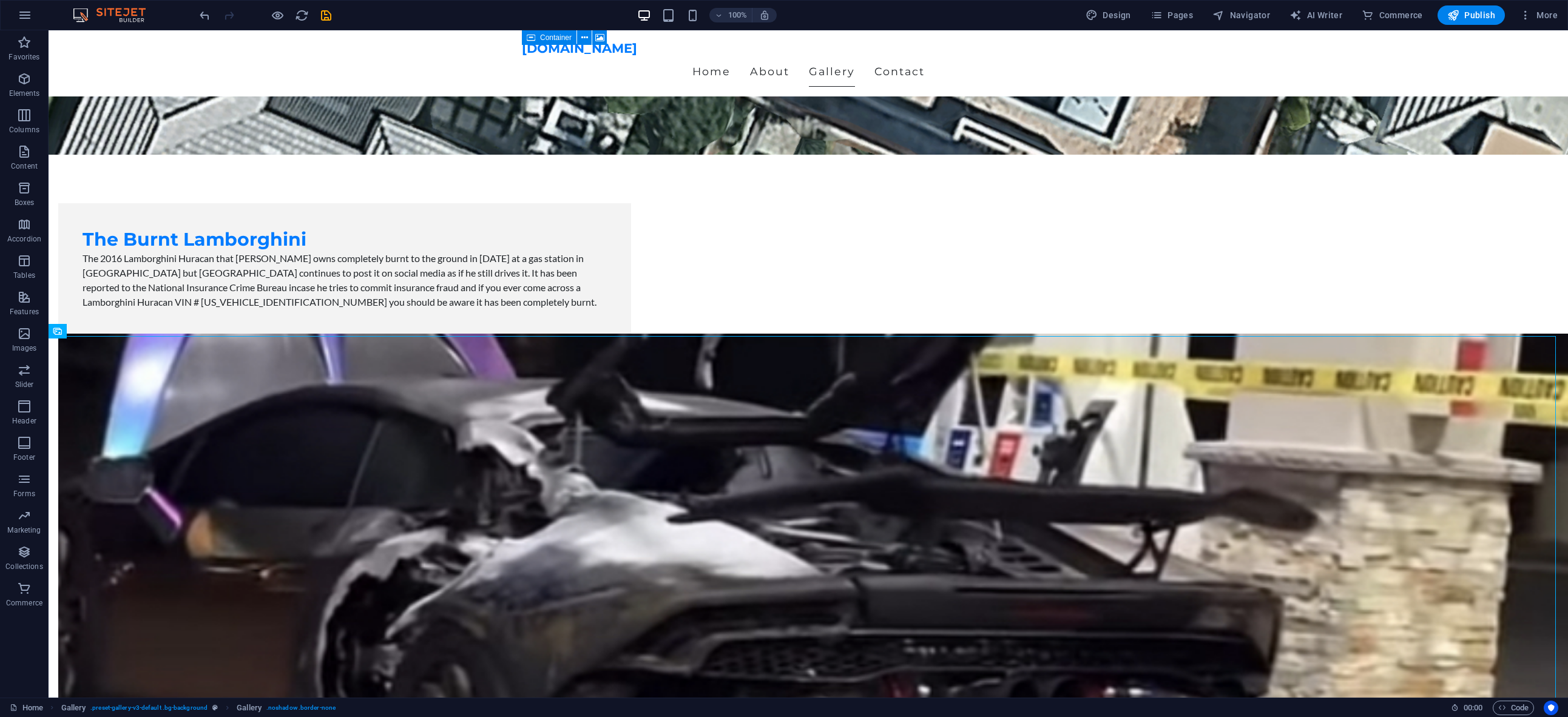
scroll to position [3451, 0]
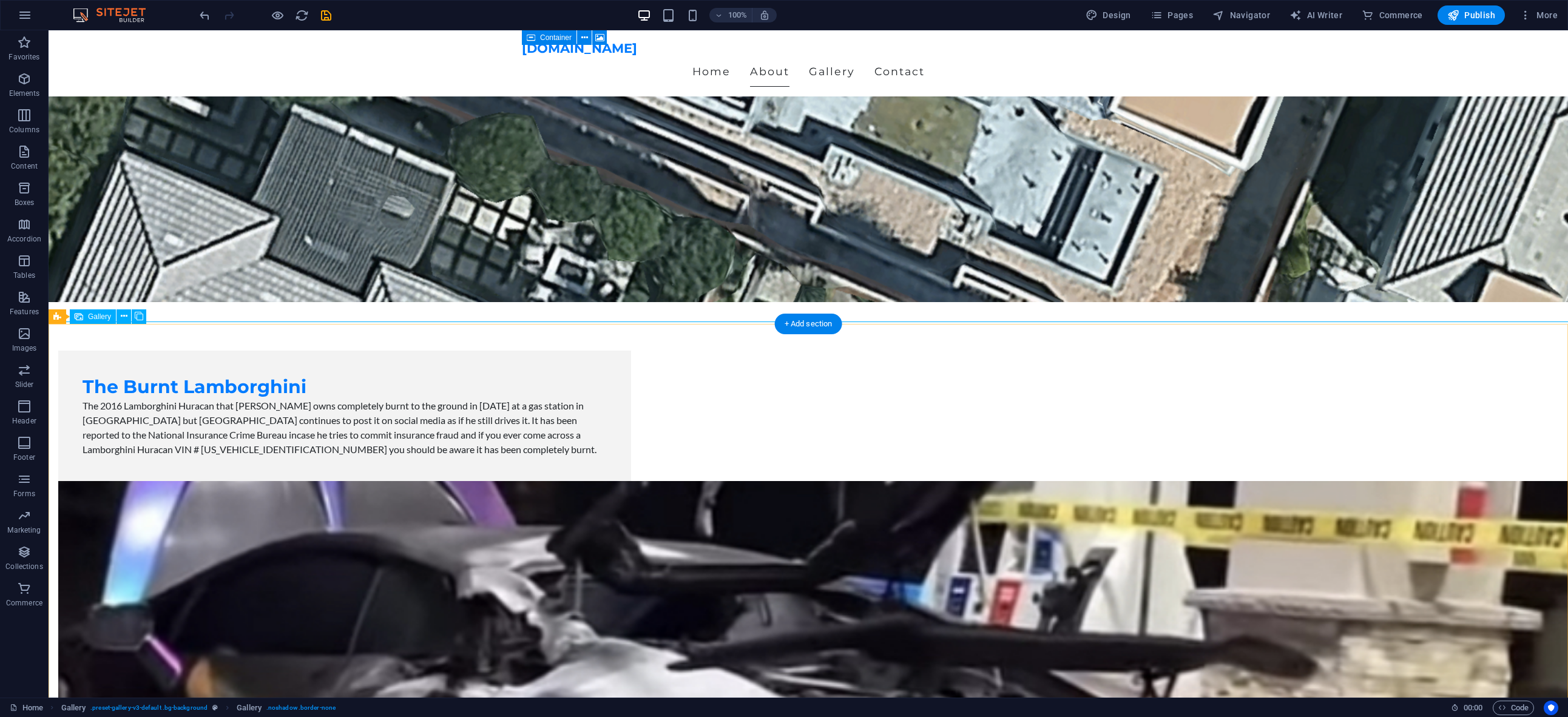
select select "px"
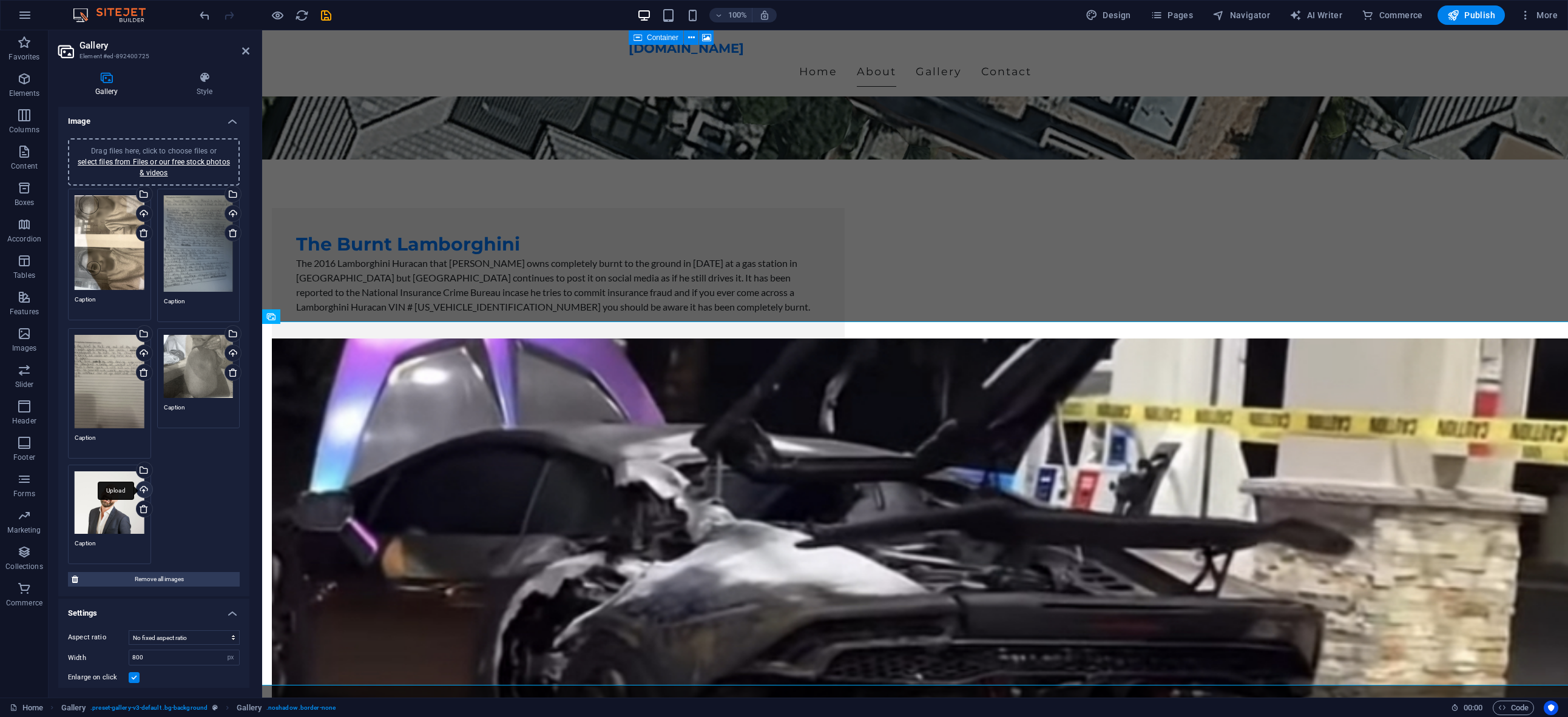
click at [134, 487] on div "Upload" at bounding box center [143, 490] width 18 height 18
click at [140, 485] on div "Upload" at bounding box center [143, 490] width 18 height 18
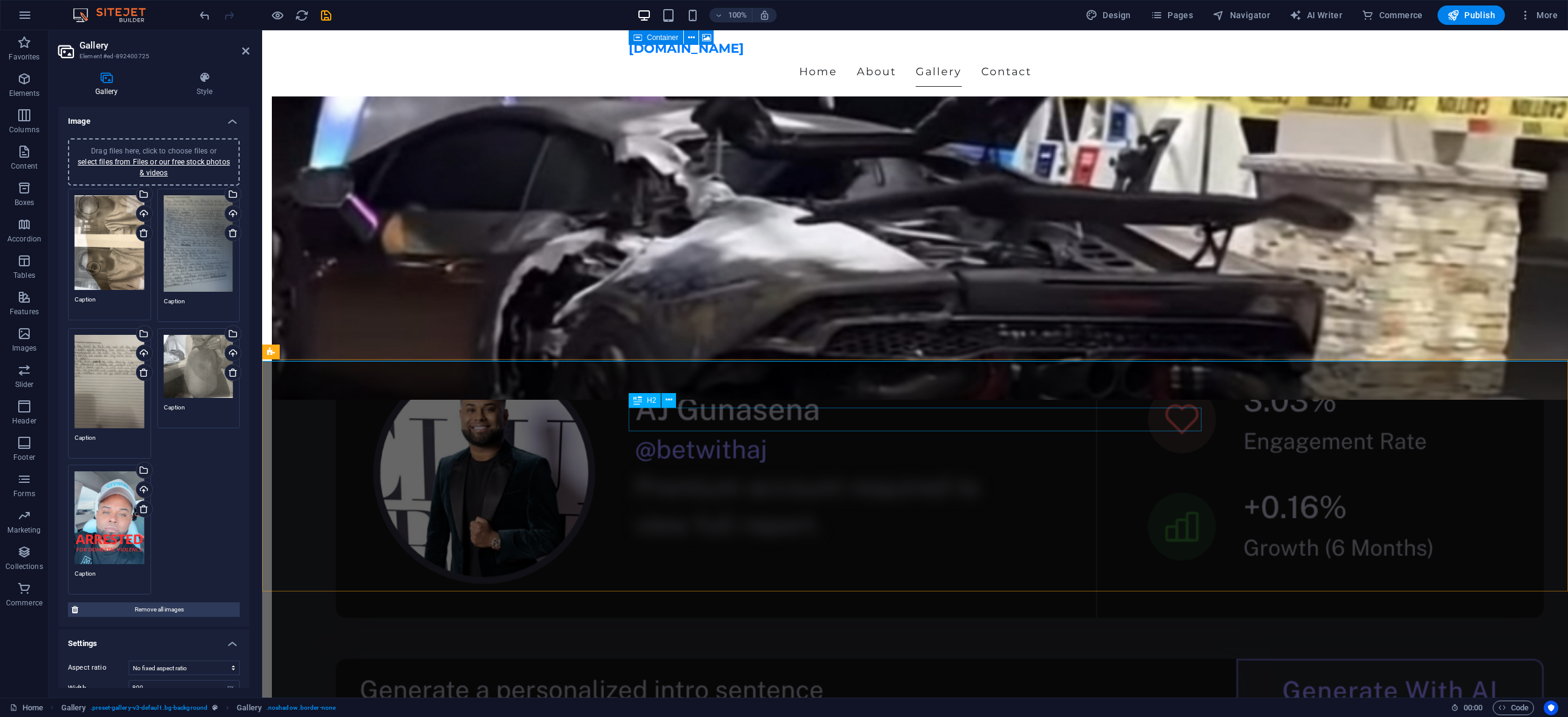
scroll to position [3699, 0]
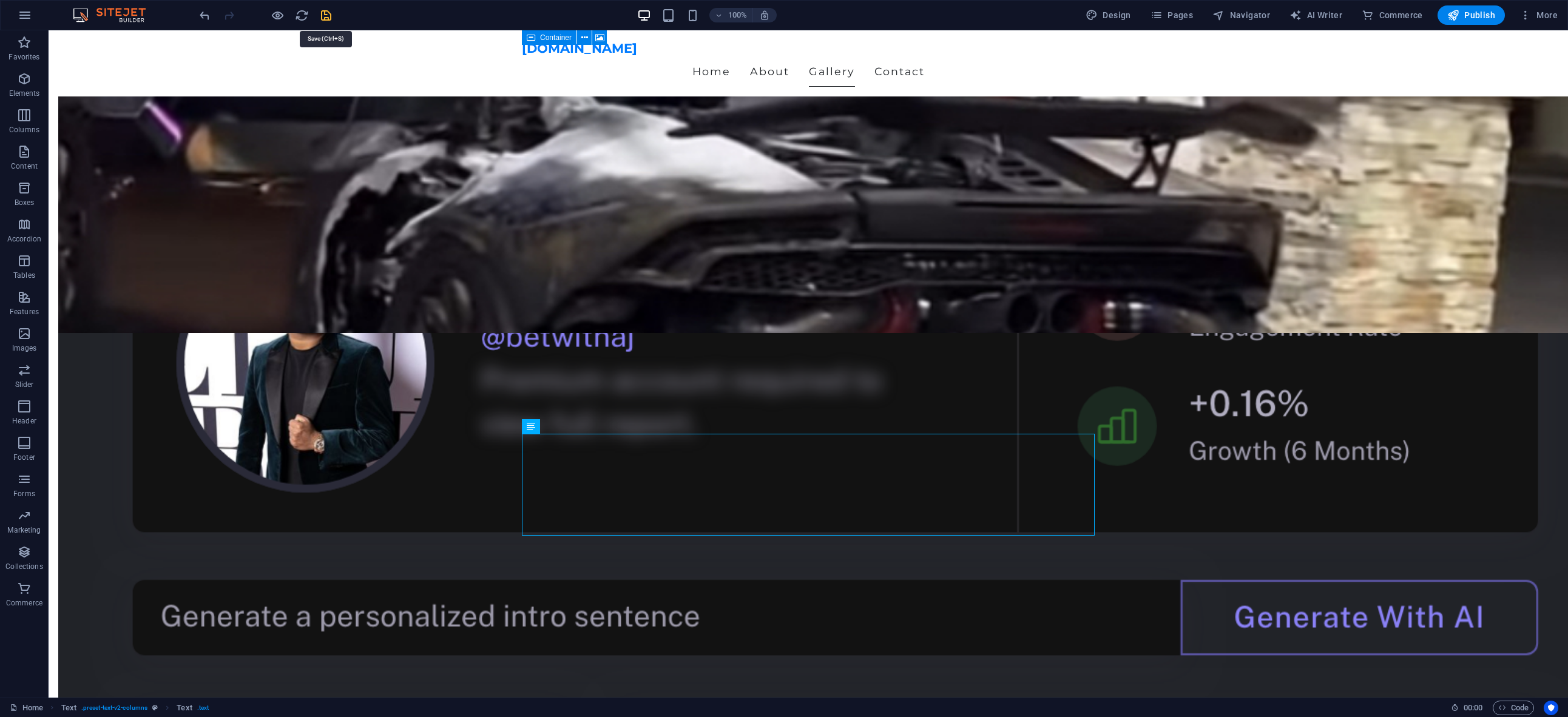
click at [321, 16] on icon "save" at bounding box center [326, 15] width 14 height 14
checkbox input "false"
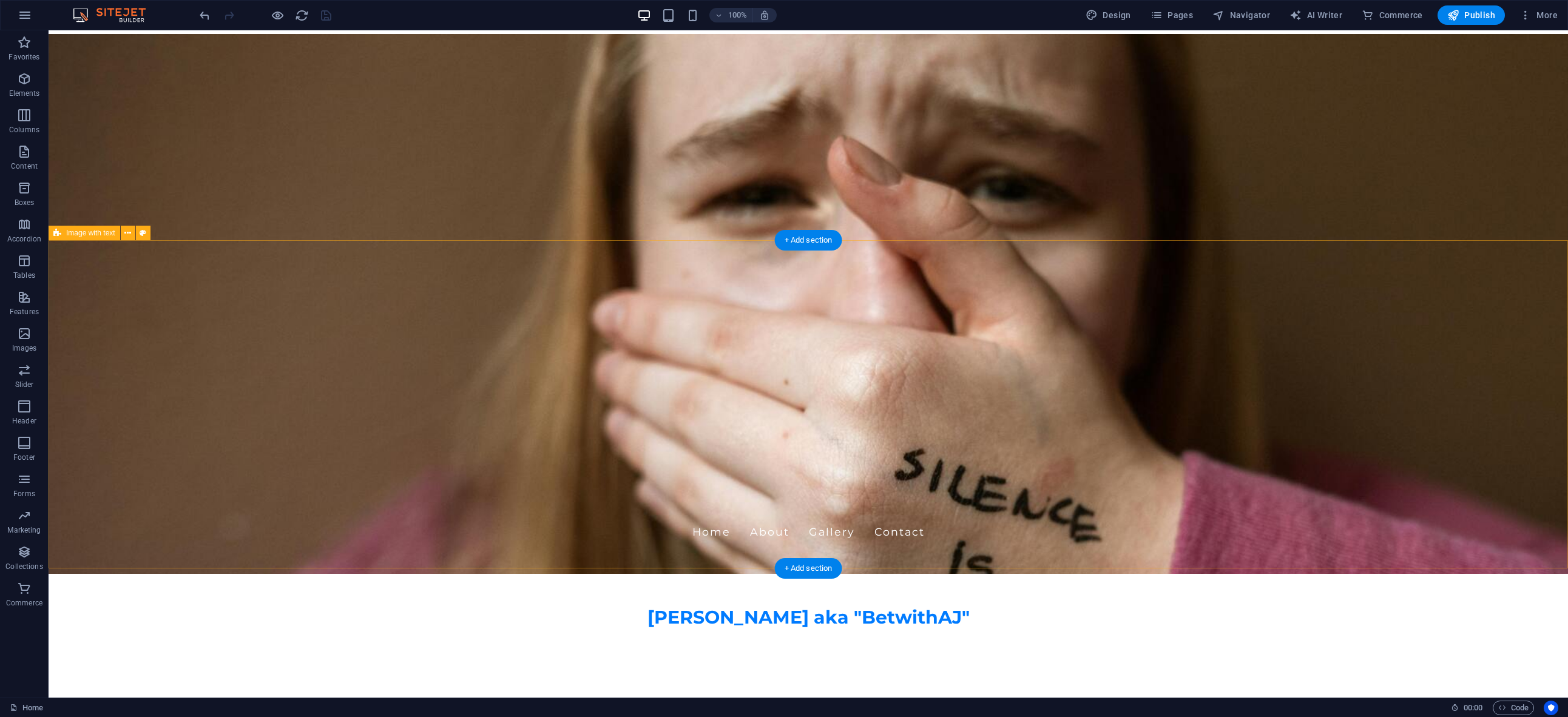
scroll to position [0, 0]
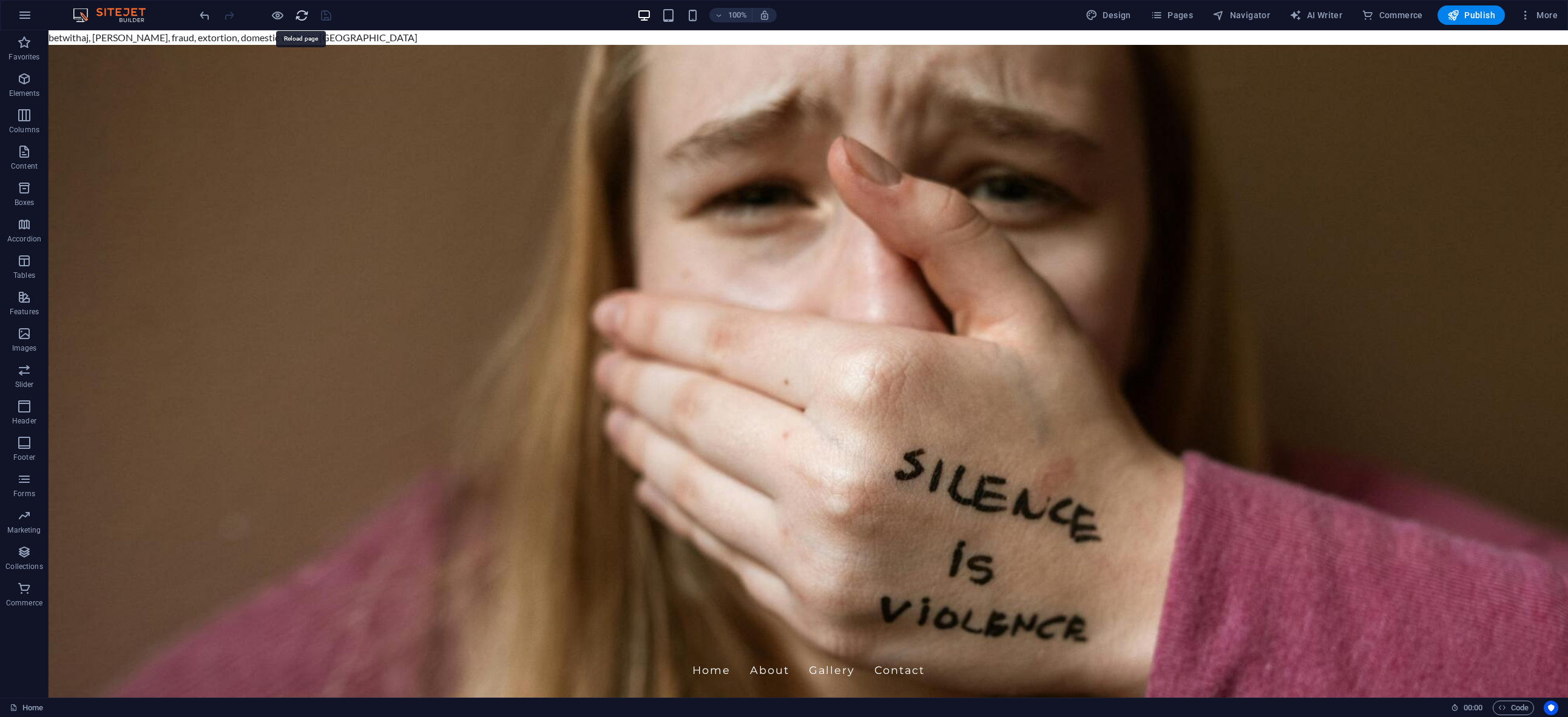
click at [300, 17] on icon "reload" at bounding box center [301, 15] width 14 height 14
click at [599, 253] on icon at bounding box center [599, 255] width 9 height 13
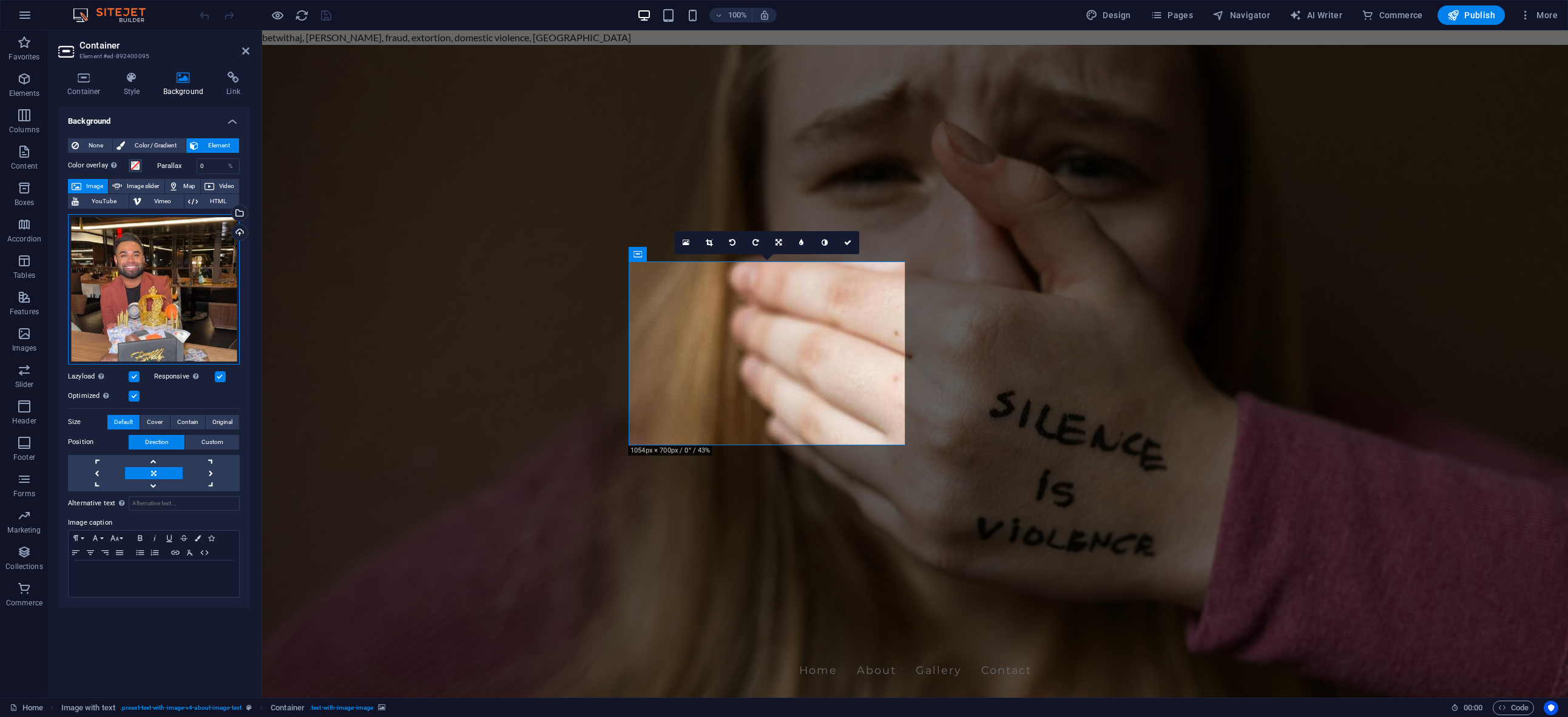
click at [173, 291] on div "Drag files here, click to choose files or select files from Files or our free s…" at bounding box center [154, 290] width 172 height 150
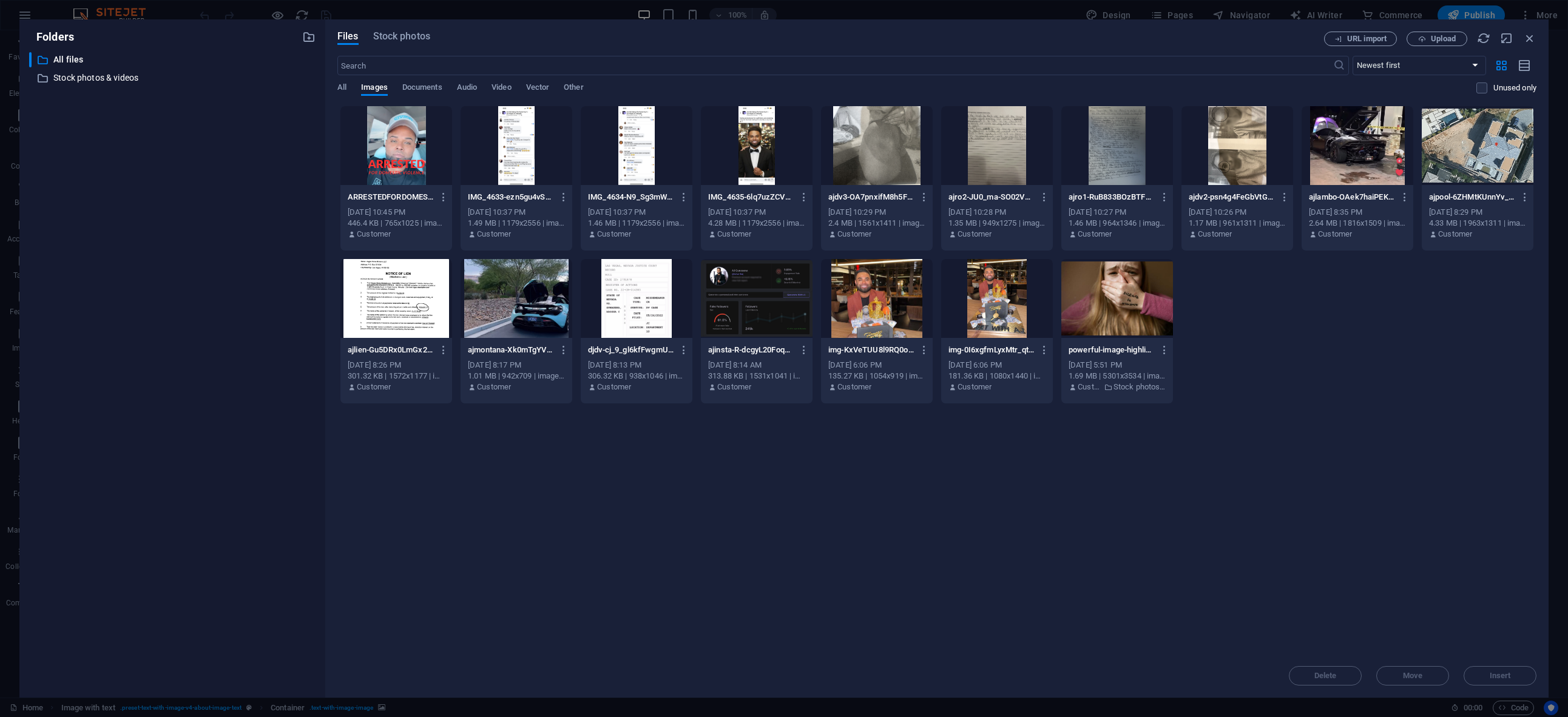
click at [390, 160] on div at bounding box center [396, 145] width 112 height 79
click at [1499, 674] on span "Insert" at bounding box center [1499, 676] width 21 height 7
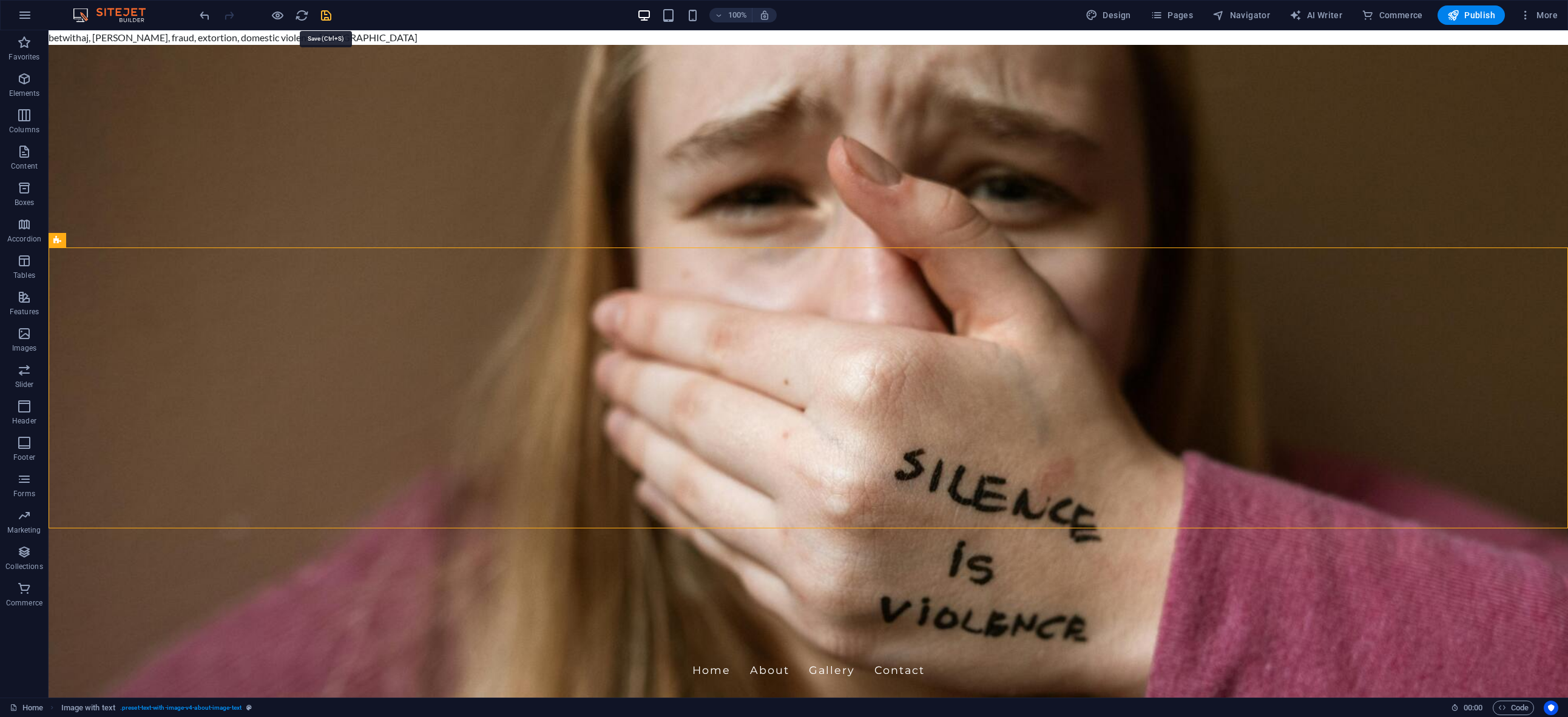
click at [329, 19] on icon "save" at bounding box center [326, 15] width 14 height 14
click at [788, 323] on div "+ Add section" at bounding box center [808, 324] width 67 height 21
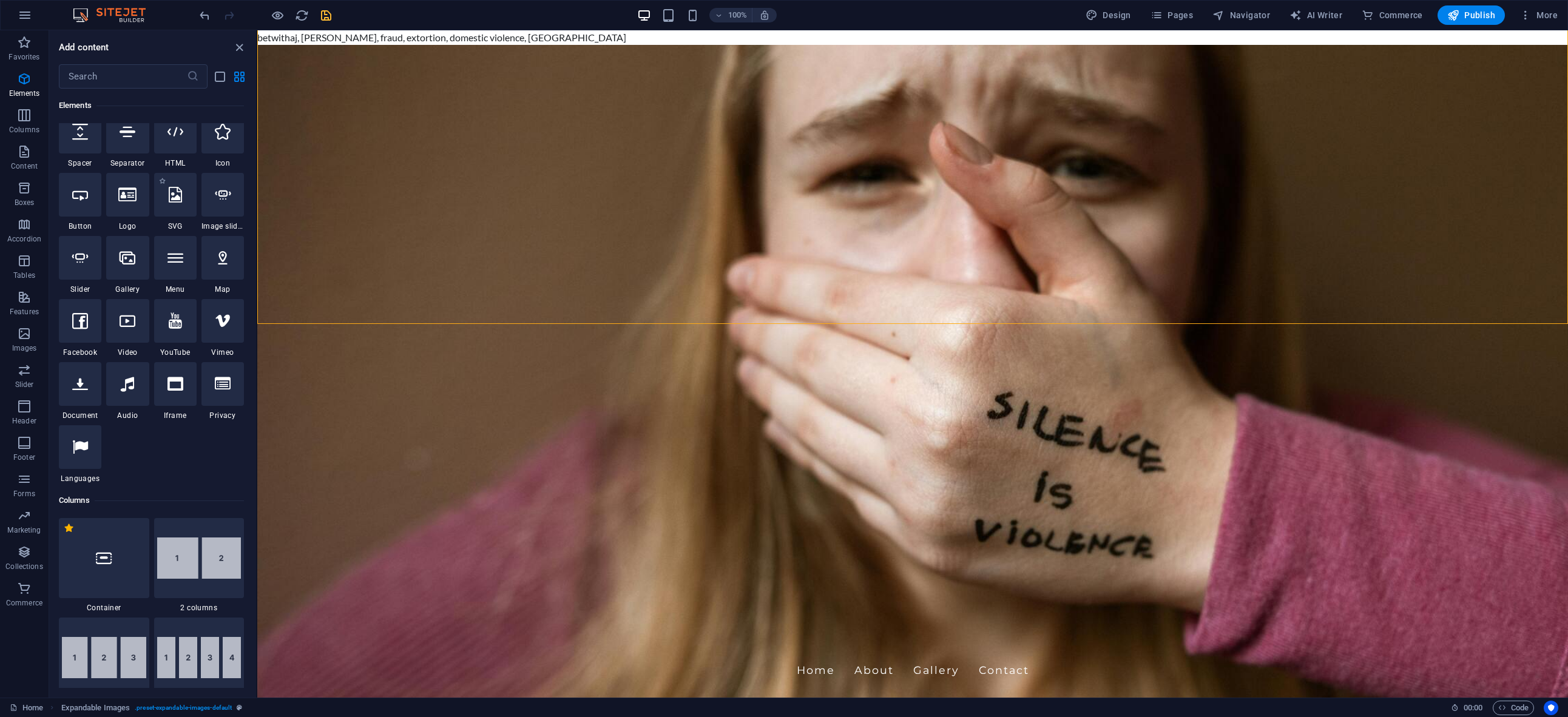
scroll to position [175, 0]
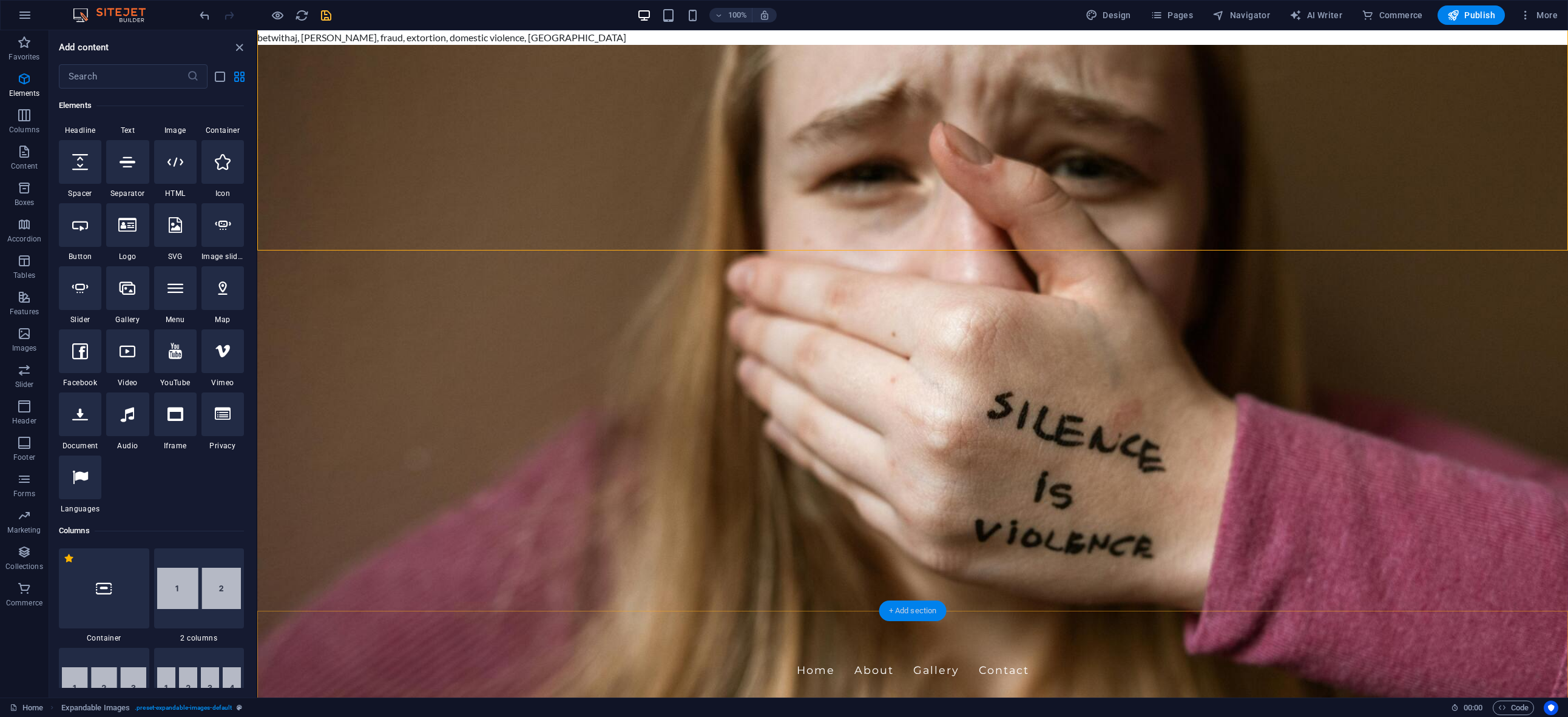
click at [913, 614] on div "+ Add section" at bounding box center [913, 611] width 67 height 21
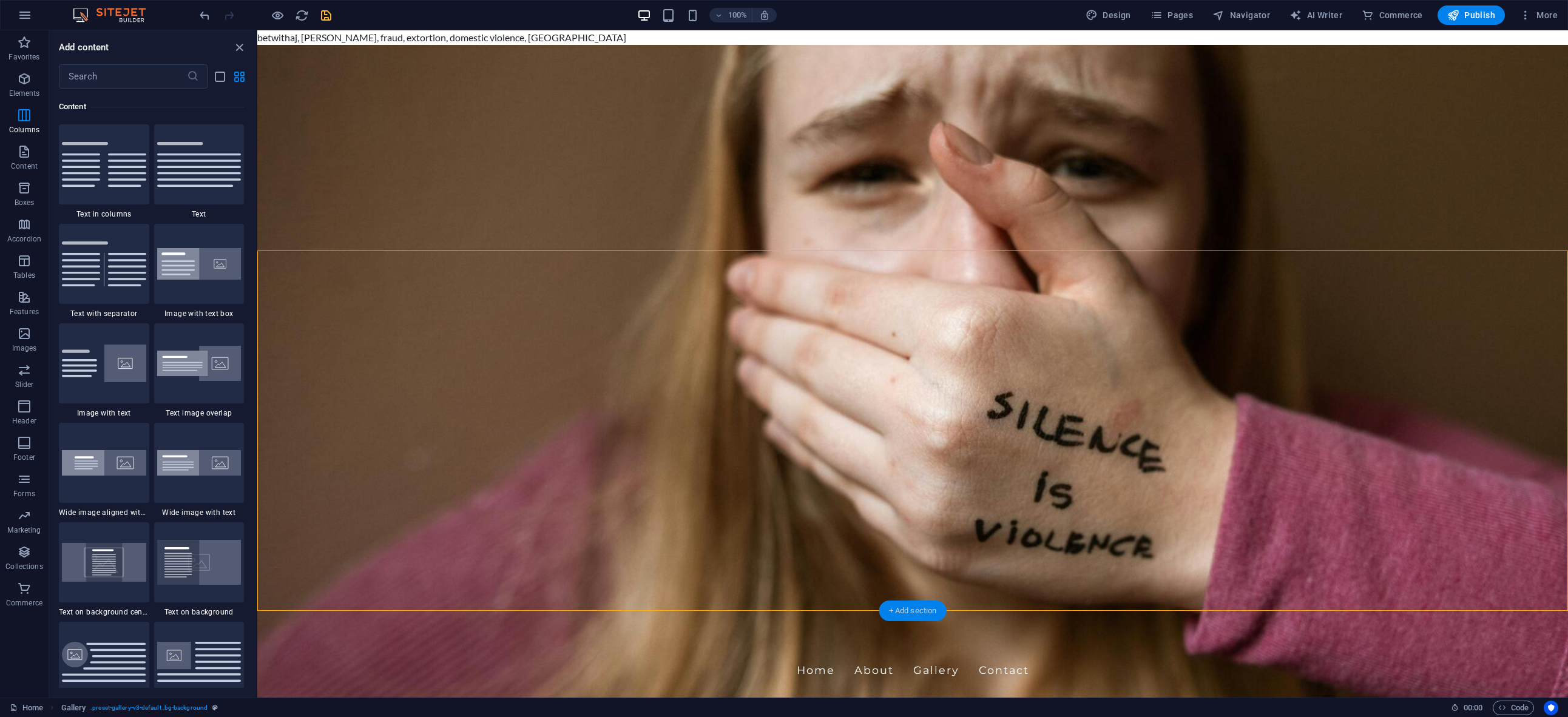
scroll to position [2124, 0]
click at [894, 487] on div "+ Add section" at bounding box center [913, 486] width 67 height 21
click at [198, 174] on img at bounding box center [199, 163] width 84 height 45
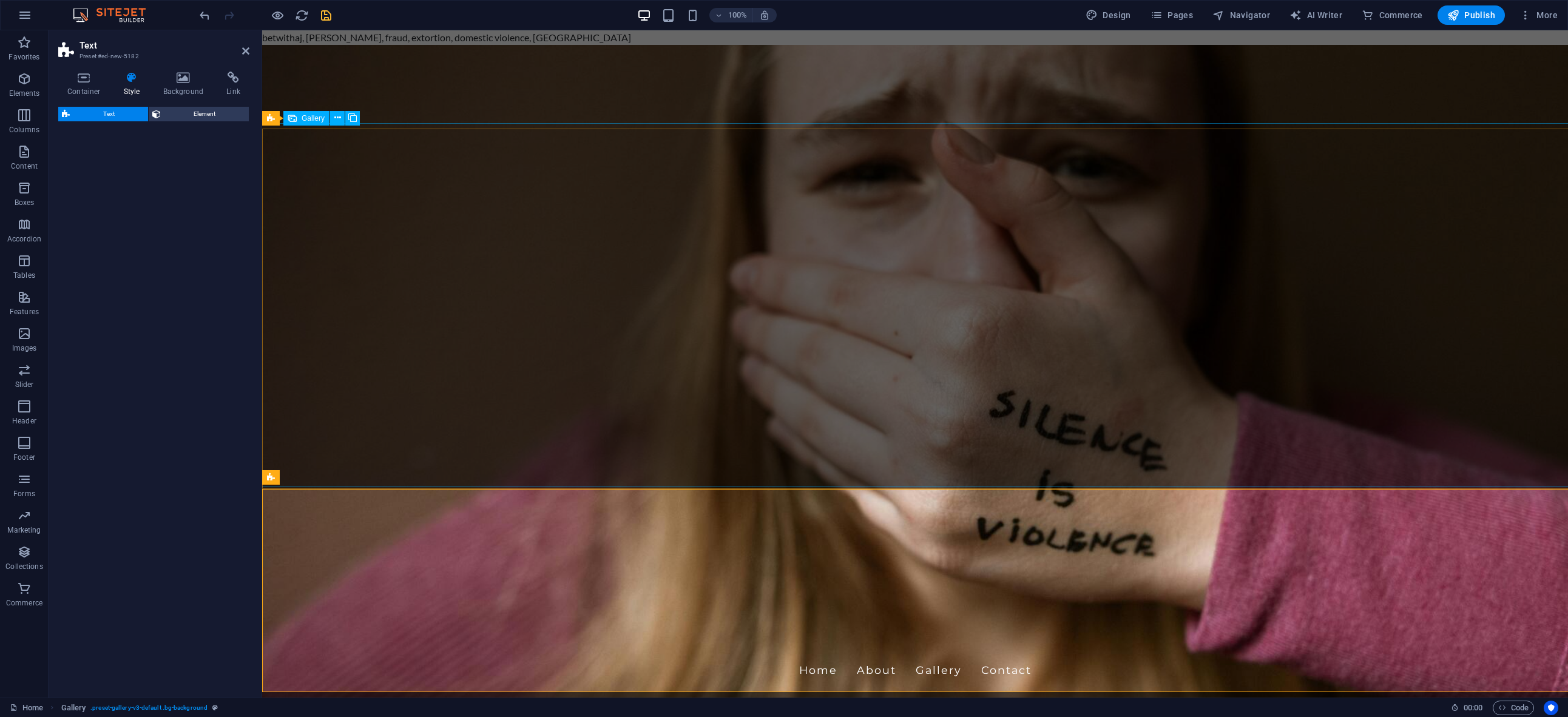
select select "preset-text-v2-default"
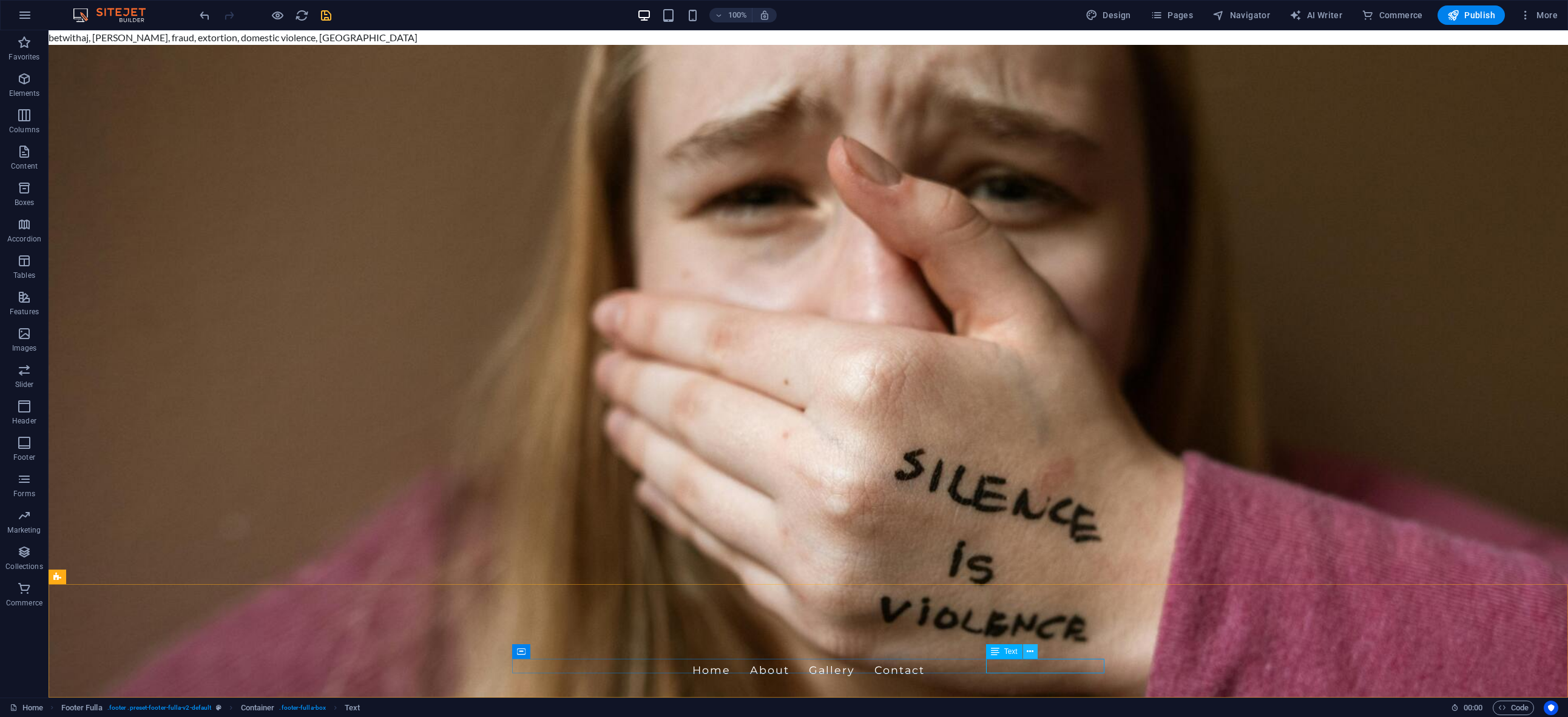
click at [1031, 652] on icon at bounding box center [1029, 652] width 6 height 13
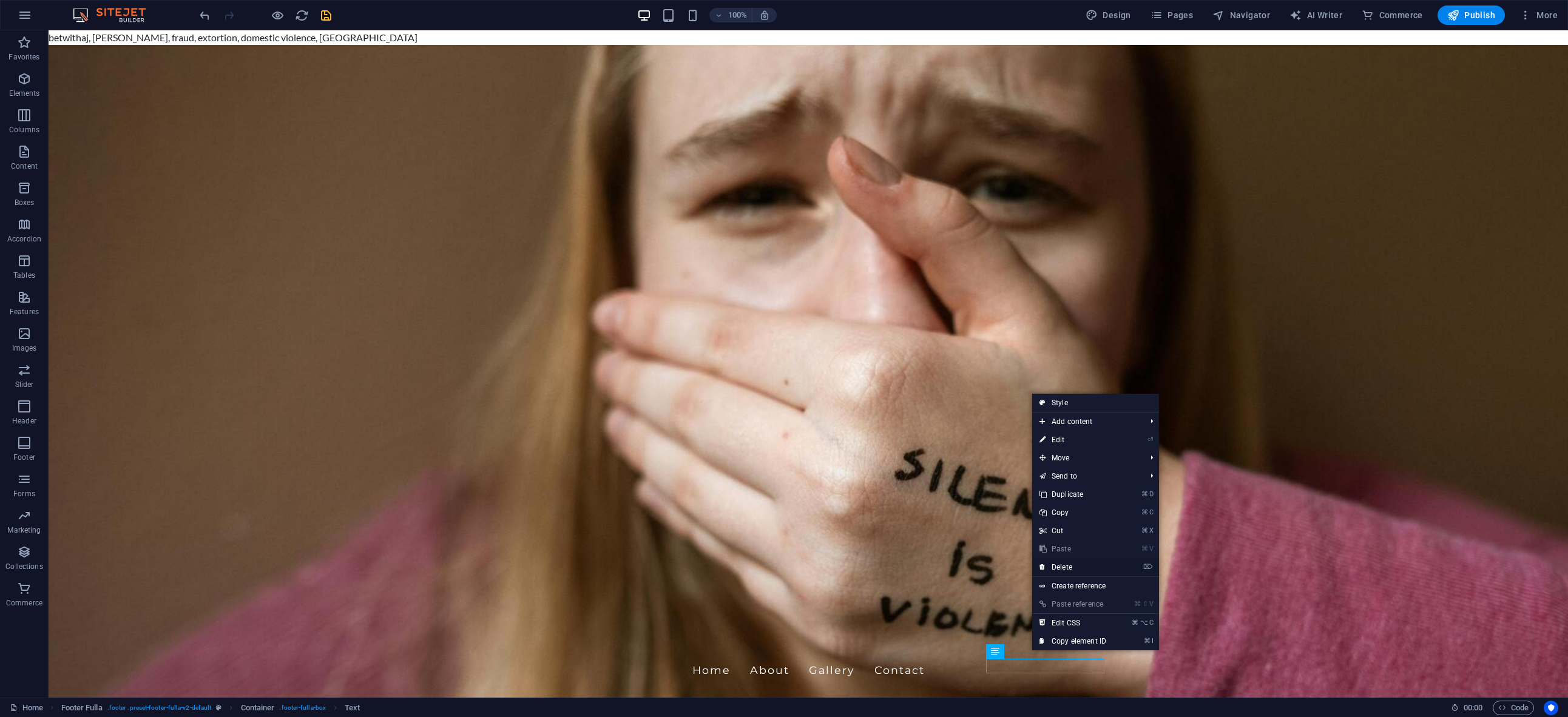
click at [1070, 565] on link "⌦ Delete" at bounding box center [1073, 567] width 82 height 18
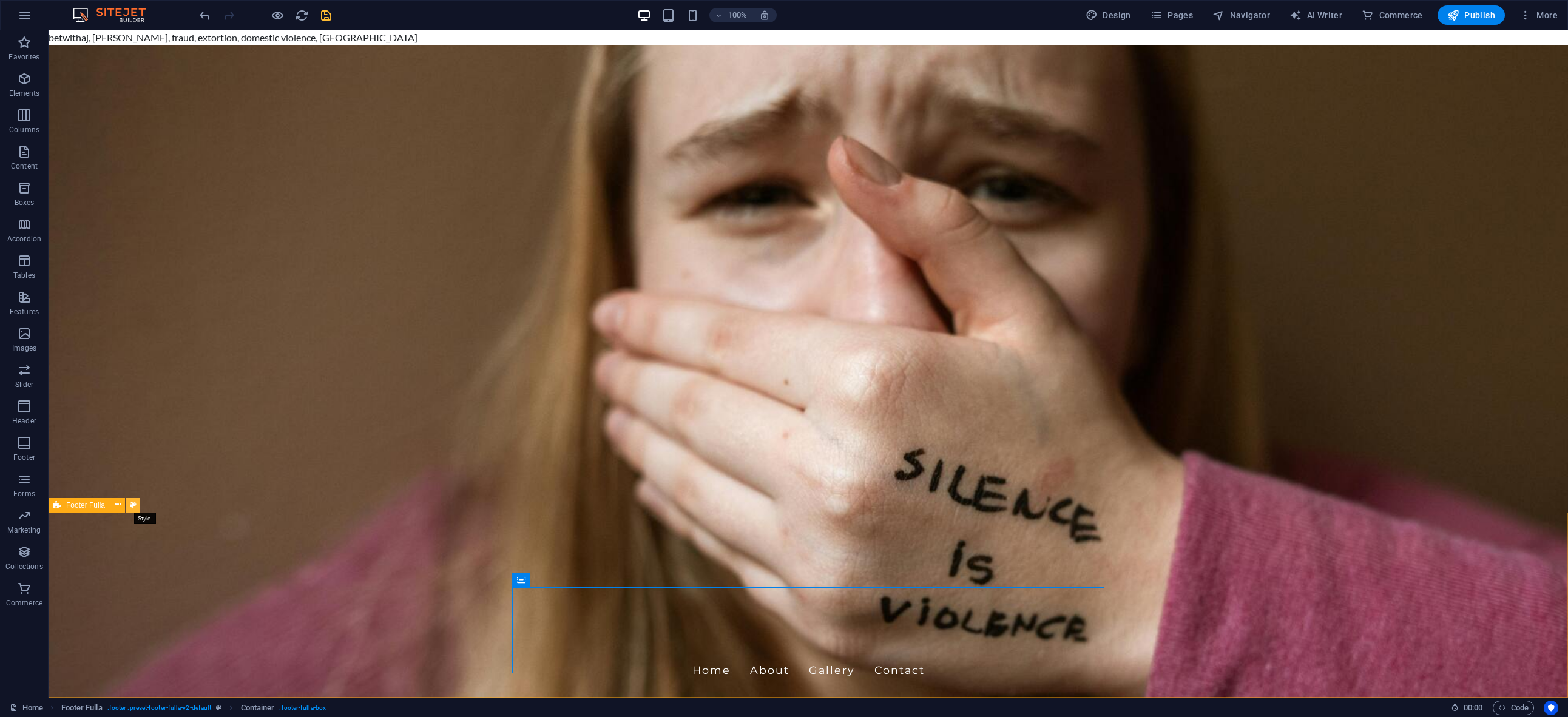
click at [134, 507] on icon at bounding box center [133, 505] width 6 height 13
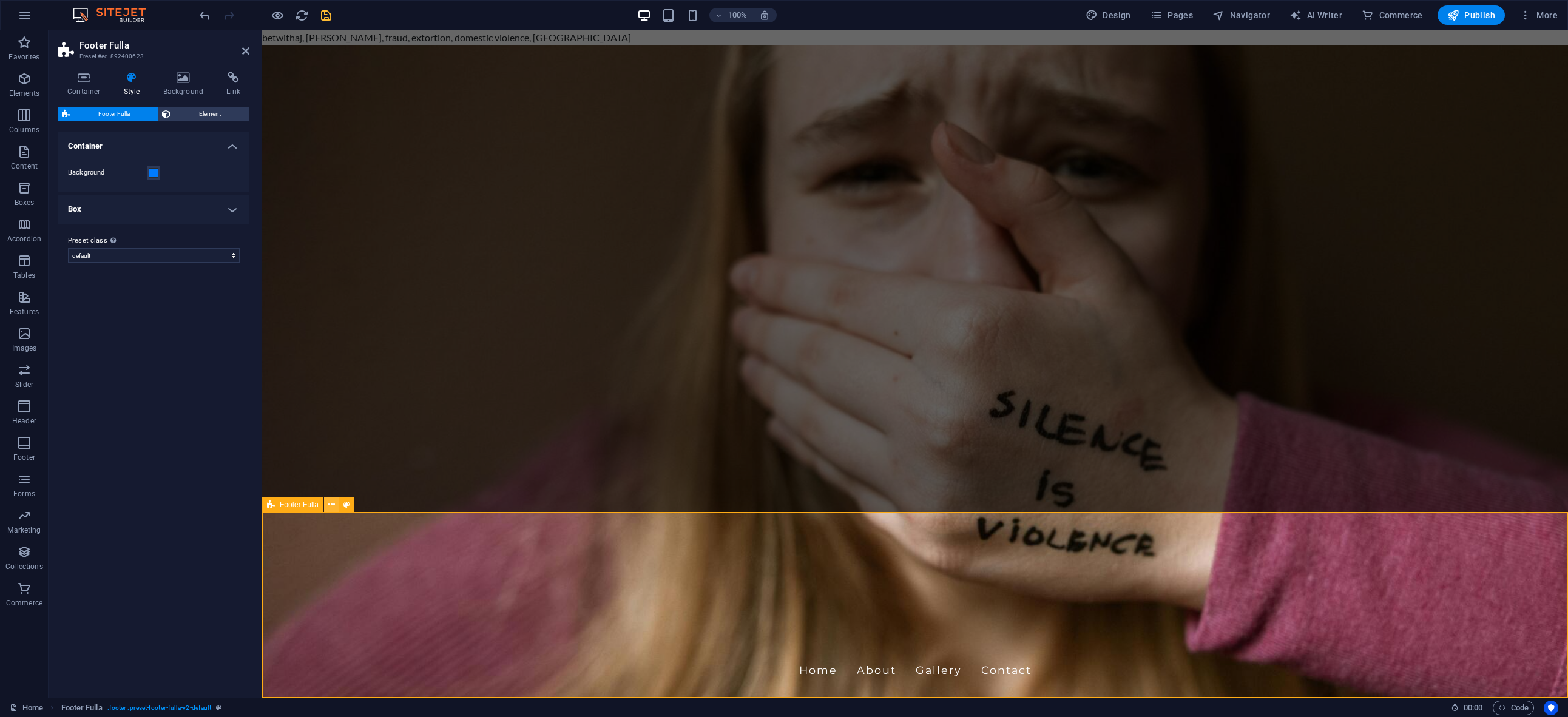
click at [333, 510] on icon at bounding box center [331, 505] width 6 height 13
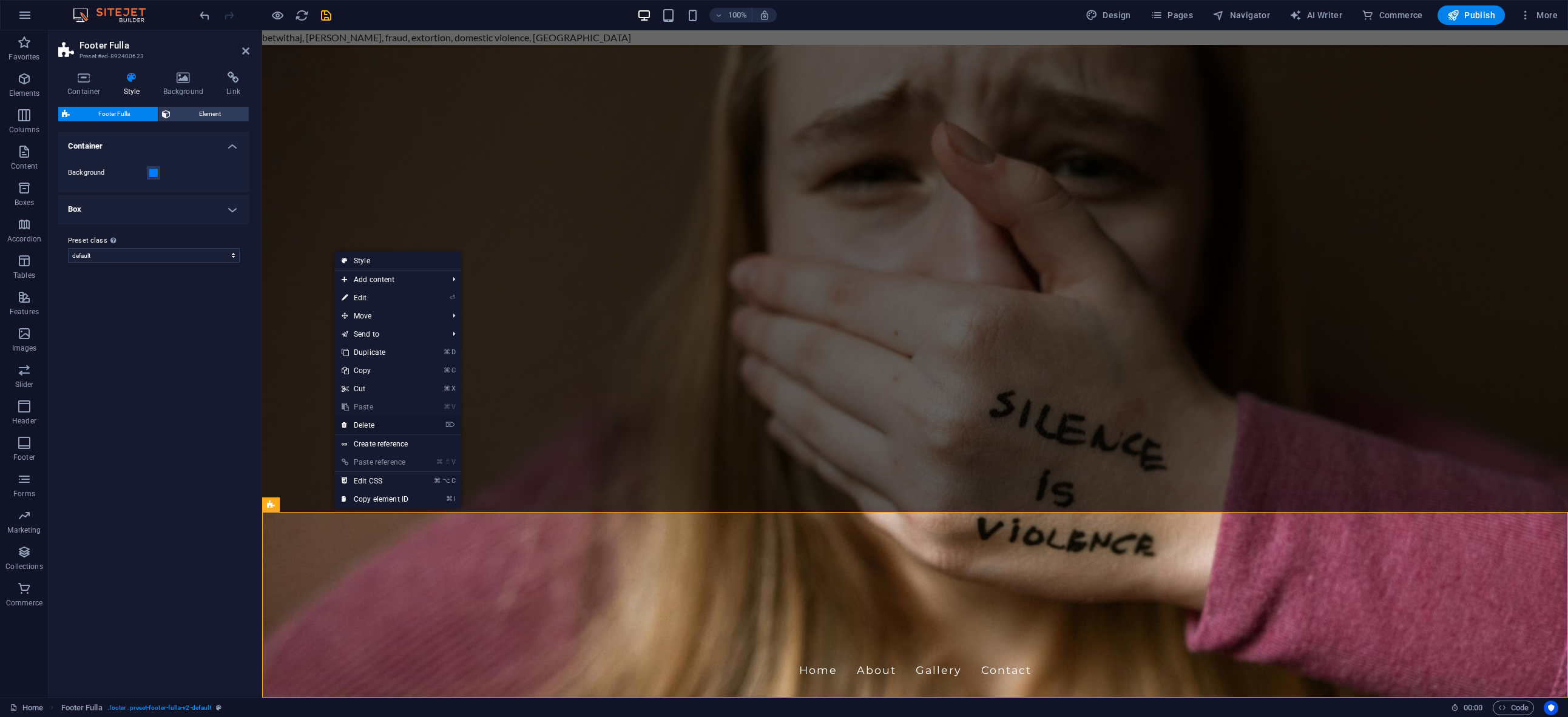
click at [381, 430] on link "⌦ Delete" at bounding box center [375, 425] width 82 height 18
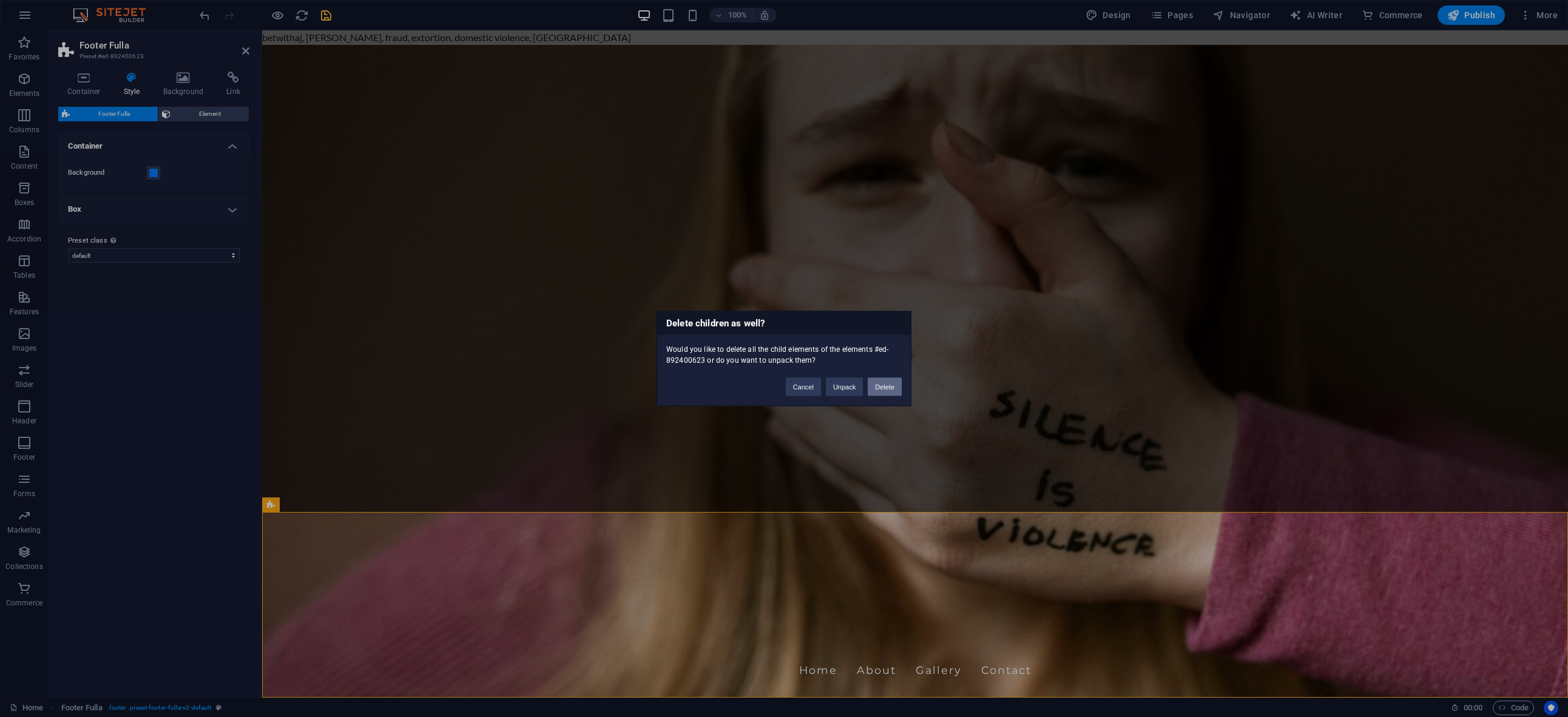
click at [885, 386] on button "Delete" at bounding box center [884, 387] width 34 height 18
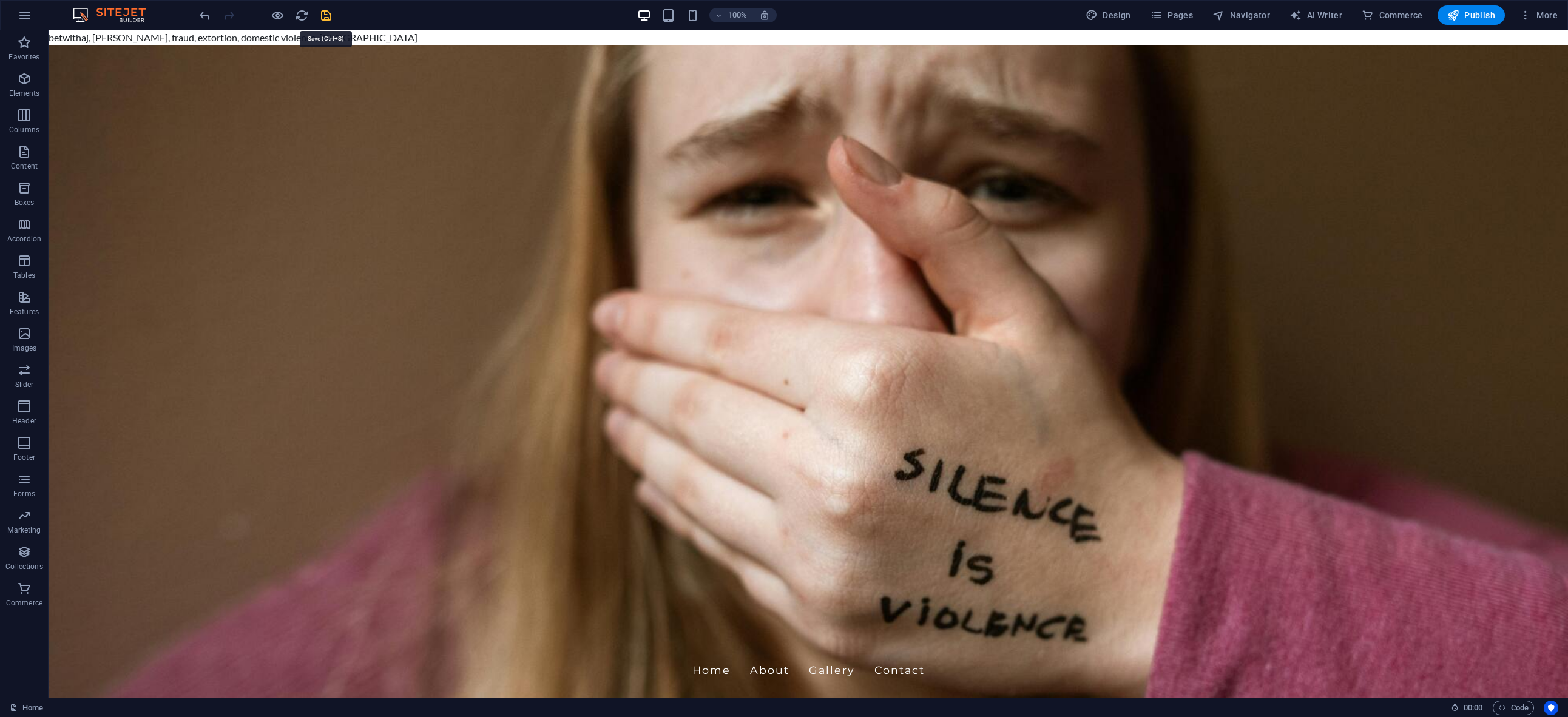
click at [329, 14] on icon "save" at bounding box center [326, 15] width 14 height 14
click at [306, 15] on icon "reload" at bounding box center [301, 15] width 14 height 14
click at [126, 311] on icon at bounding box center [127, 310] width 6 height 13
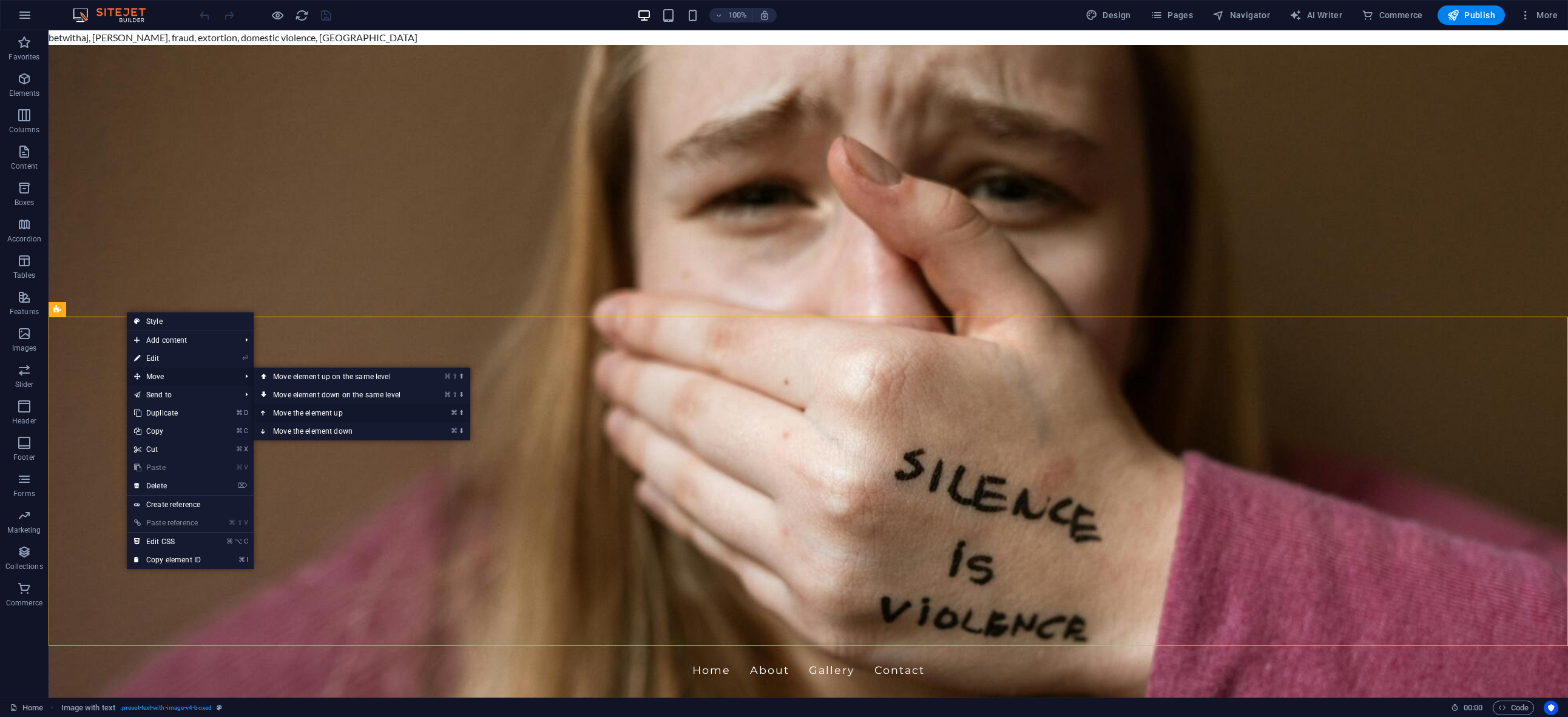
click at [332, 411] on link "⌘ ⬆ Move the element up" at bounding box center [339, 413] width 171 height 18
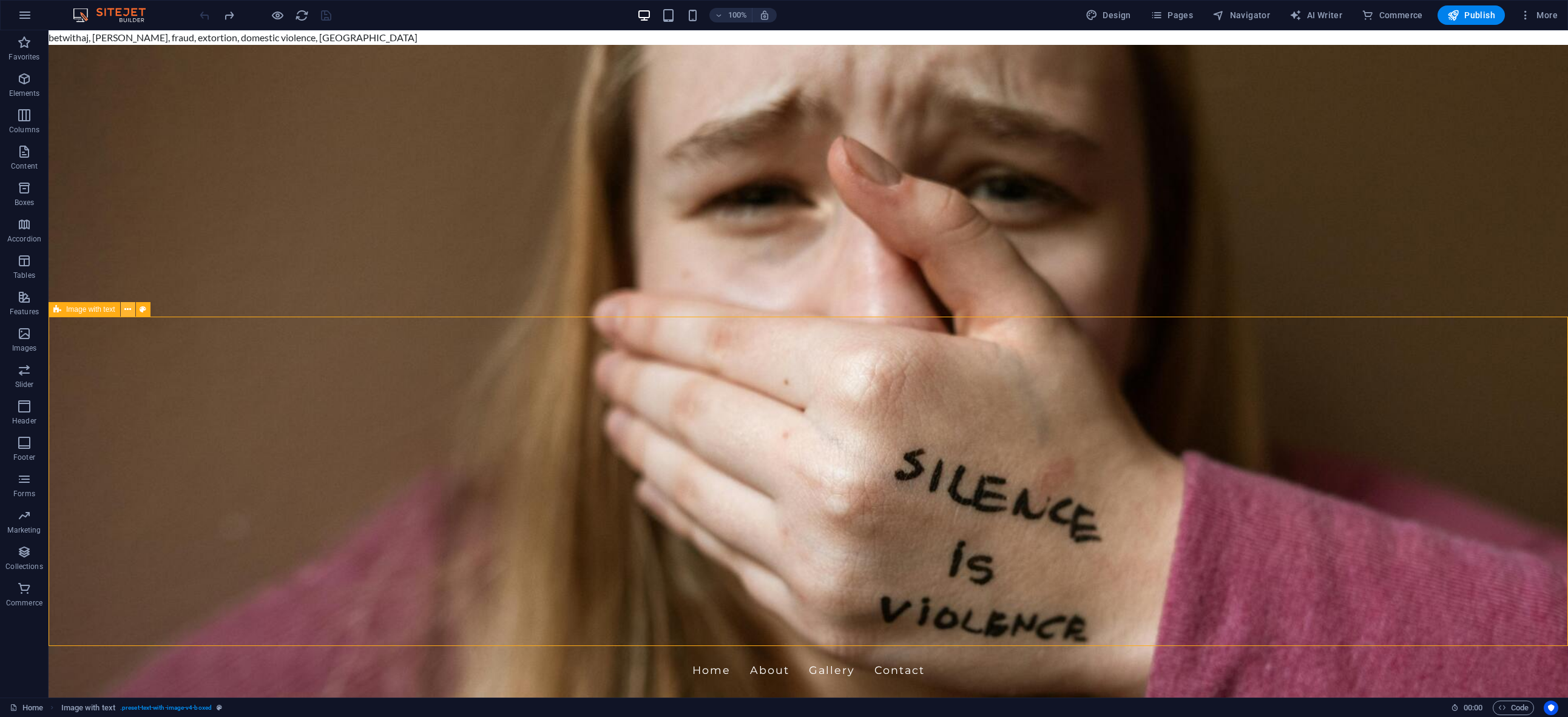
click at [127, 308] on icon at bounding box center [127, 310] width 6 height 13
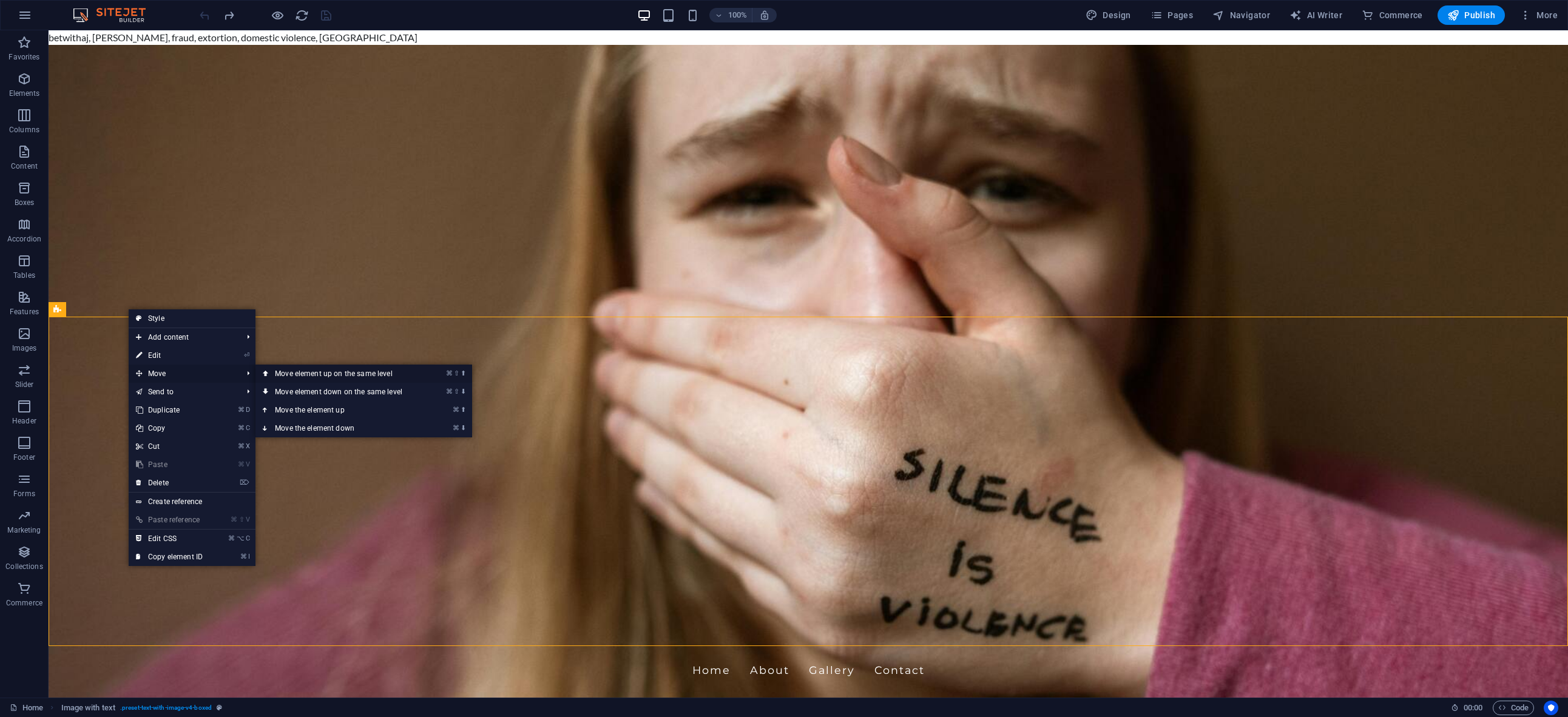
click at [309, 377] on link "⌘ ⇧ ⬆ Move element up on the same level" at bounding box center [341, 373] width 171 height 18
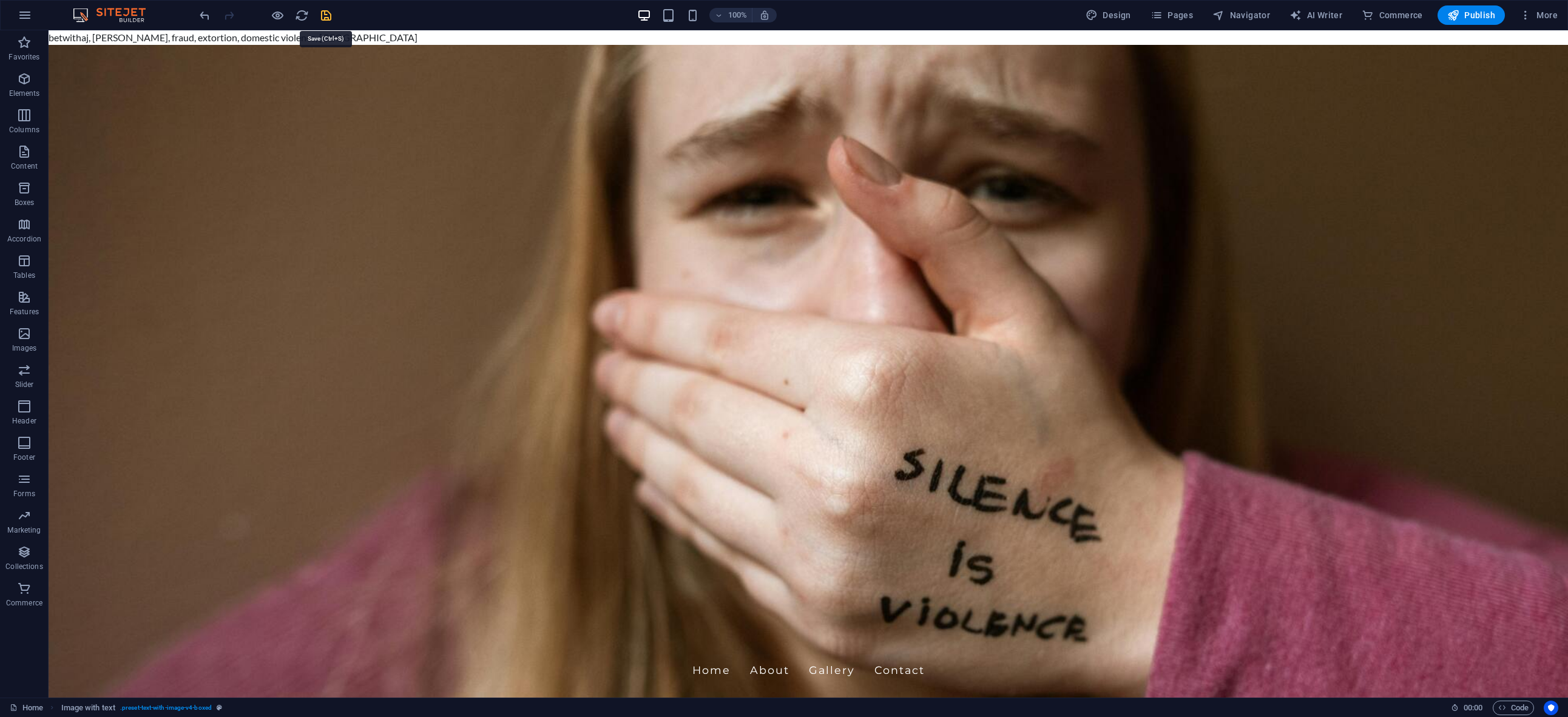
click at [323, 17] on icon "save" at bounding box center [326, 15] width 14 height 14
click at [325, 13] on icon "save" at bounding box center [326, 15] width 14 height 14
click at [65, 110] on div "Image" at bounding box center [70, 113] width 43 height 14
click at [100, 112] on icon at bounding box center [100, 114] width 6 height 13
click at [84, 112] on span "Image" at bounding box center [77, 113] width 20 height 7
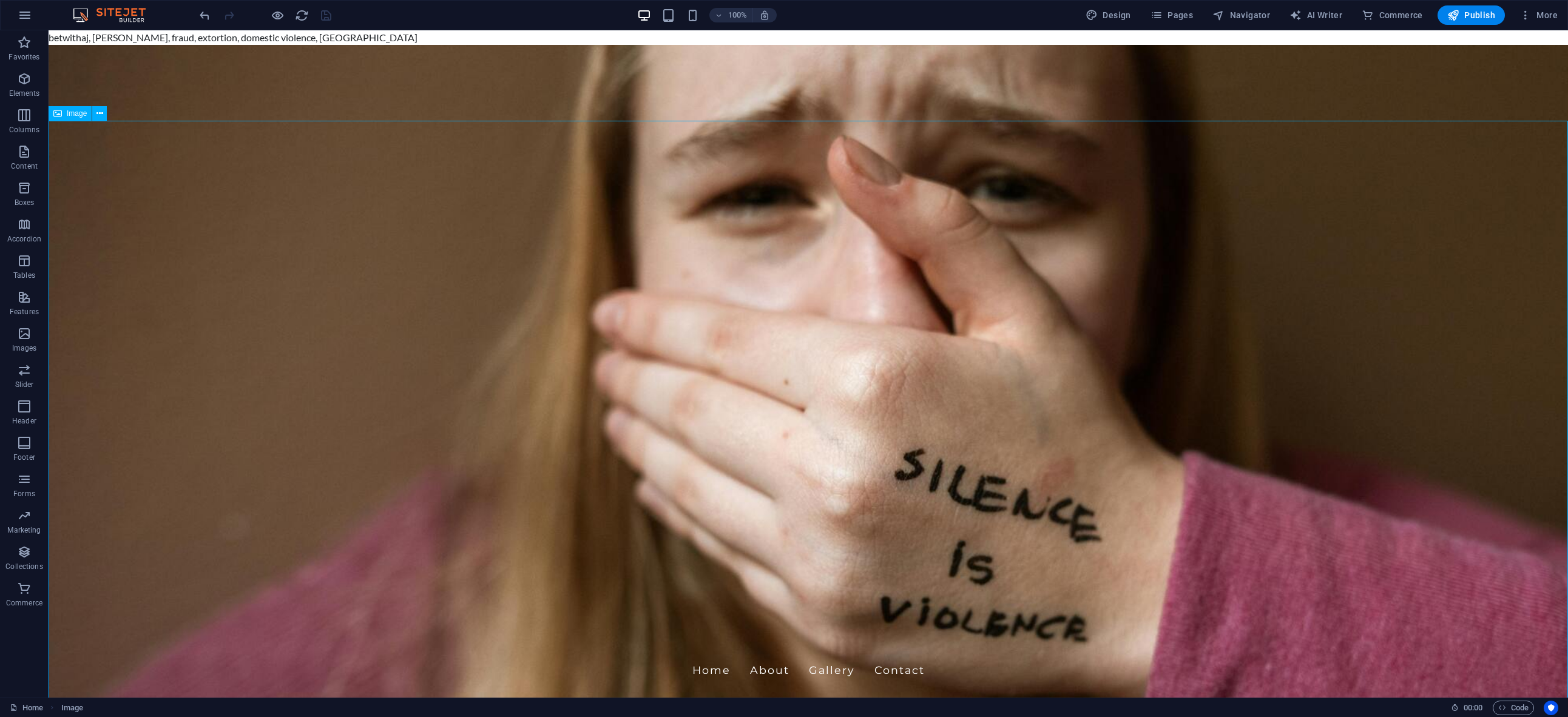
click at [84, 112] on span "Image" at bounding box center [77, 113] width 20 height 7
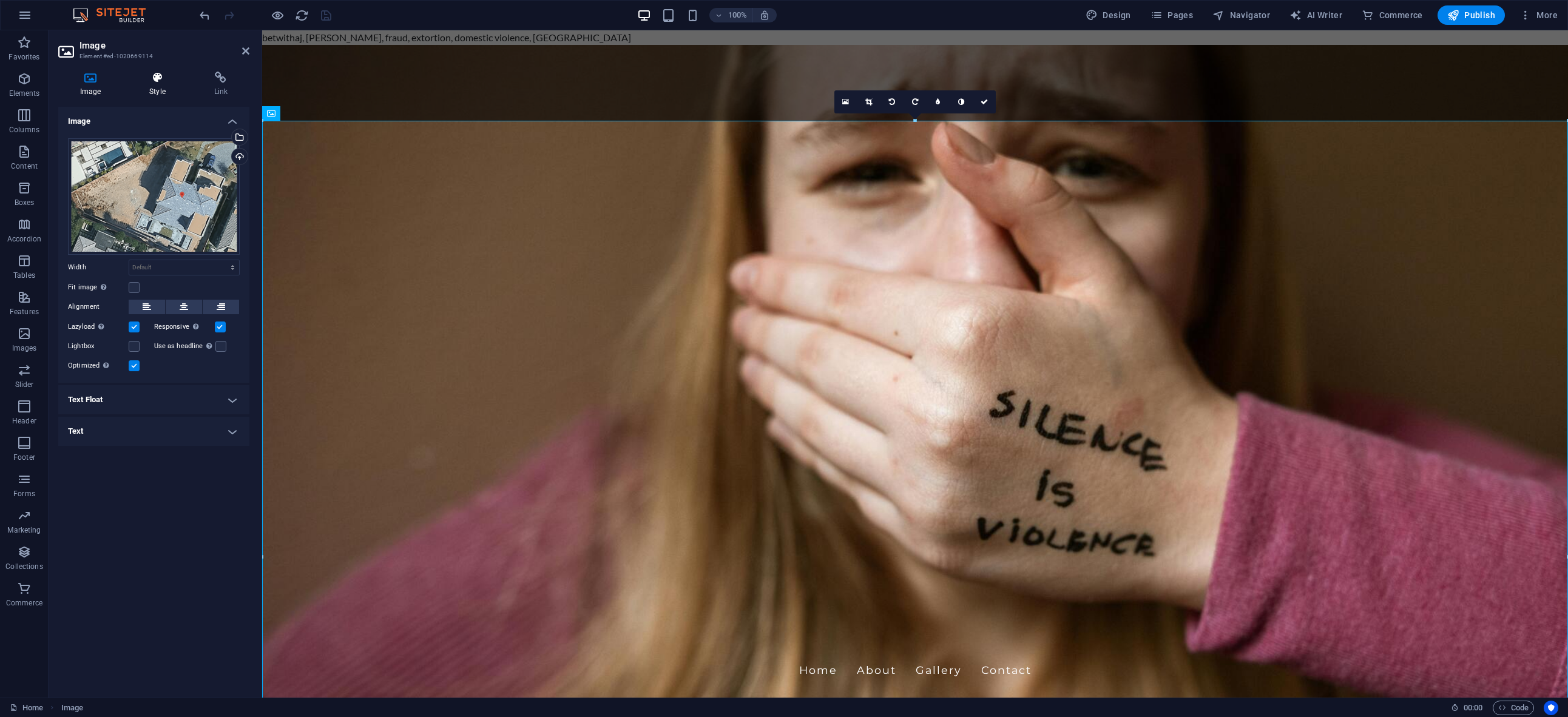
click at [170, 84] on h4 "Style" at bounding box center [159, 84] width 64 height 25
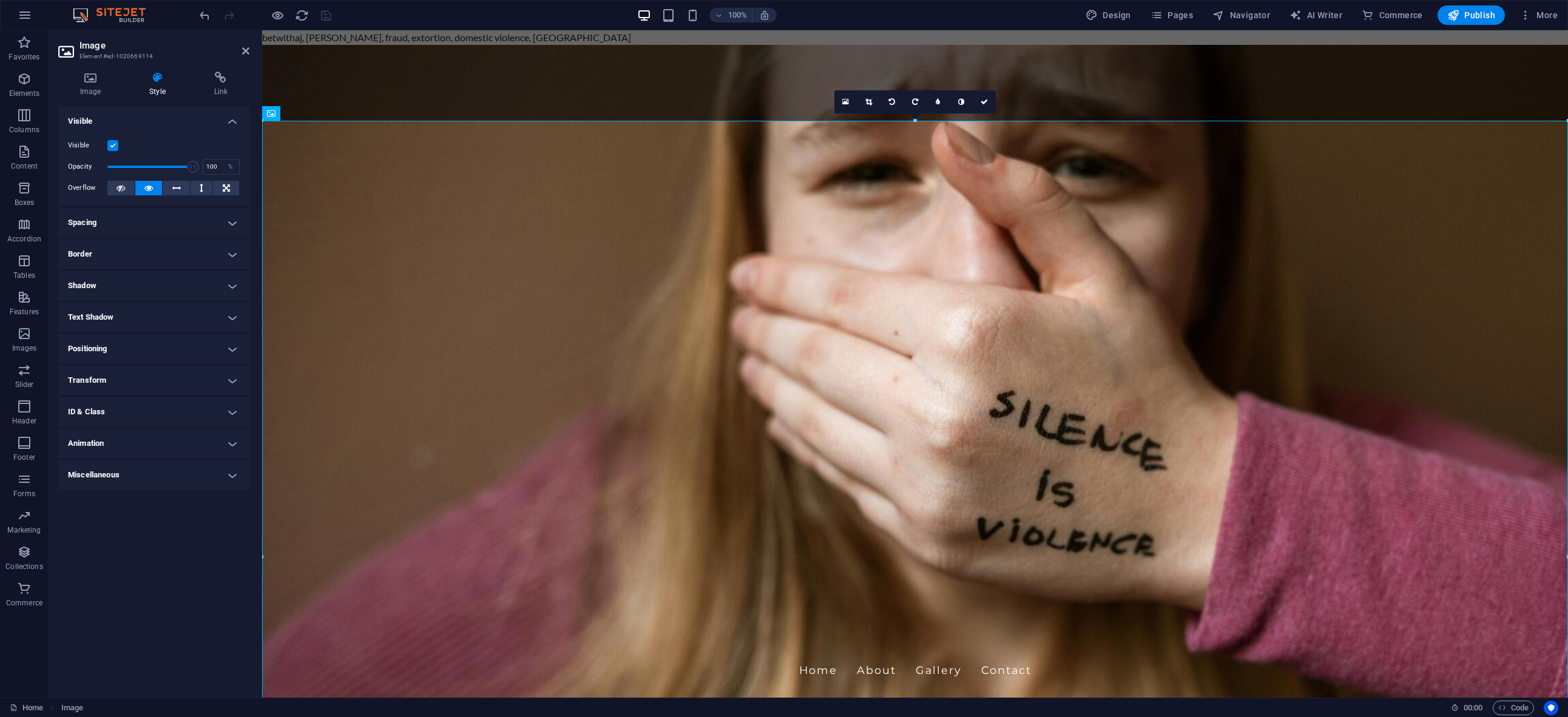
click at [150, 356] on h4 "Positioning" at bounding box center [154, 349] width 191 height 29
click at [89, 90] on h4 "Image" at bounding box center [93, 84] width 69 height 25
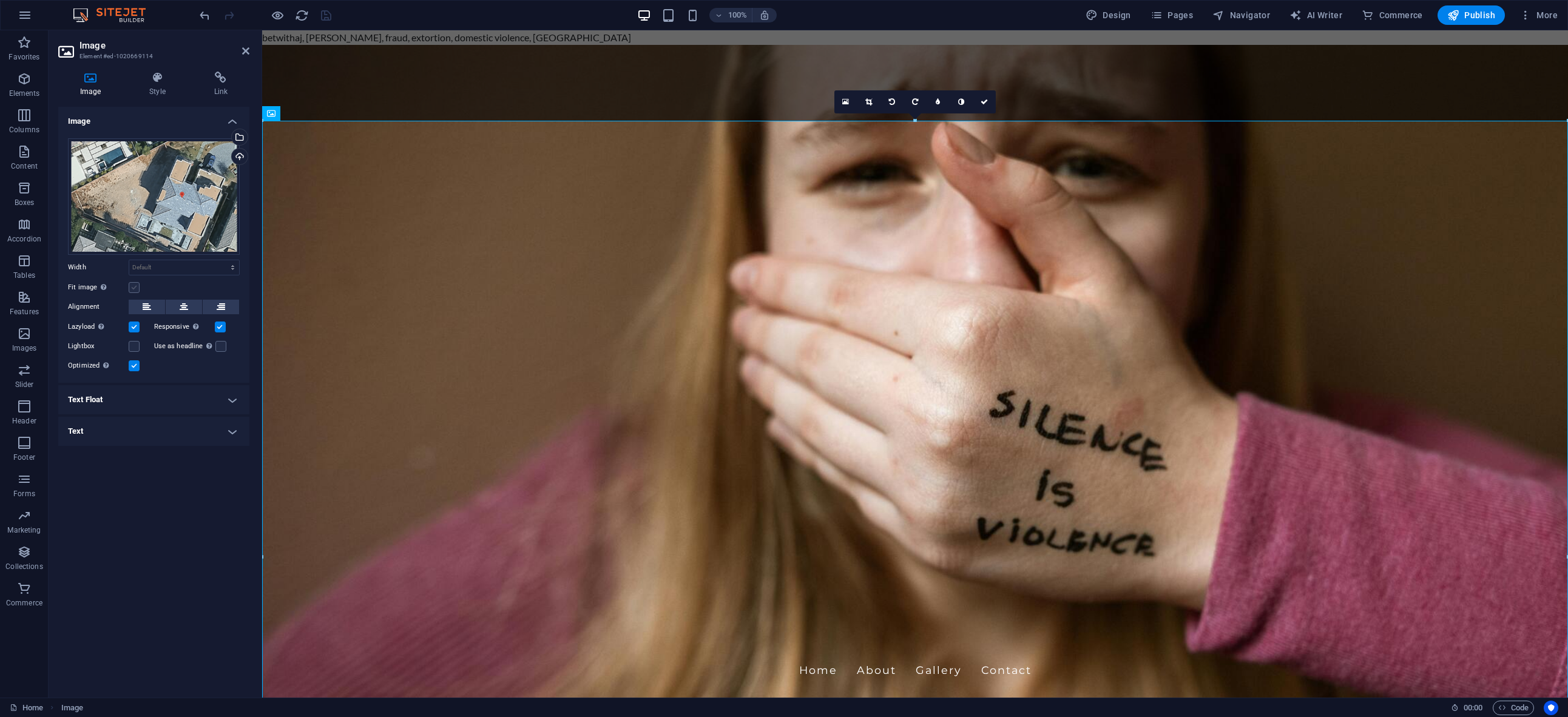
click at [139, 287] on label at bounding box center [134, 287] width 11 height 11
click at [0, 0] on input "Fit image Automatically fit image to a fixed width and height" at bounding box center [0, 0] width 0 height 0
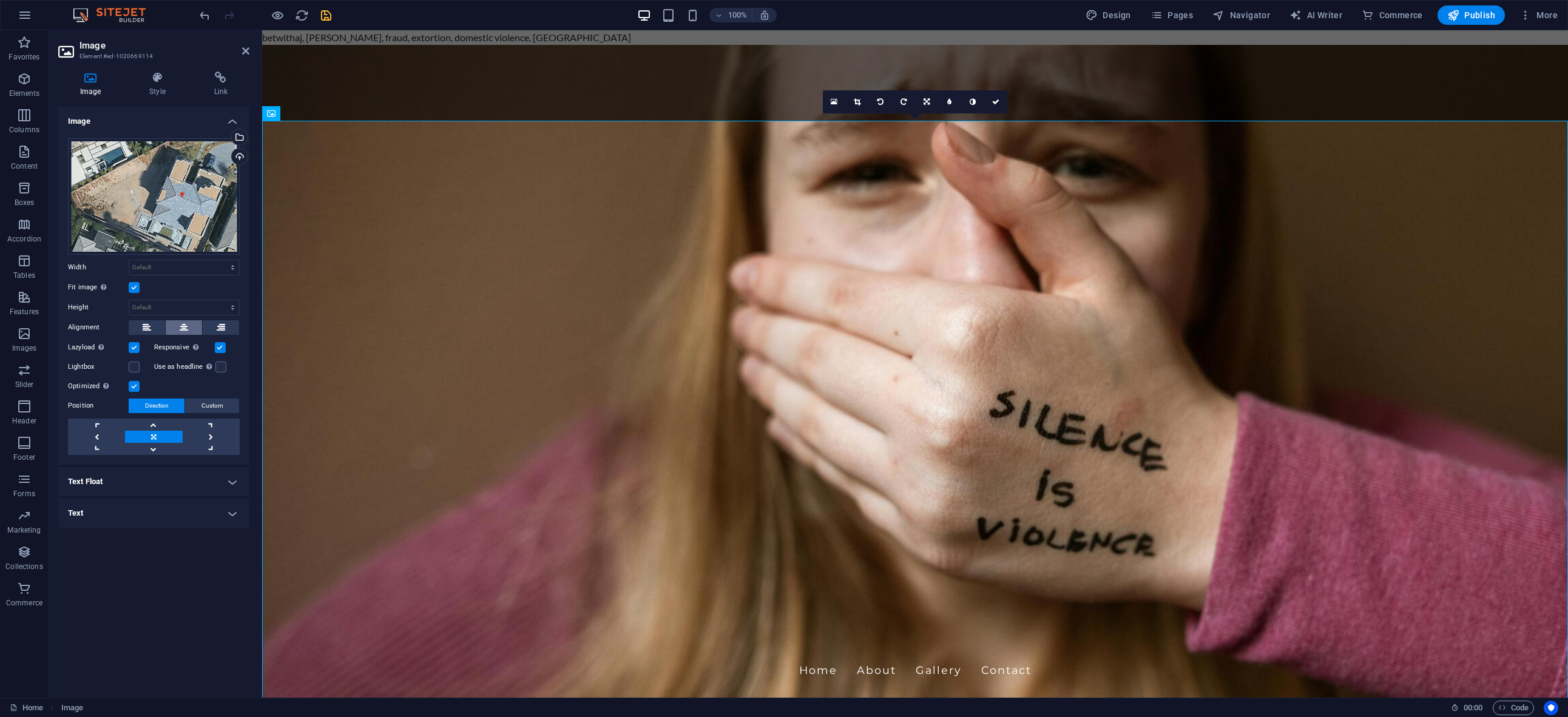
click at [180, 330] on icon at bounding box center [184, 328] width 9 height 14
click at [160, 266] on select "Default auto px rem % em vh vw" at bounding box center [184, 268] width 110 height 14
click at [155, 269] on select "Default auto px rem % em vh vw" at bounding box center [184, 268] width 110 height 14
select select "px"
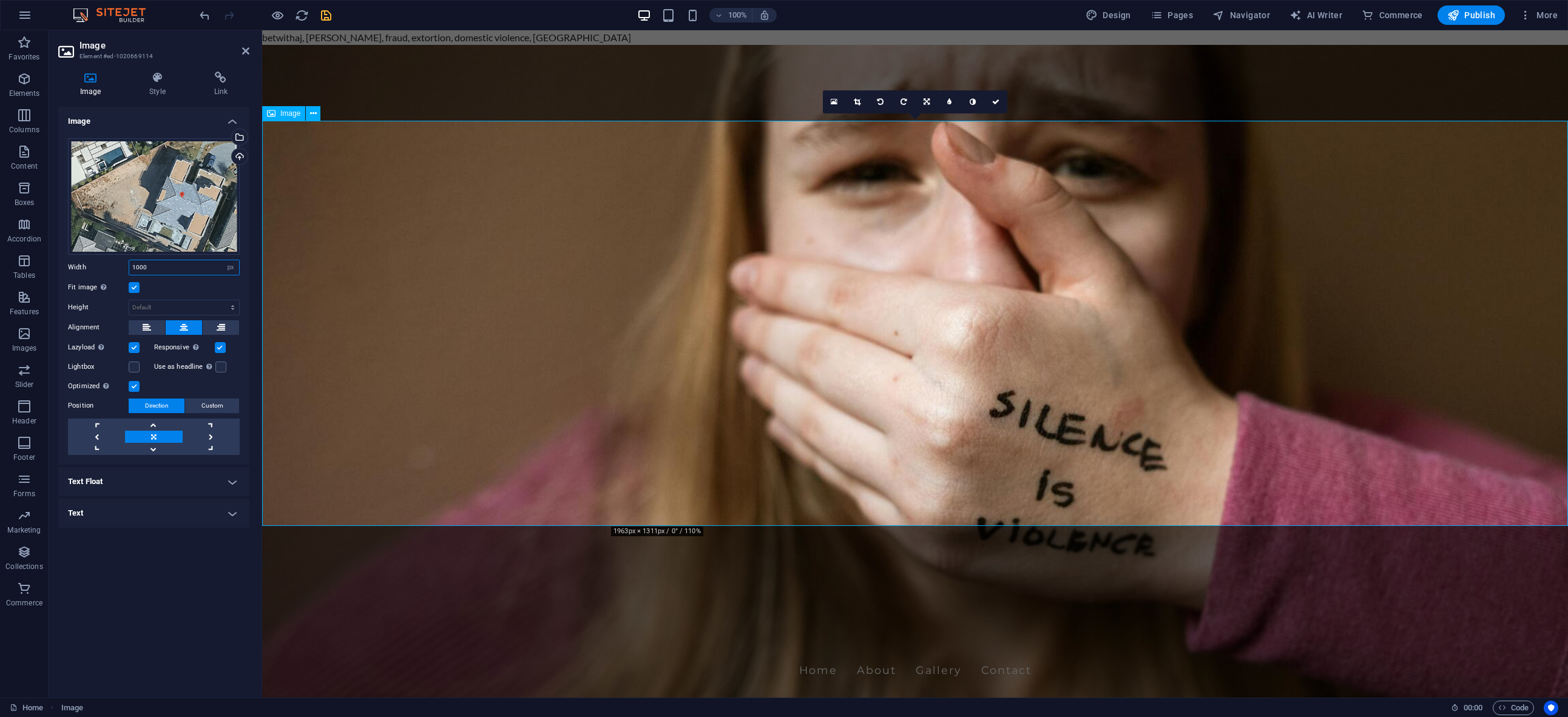
type input "1000"
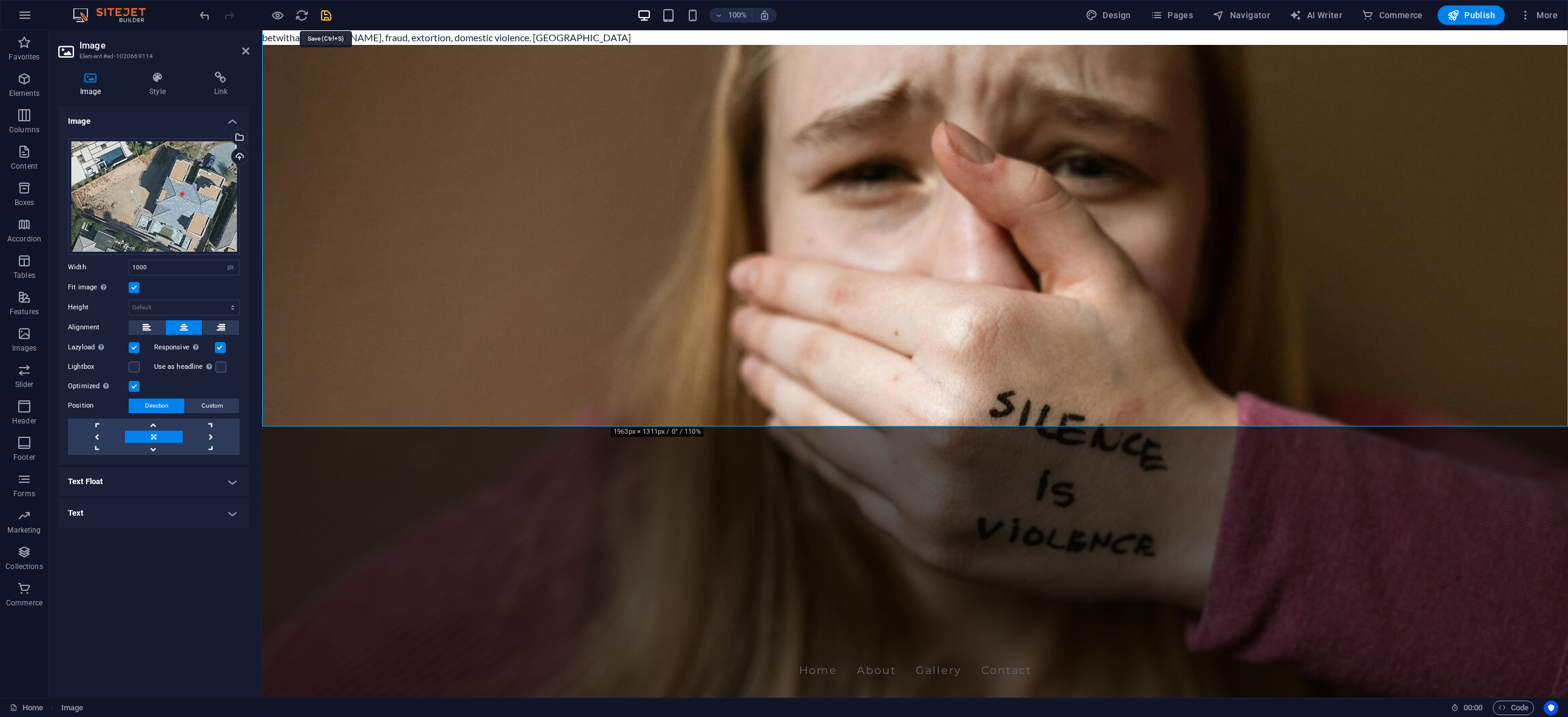
click at [326, 15] on icon "save" at bounding box center [326, 15] width 14 height 14
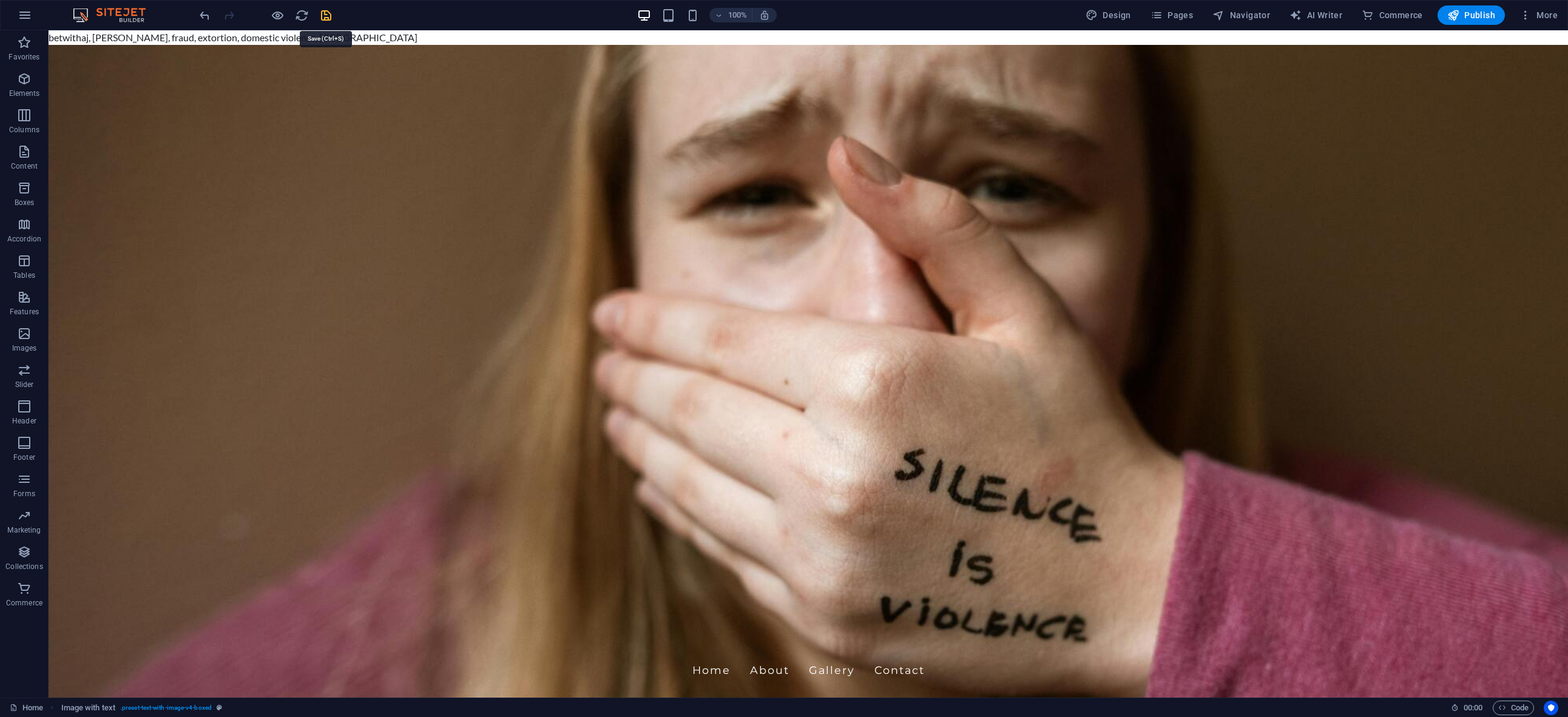
click at [326, 15] on icon "save" at bounding box center [326, 15] width 14 height 14
click at [327, 15] on icon "save" at bounding box center [326, 15] width 14 height 14
click at [323, 17] on icon "save" at bounding box center [326, 15] width 14 height 14
click at [326, 18] on icon "save" at bounding box center [326, 15] width 14 height 14
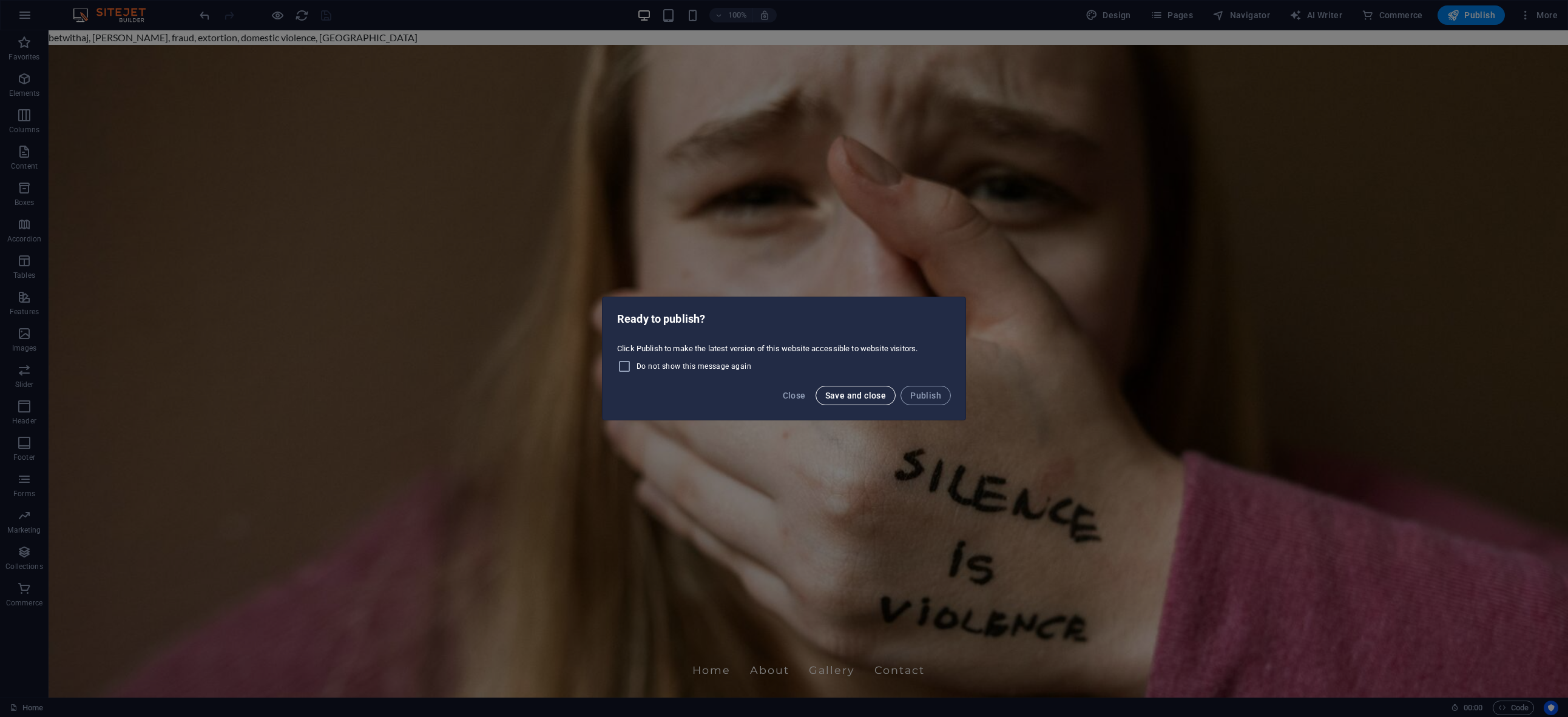
click at [860, 396] on span "Save and close" at bounding box center [855, 395] width 61 height 9
